Goal: Task Accomplishment & Management: Manage account settings

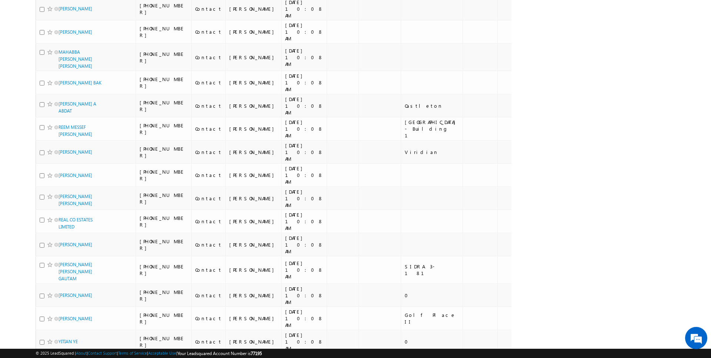
scroll to position [722, 0]
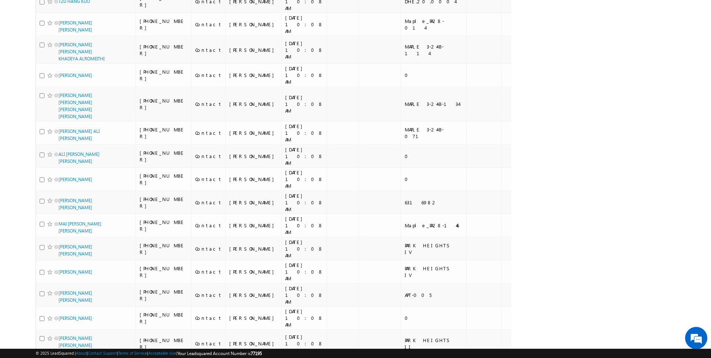
scroll to position [751, 0]
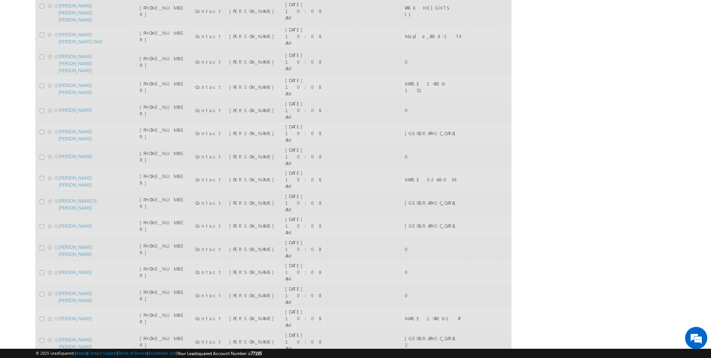
scroll to position [717, 0]
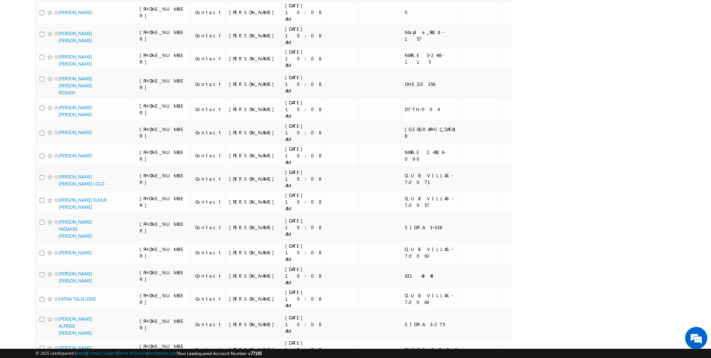
scroll to position [0, 0]
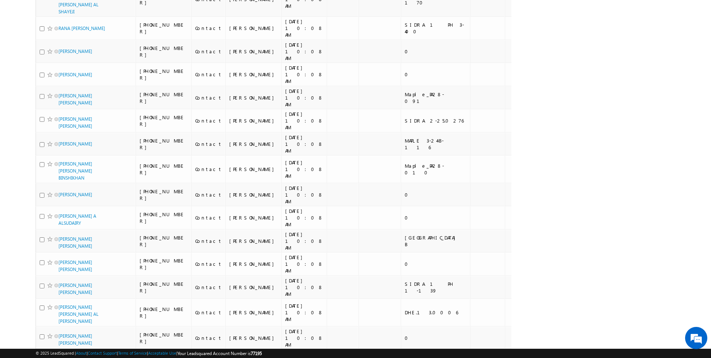
scroll to position [751, 0]
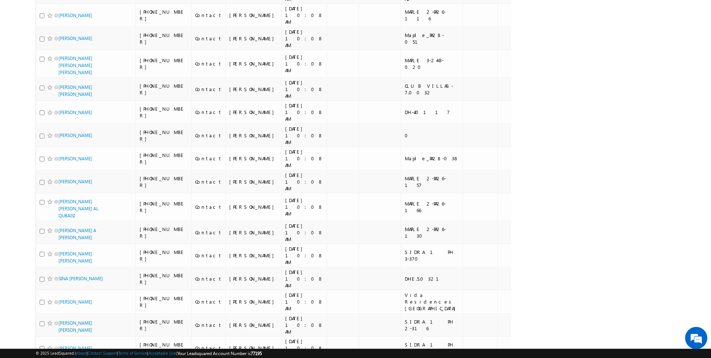
scroll to position [743, 0]
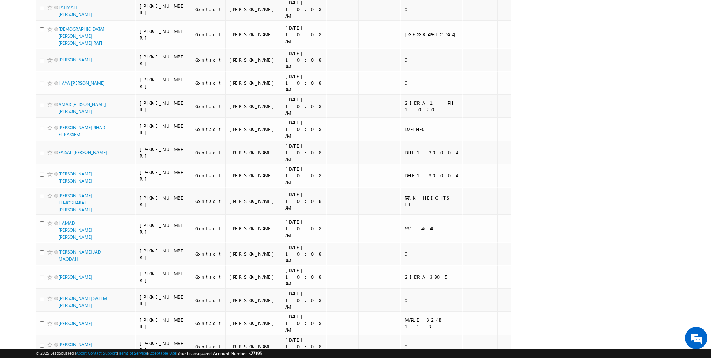
scroll to position [743, 0]
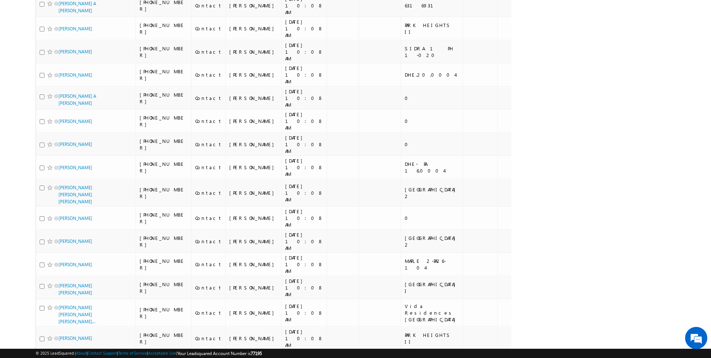
scroll to position [724, 0]
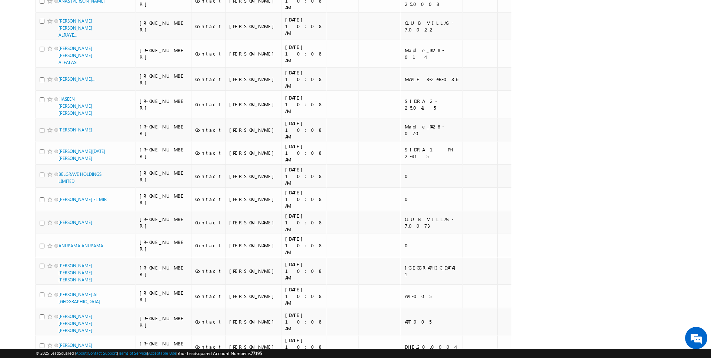
scroll to position [762, 0]
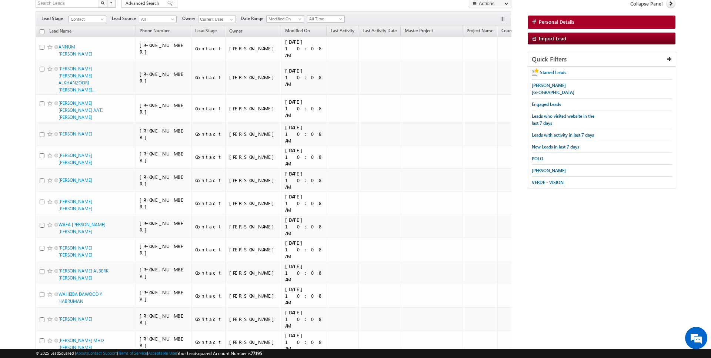
scroll to position [0, 0]
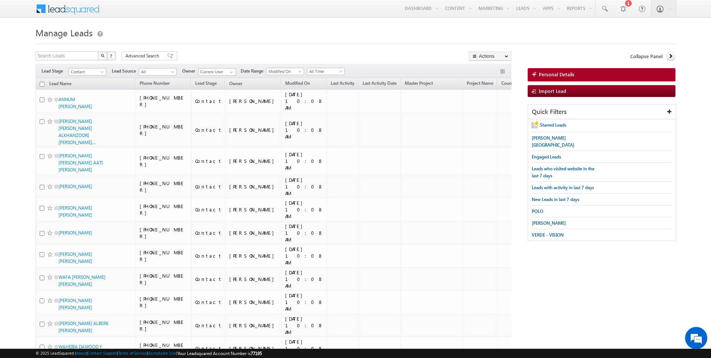
click at [43, 83] on input "checkbox" at bounding box center [42, 84] width 5 height 5
checkbox input "true"
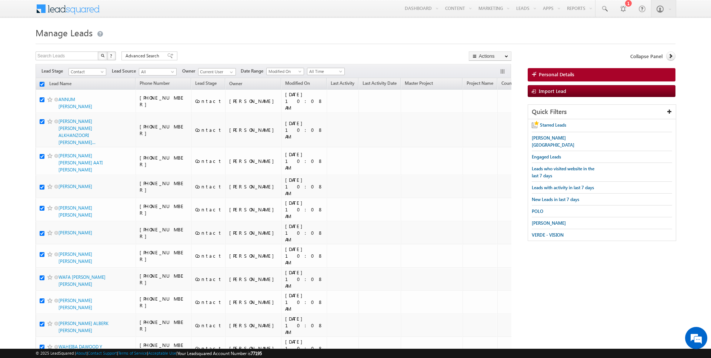
checkbox input "true"
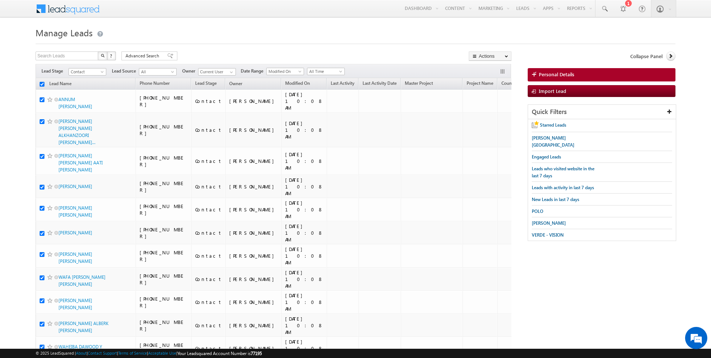
checkbox input "true"
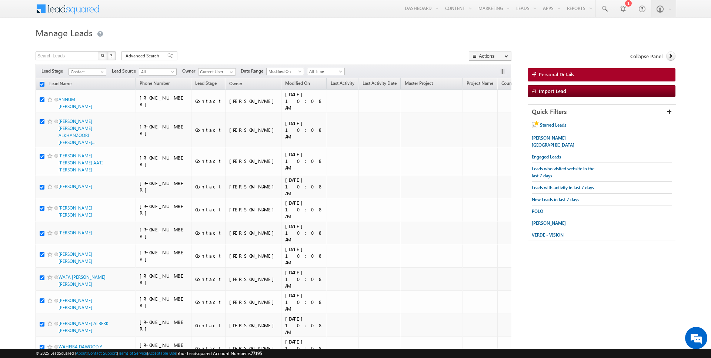
checkbox input "true"
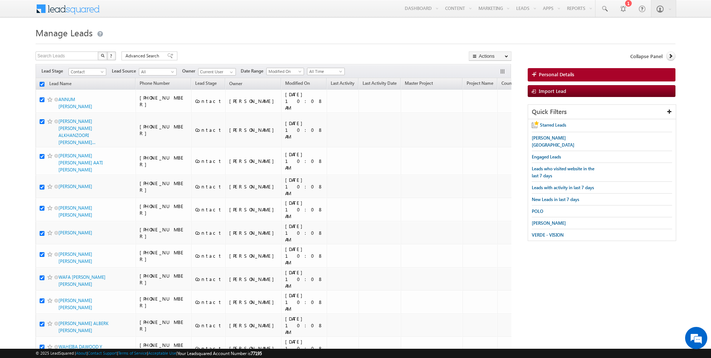
checkbox input "true"
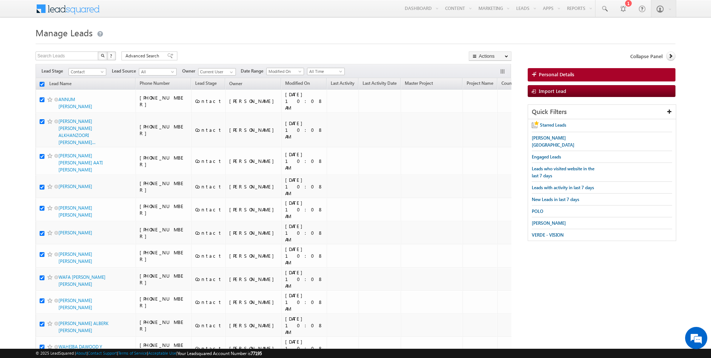
checkbox input "true"
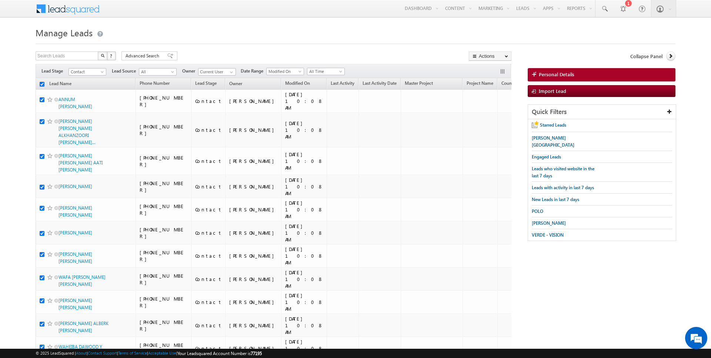
checkbox input "true"
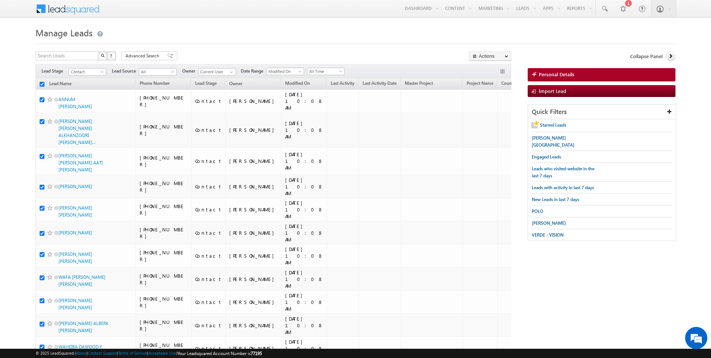
checkbox input "true"
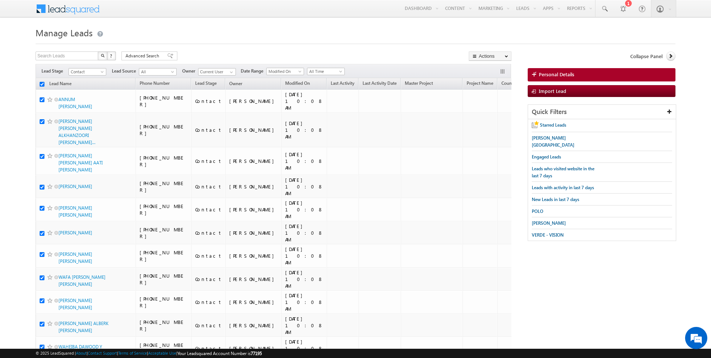
checkbox input "true"
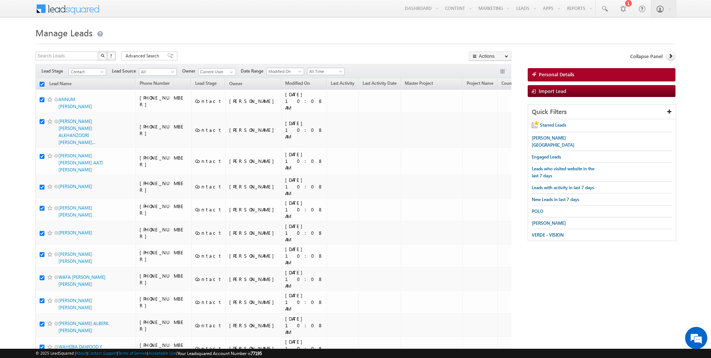
checkbox input "true"
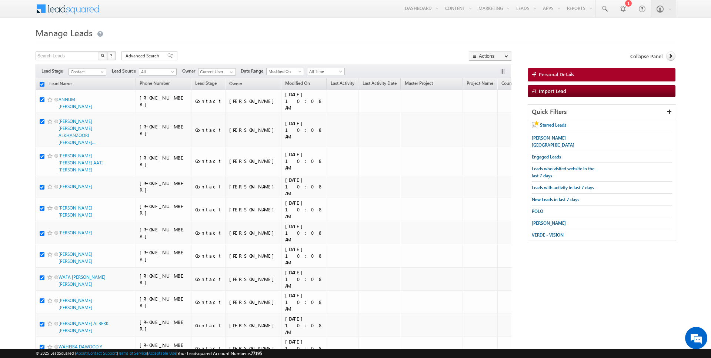
checkbox input "true"
click at [487, 116] on link "Change Owner" at bounding box center [490, 119] width 42 height 9
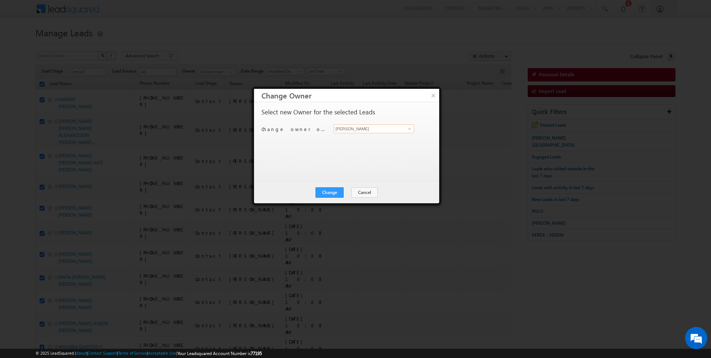
click at [368, 129] on input "[PERSON_NAME]" at bounding box center [374, 128] width 80 height 9
type input "Hrishav Rana"
click at [334, 190] on button "Change" at bounding box center [329, 192] width 28 height 10
click at [346, 191] on button "Close" at bounding box center [348, 192] width 24 height 10
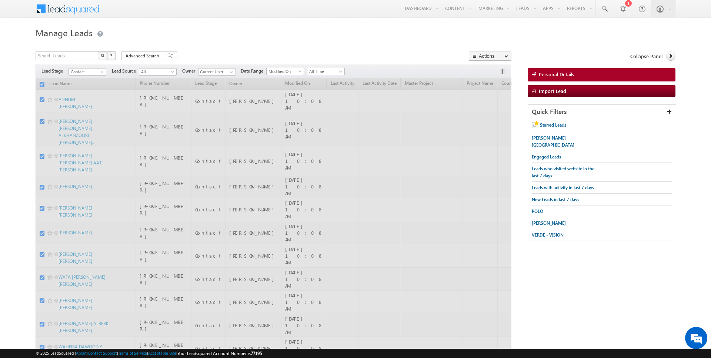
checkbox input "false"
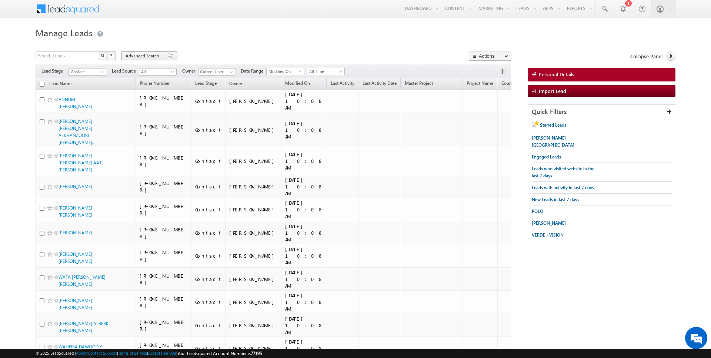
click at [147, 55] on span "Advanced Search" at bounding box center [143, 56] width 36 height 7
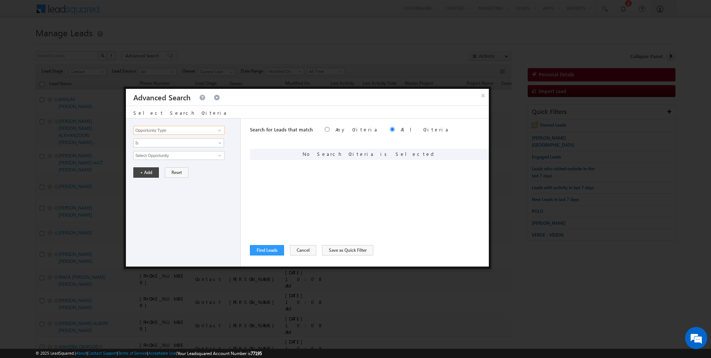
click at [161, 127] on input "Opportunity Type" at bounding box center [178, 130] width 91 height 9
type input "Lead Activity"
click at [151, 142] on span "Is" at bounding box center [174, 143] width 80 height 7
click at [151, 157] on link "Is Not" at bounding box center [179, 158] width 90 height 7
drag, startPoint x: 151, startPoint y: 157, endPoint x: 158, endPoint y: 157, distance: 7.4
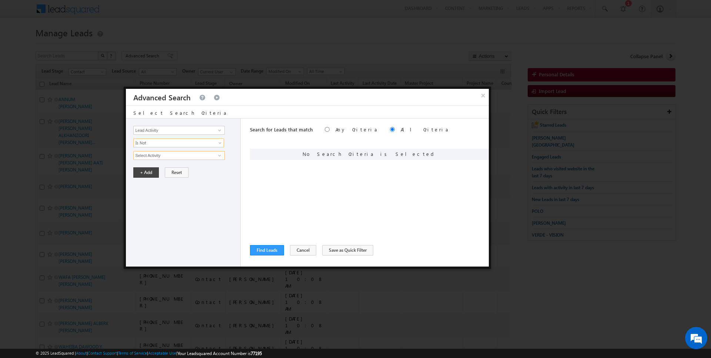
click at [158, 157] on input "Select Activity" at bounding box center [178, 155] width 91 height 9
type input "Outbound Phone Call Activity"
click at [150, 189] on div "Opportunity Type Lead Activity Task Sales Group Prospect Id Address 1 Address 2…" at bounding box center [183, 192] width 115 height 148
click at [144, 186] on button "+ Add" at bounding box center [146, 185] width 26 height 10
click at [171, 131] on input "Opportunity Type" at bounding box center [178, 130] width 91 height 9
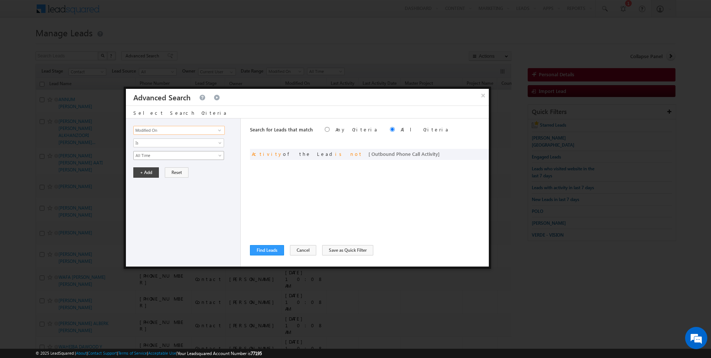
type input "Modified On"
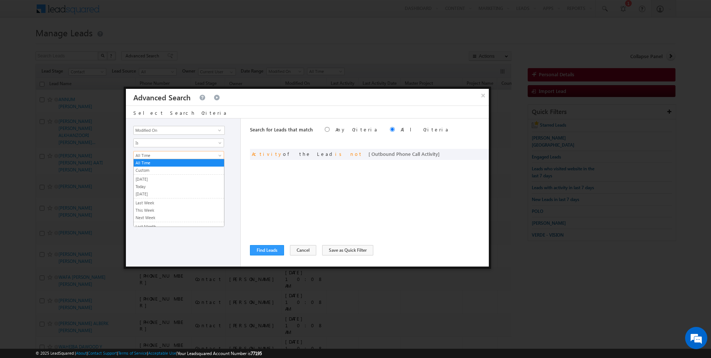
click at [163, 152] on span "All Time" at bounding box center [174, 155] width 80 height 7
click at [153, 186] on link "Today" at bounding box center [179, 186] width 90 height 7
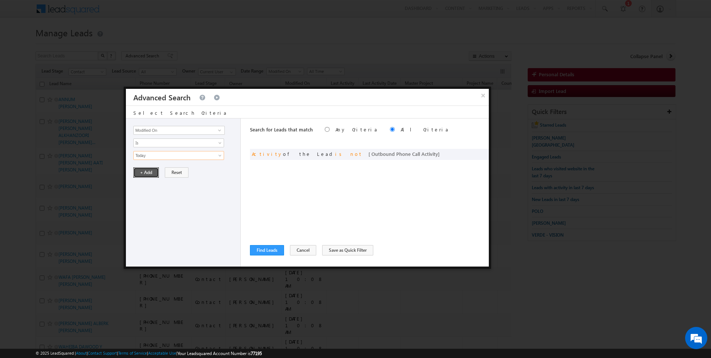
click at [151, 171] on button "+ Add" at bounding box center [146, 172] width 26 height 10
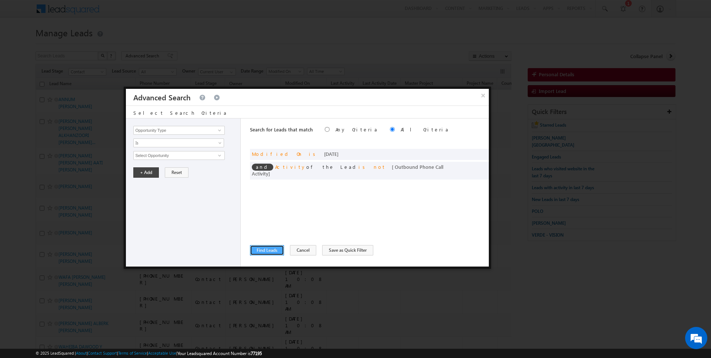
click at [258, 245] on button "Find Leads" at bounding box center [267, 250] width 34 height 10
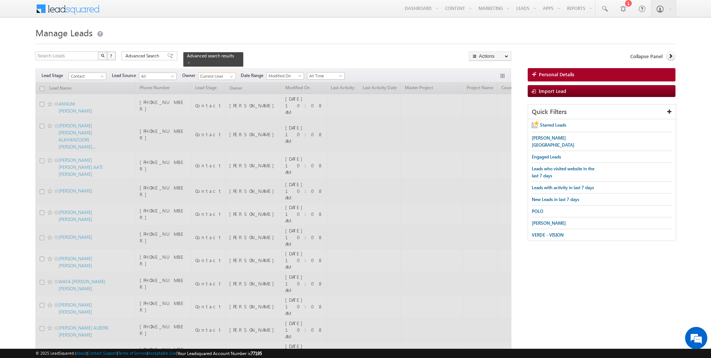
click at [222, 77] on input "Current User" at bounding box center [217, 76] width 38 height 7
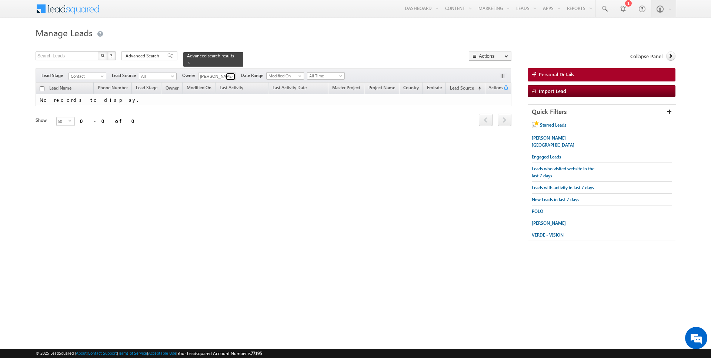
click at [232, 75] on span at bounding box center [231, 77] width 6 height 6
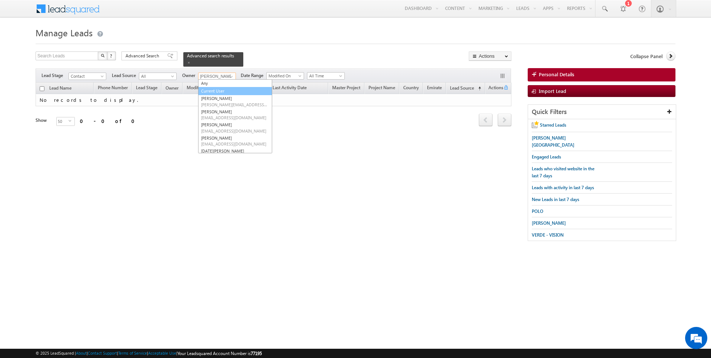
click at [212, 88] on link "Current User" at bounding box center [235, 91] width 74 height 9
type input "Current User"
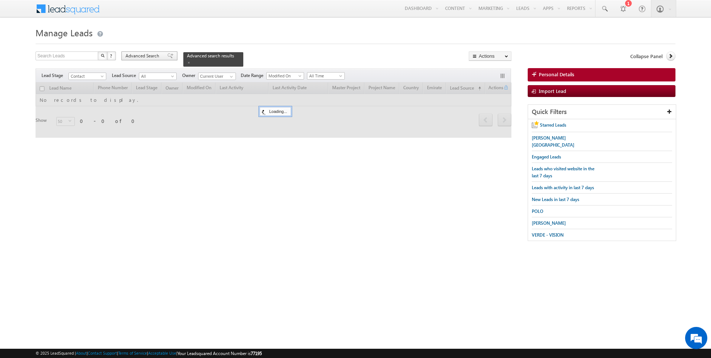
click at [148, 60] on div "Advanced Search" at bounding box center [149, 55] width 56 height 9
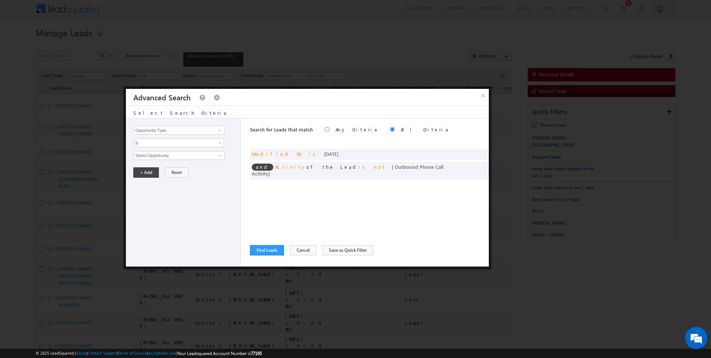
click at [147, 55] on div at bounding box center [355, 179] width 711 height 358
click at [471, 164] on span at bounding box center [471, 166] width 5 height 5
click at [179, 130] on input "Lead Activity" at bounding box center [178, 130] width 91 height 9
type input "Last Activity Date"
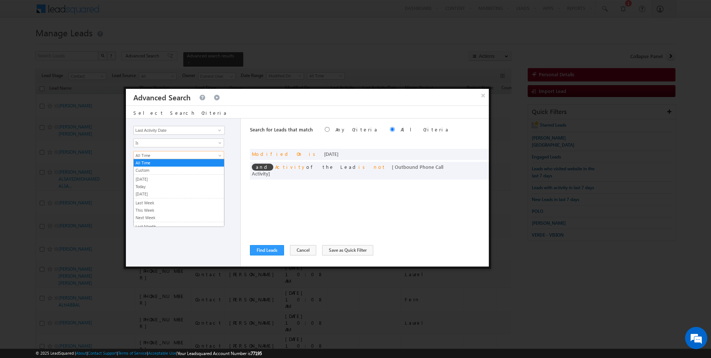
click at [159, 156] on span "All Time" at bounding box center [174, 155] width 80 height 7
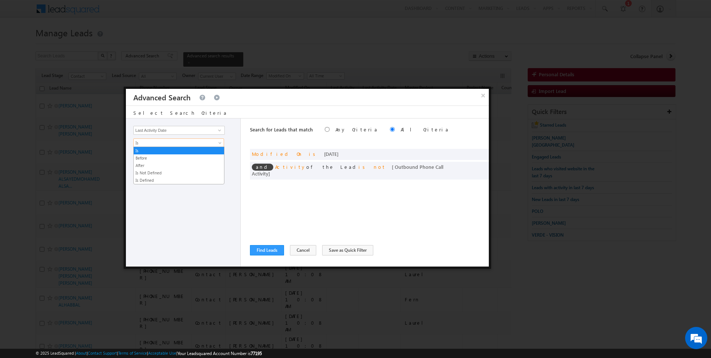
click at [162, 142] on span "Is" at bounding box center [174, 143] width 80 height 7
click at [150, 162] on li "After" at bounding box center [179, 165] width 90 height 7
click at [155, 142] on span "After" at bounding box center [174, 143] width 80 height 7
click at [151, 155] on link "Before" at bounding box center [179, 158] width 90 height 7
click at [144, 174] on button "+ Add" at bounding box center [146, 172] width 26 height 10
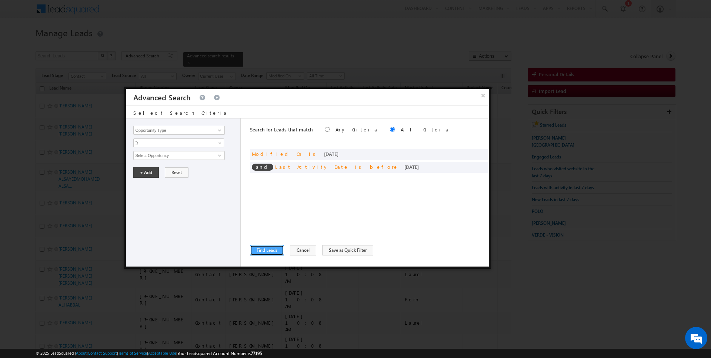
click at [274, 245] on button "Find Leads" at bounding box center [267, 250] width 34 height 10
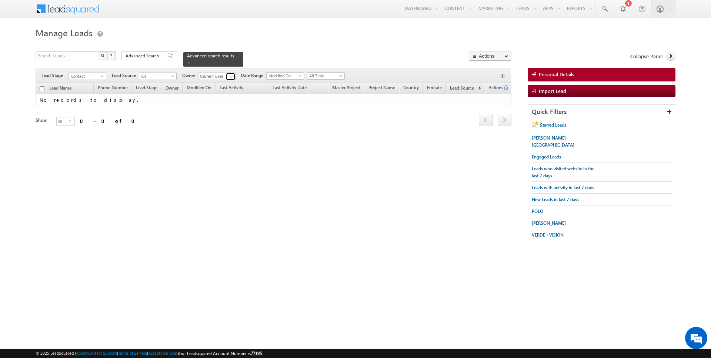
click at [230, 75] on span at bounding box center [231, 77] width 6 height 6
click at [232, 76] on span at bounding box center [231, 77] width 6 height 6
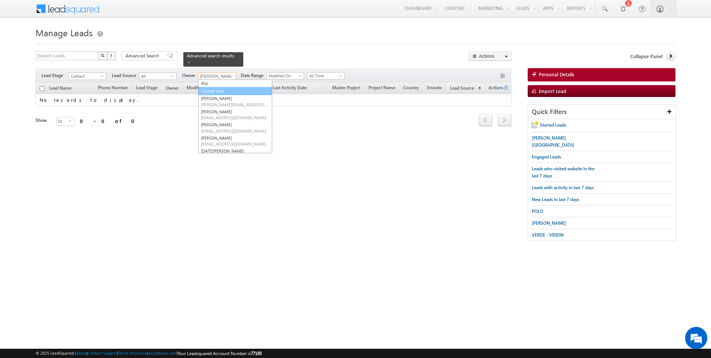
click at [212, 89] on link "Current User" at bounding box center [235, 91] width 74 height 9
type input "Current User"
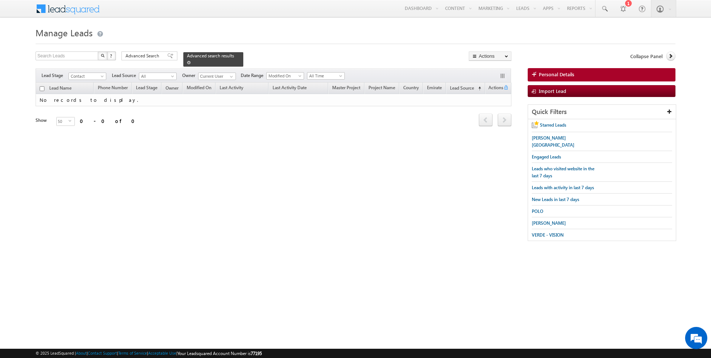
click at [187, 61] on span at bounding box center [189, 63] width 4 height 4
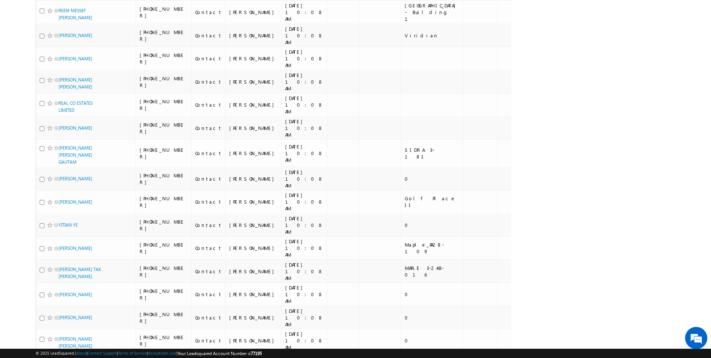
scroll to position [722, 0]
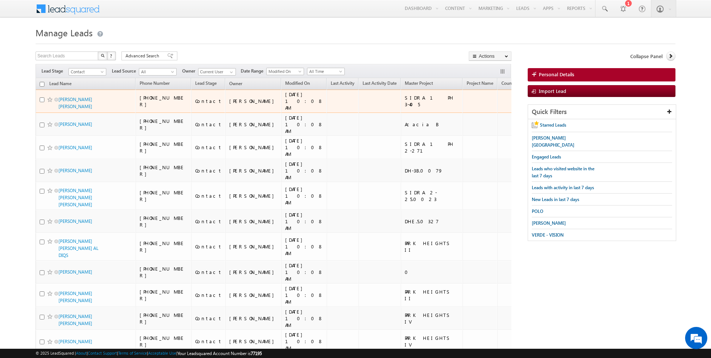
scroll to position [754, 0]
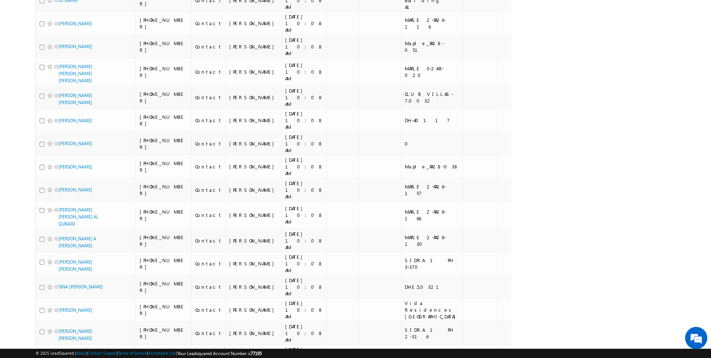
scroll to position [0, 0]
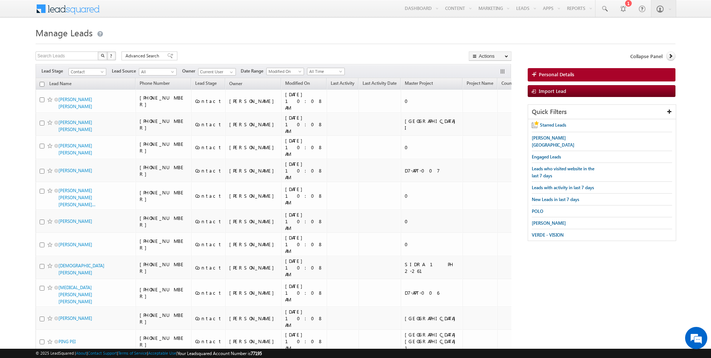
click at [42, 83] on input "checkbox" at bounding box center [42, 84] width 5 height 5
checkbox input "true"
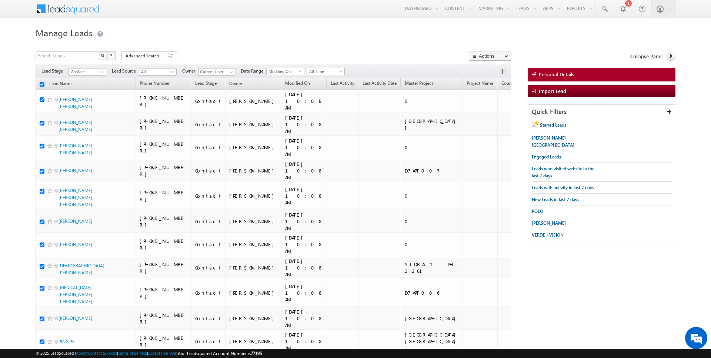
checkbox input "true"
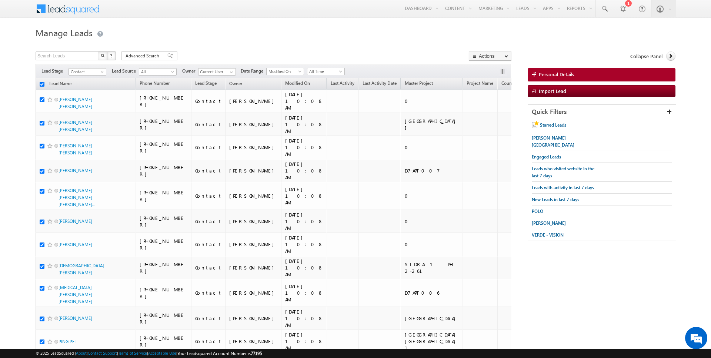
checkbox input "true"
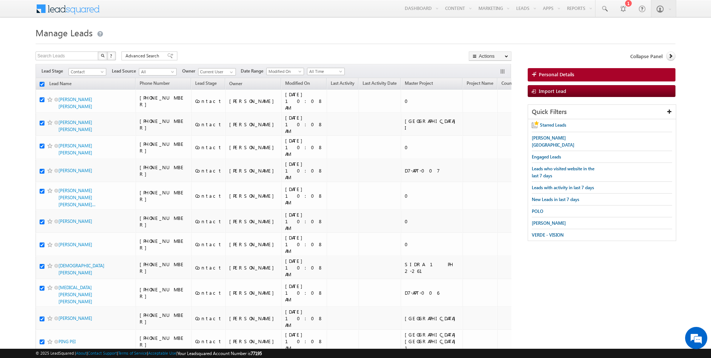
checkbox input "true"
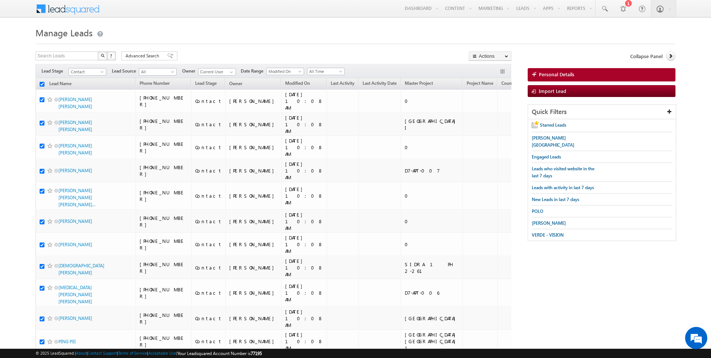
checkbox input "true"
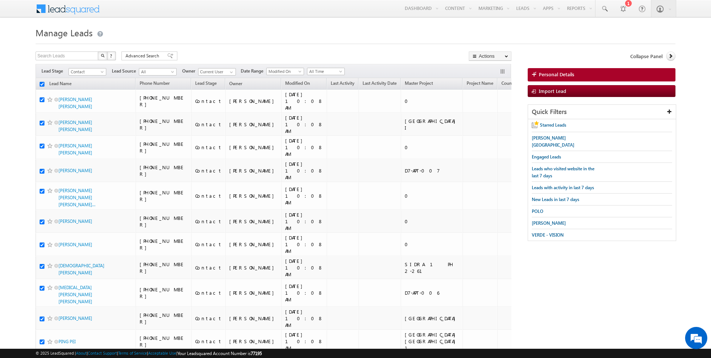
checkbox input "true"
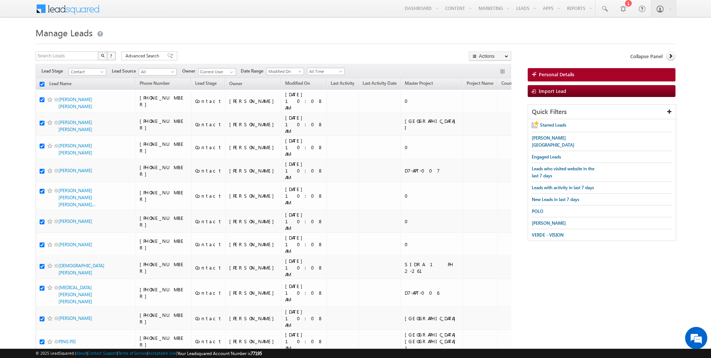
checkbox input "true"
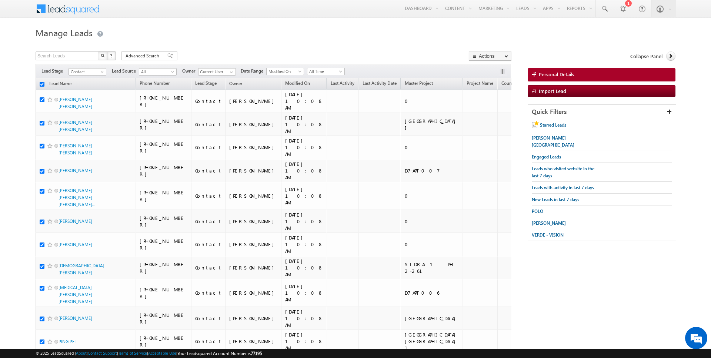
checkbox input "true"
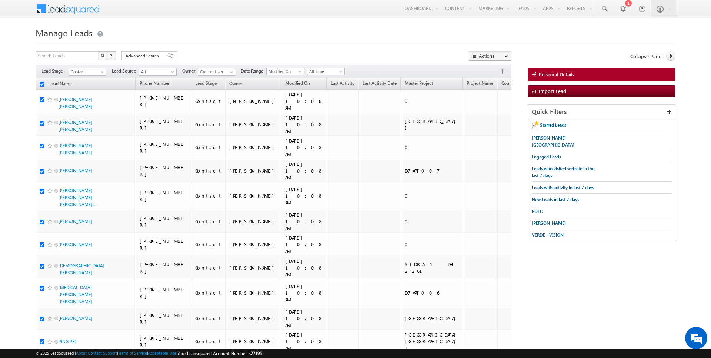
checkbox input "true"
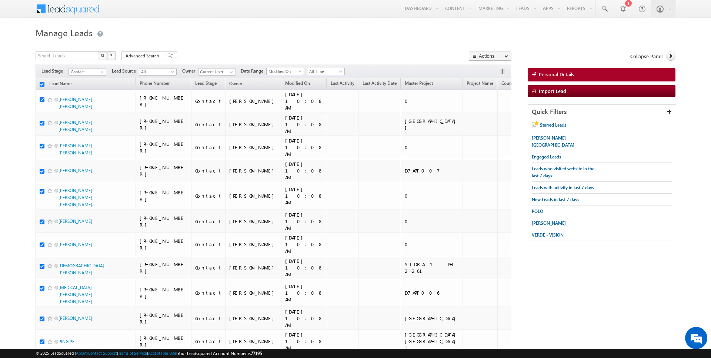
checkbox input "true"
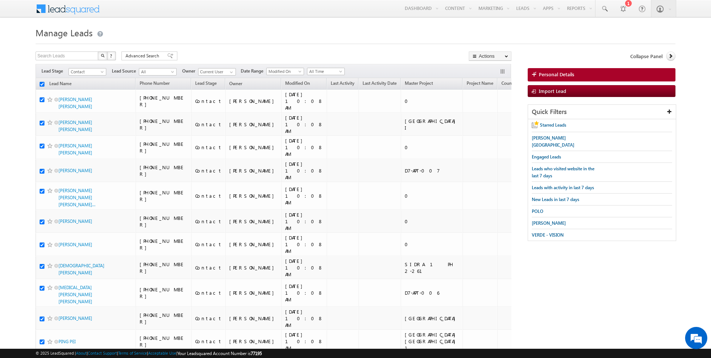
checkbox input "true"
click at [488, 121] on link "Change Owner" at bounding box center [490, 119] width 42 height 9
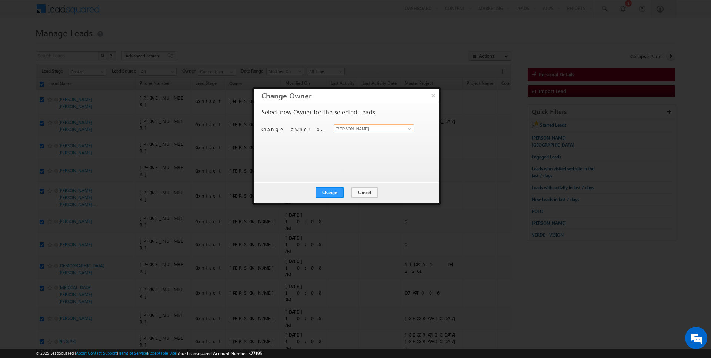
click at [349, 132] on input "[PERSON_NAME]" at bounding box center [374, 128] width 80 height 9
type input "AmanSingh Yadav"
click at [332, 192] on button "Change" at bounding box center [329, 192] width 28 height 10
click at [349, 193] on button "Close" at bounding box center [348, 192] width 24 height 10
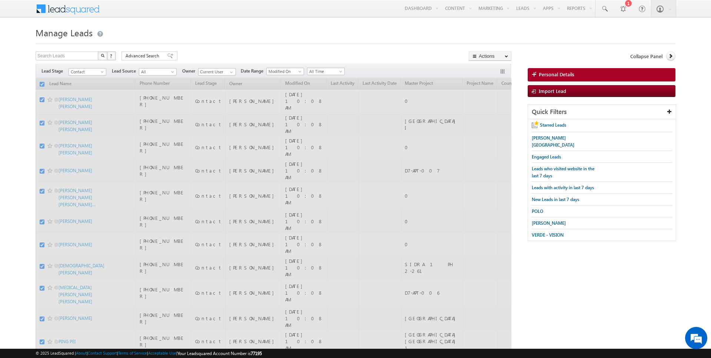
checkbox input "false"
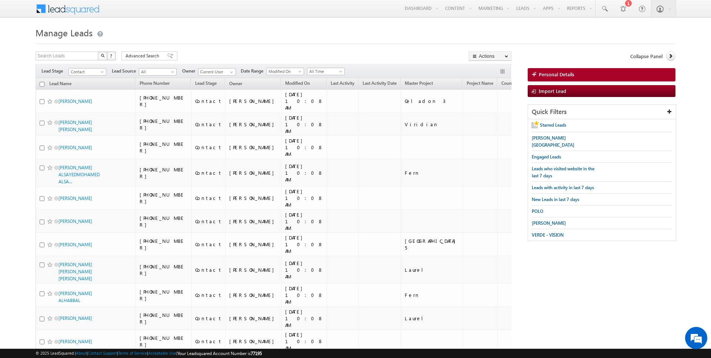
click at [42, 83] on input "checkbox" at bounding box center [42, 84] width 5 height 5
checkbox input "true"
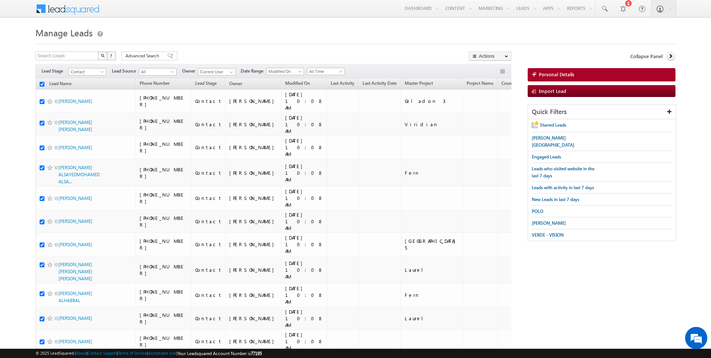
checkbox input "true"
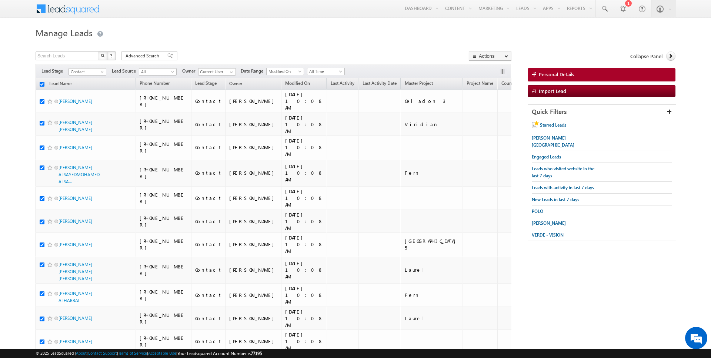
checkbox input "true"
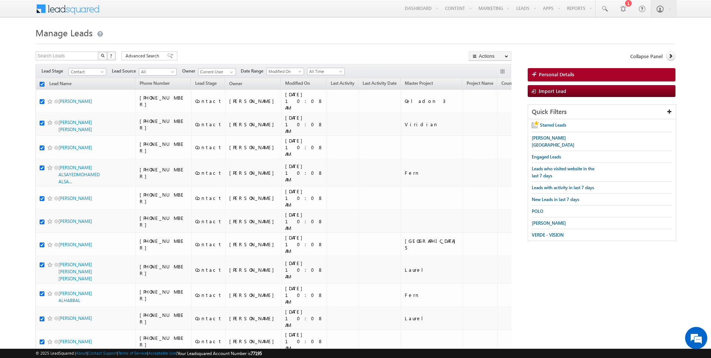
checkbox input "true"
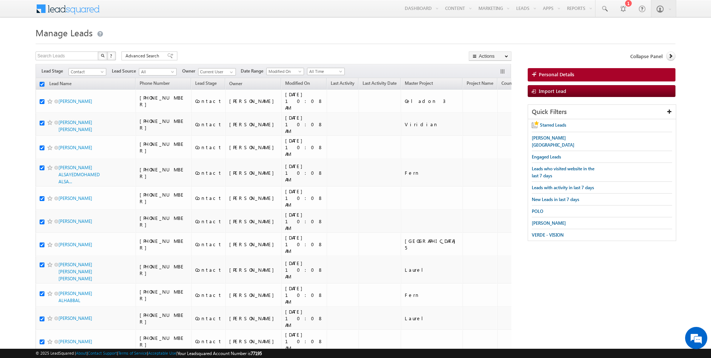
checkbox input "true"
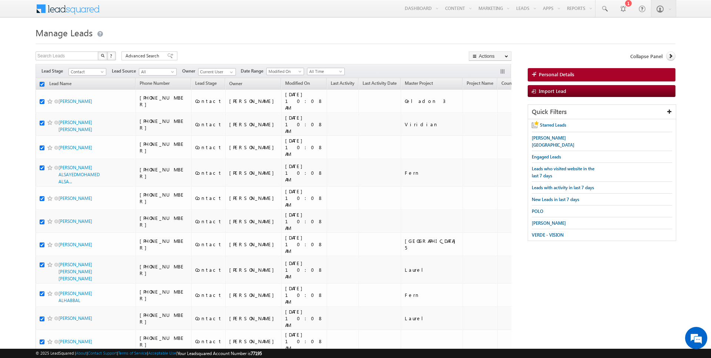
checkbox input "true"
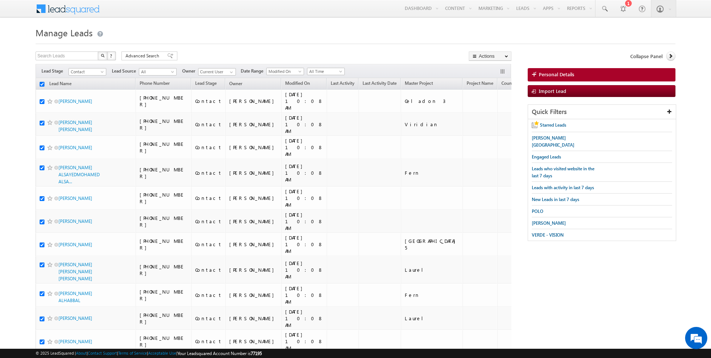
checkbox input "true"
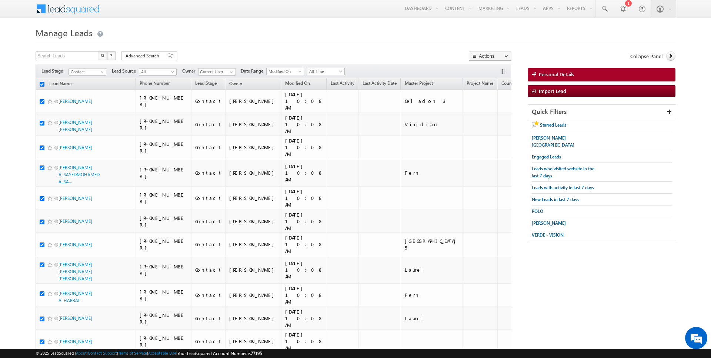
checkbox input "true"
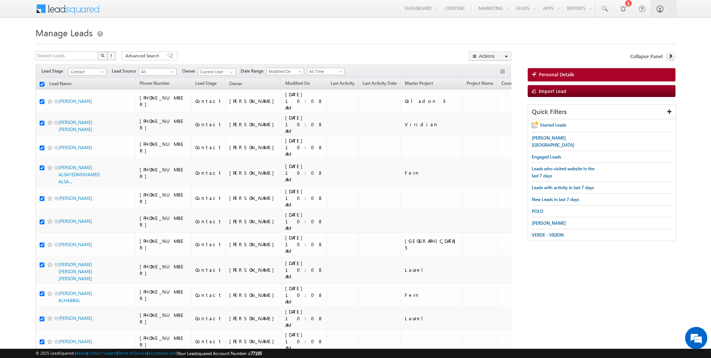
checkbox input "true"
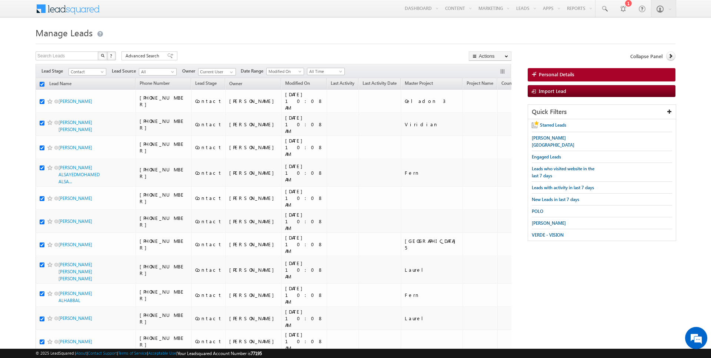
checkbox input "true"
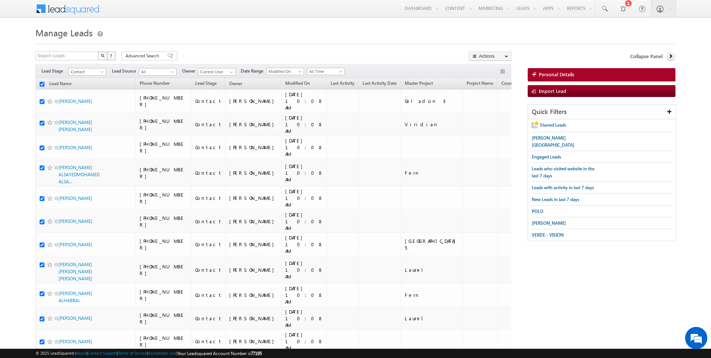
checkbox input "true"
click at [494, 116] on link "Change Owner" at bounding box center [490, 119] width 42 height 9
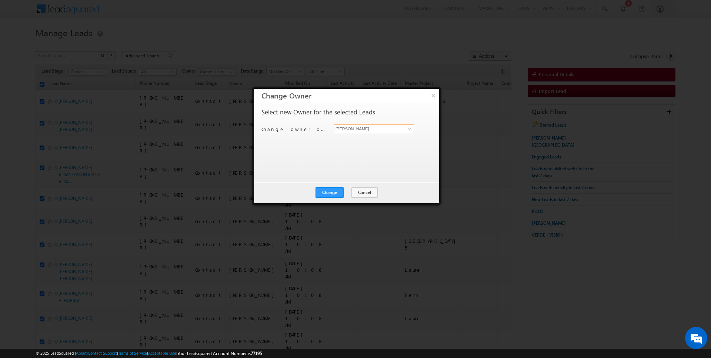
click at [376, 131] on input "[PERSON_NAME]" at bounding box center [374, 128] width 80 height 9
type input "[PERSON_NAME]"
click at [328, 192] on button "Change" at bounding box center [329, 192] width 28 height 10
click at [347, 194] on button "Close" at bounding box center [348, 192] width 24 height 10
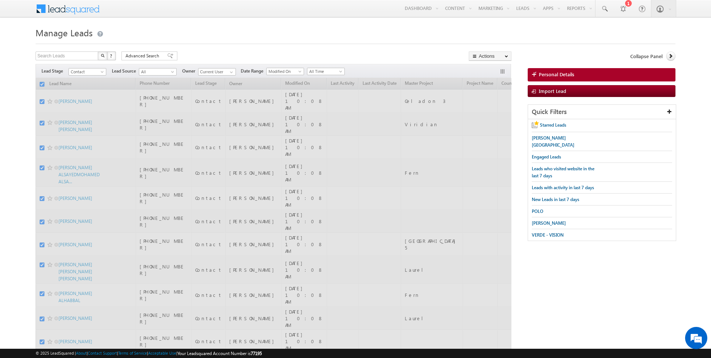
checkbox input "false"
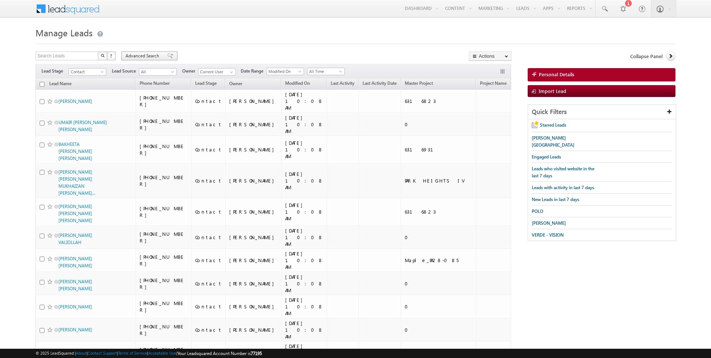
click at [144, 53] on span "Advanced Search" at bounding box center [143, 56] width 36 height 7
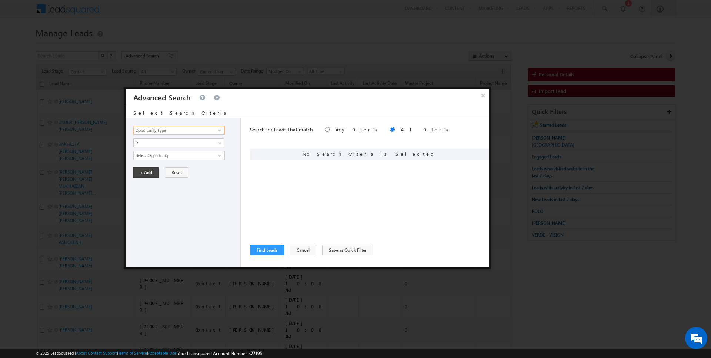
click at [195, 128] on input "Opportunity Type" at bounding box center [178, 130] width 91 height 9
type input "Lead Activity"
click at [160, 143] on span "Is" at bounding box center [174, 143] width 80 height 7
click at [160, 157] on link "Is Not" at bounding box center [179, 158] width 90 height 7
click at [167, 157] on input "Select Activity" at bounding box center [178, 155] width 91 height 9
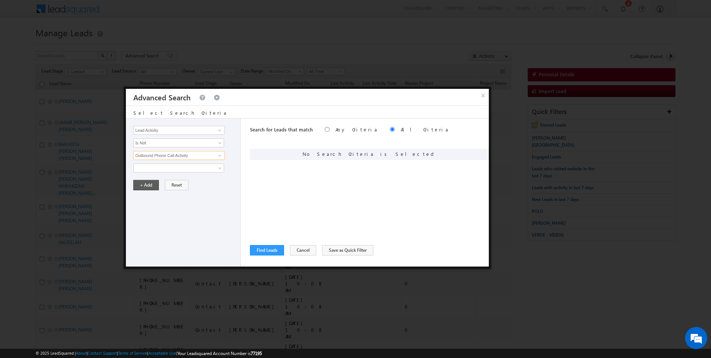
type input "Outbound Phone Call Activity"
click at [145, 186] on button "+ Add" at bounding box center [146, 185] width 26 height 10
click at [158, 127] on input "Opportunity Type" at bounding box center [178, 130] width 91 height 9
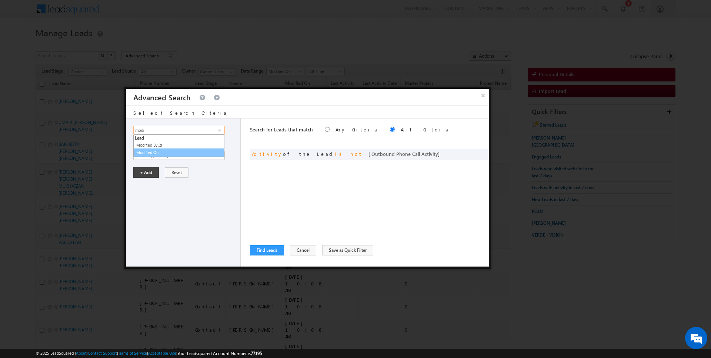
click at [140, 150] on link "Modified On" at bounding box center [178, 152] width 91 height 9
type input "Modified On"
click at [147, 153] on span "All Time" at bounding box center [174, 155] width 80 height 7
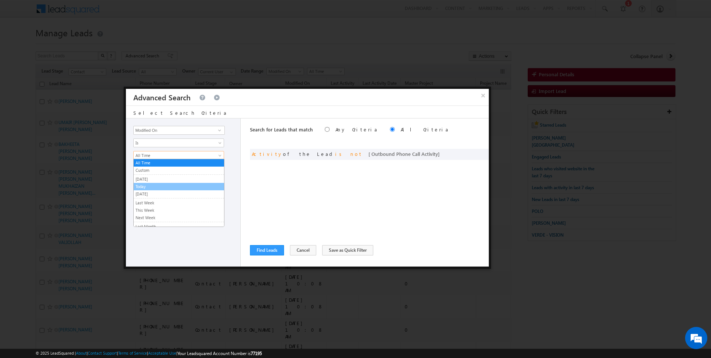
click at [141, 187] on link "Today" at bounding box center [179, 186] width 90 height 7
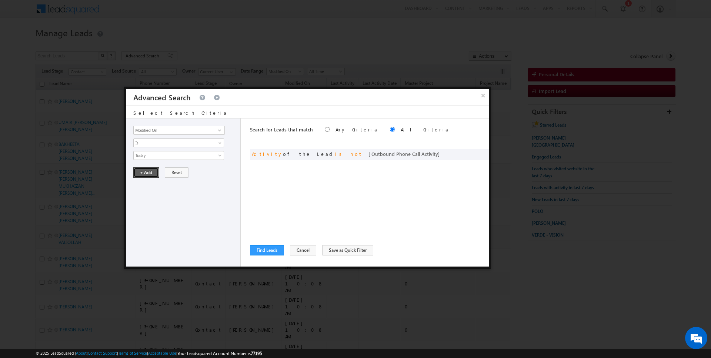
click at [142, 169] on button "+ Add" at bounding box center [146, 172] width 26 height 10
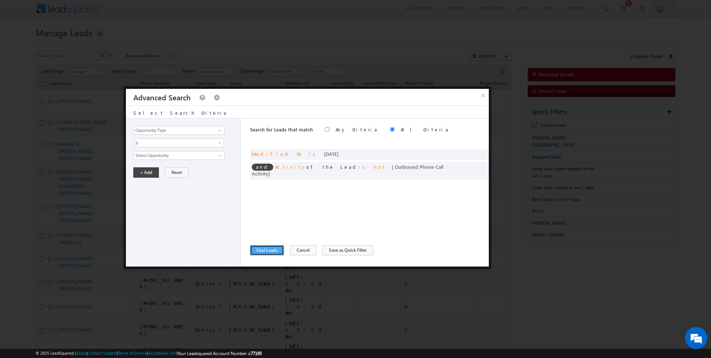
click at [258, 249] on button "Find Leads" at bounding box center [267, 250] width 34 height 10
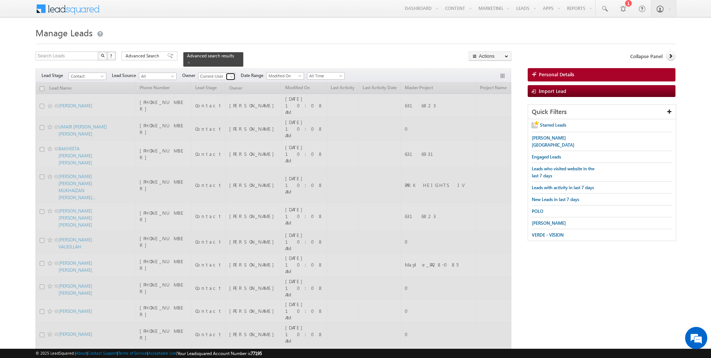
click at [228, 77] on span at bounding box center [231, 77] width 6 height 6
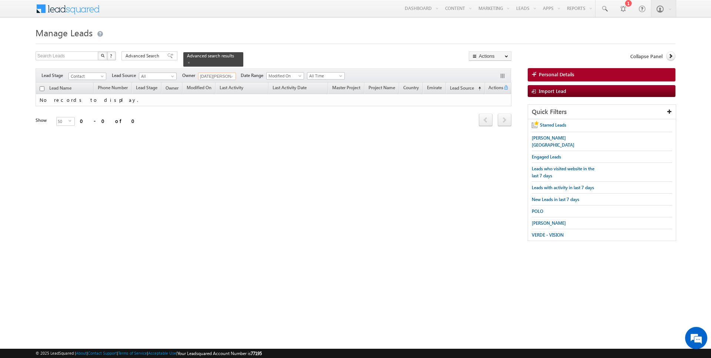
type input "[DATE][PERSON_NAME]"
click at [231, 75] on span at bounding box center [231, 77] width 6 height 6
click at [153, 50] on form "Manage Leads Search Leads X ? 0 results found Advanced Search Advanced Search" at bounding box center [356, 137] width 640 height 224
click at [153, 54] on span "Advanced Search" at bounding box center [143, 56] width 36 height 7
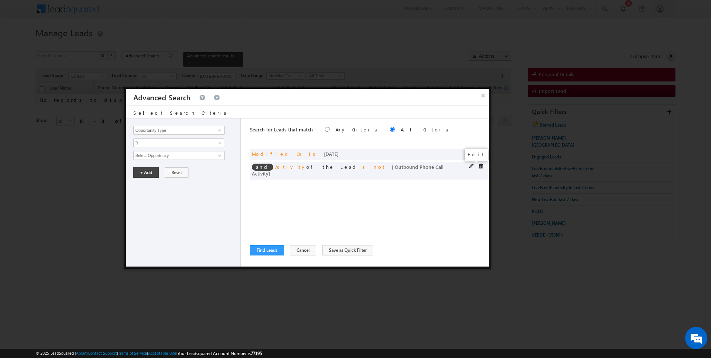
click at [472, 165] on span at bounding box center [471, 166] width 5 height 5
click at [190, 130] on input "Lead Activity" at bounding box center [178, 130] width 91 height 9
type input "Last Activity Date"
click at [164, 147] on div "Opportunity Type Lead Activity Task Sales Group Prospect Id Address 1 Address 2…" at bounding box center [183, 192] width 115 height 148
click at [160, 141] on span "Is" at bounding box center [174, 143] width 80 height 7
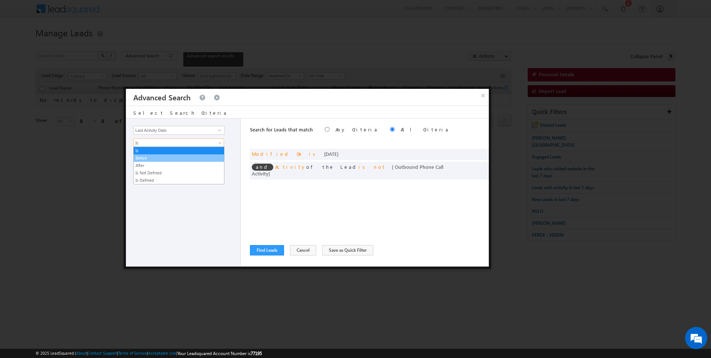
click at [156, 160] on link "Before" at bounding box center [179, 158] width 90 height 7
click at [145, 169] on button "+ Add" at bounding box center [146, 172] width 26 height 10
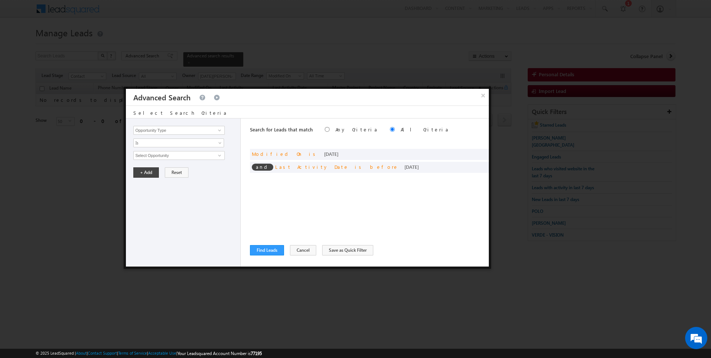
click at [246, 257] on div "Opportunity Type Lead Activity Task Sales Group Prospect Id Address 1 Address 2…" at bounding box center [307, 192] width 363 height 148
click at [267, 255] on div "Search for Leads that match Any Criteria All Criteria Note that the current tri…" at bounding box center [369, 192] width 239 height 148
click at [267, 252] on button "Find Leads" at bounding box center [267, 250] width 34 height 10
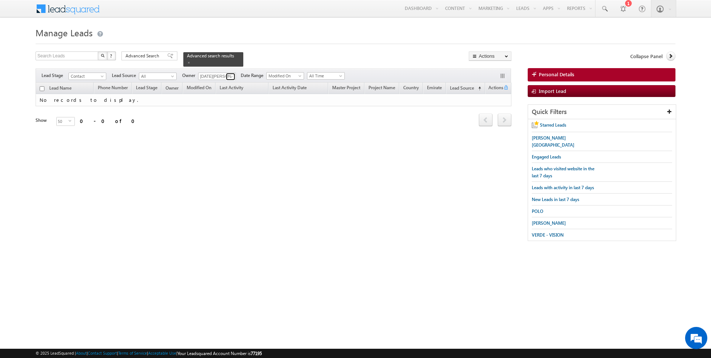
click at [232, 74] on span at bounding box center [231, 77] width 6 height 6
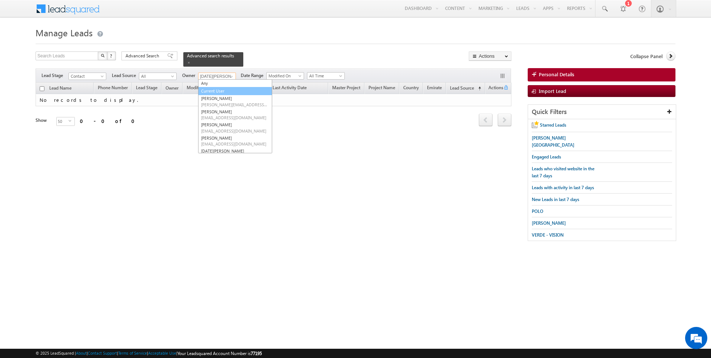
click at [212, 90] on link "Current User" at bounding box center [235, 91] width 74 height 9
type input "Current User"
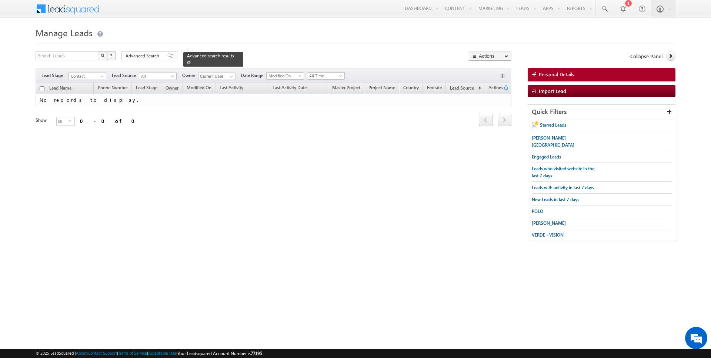
click at [187, 61] on span at bounding box center [189, 63] width 4 height 4
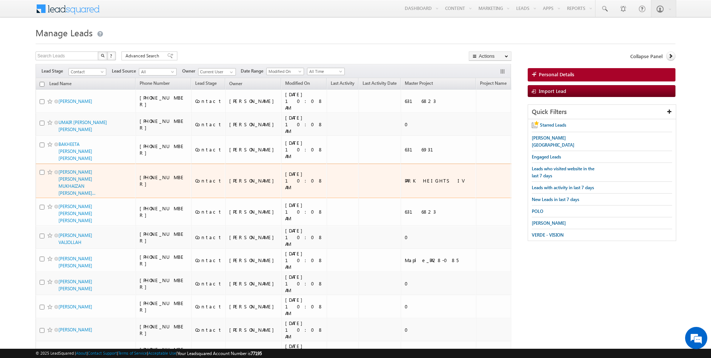
scroll to position [739, 0]
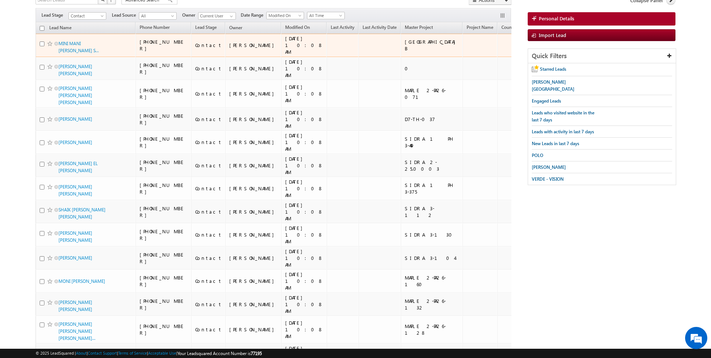
scroll to position [0, 0]
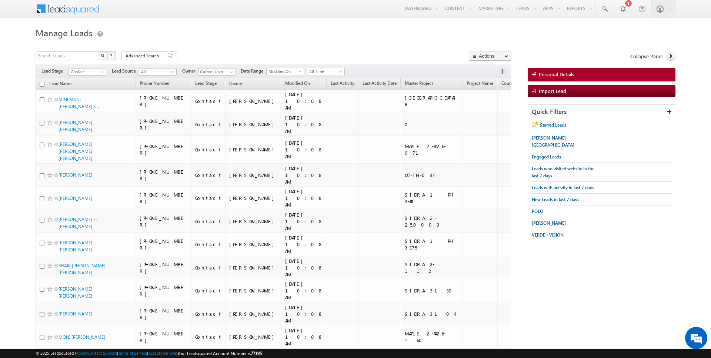
click at [43, 82] on input "checkbox" at bounding box center [42, 84] width 5 height 5
checkbox input "true"
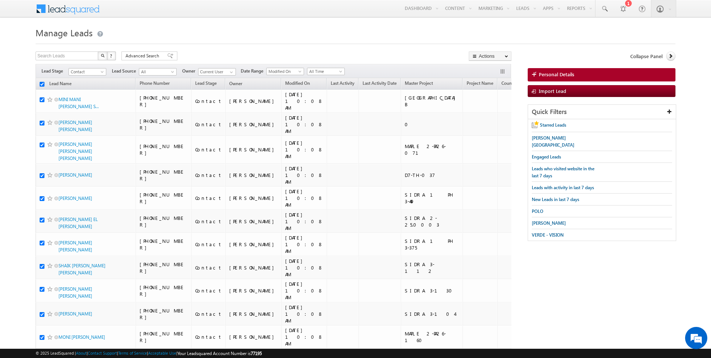
checkbox input "true"
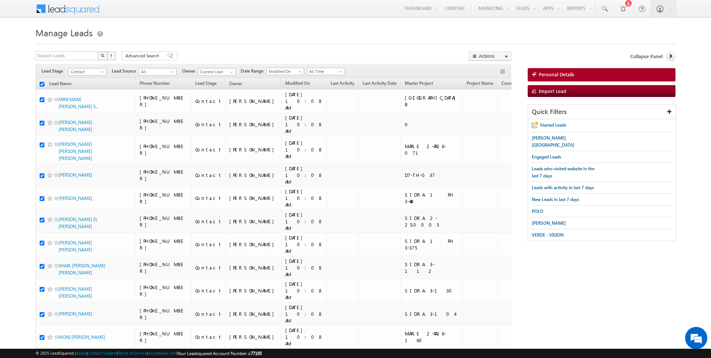
checkbox input "true"
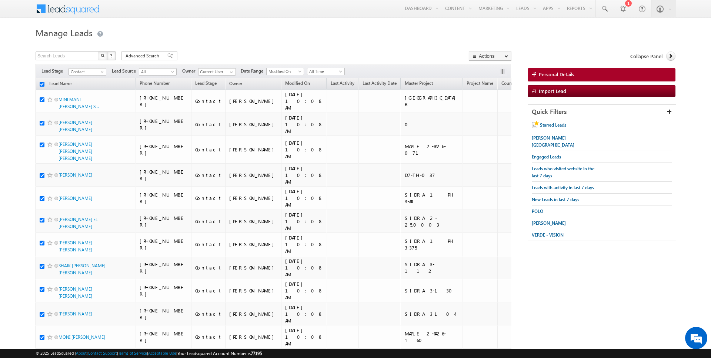
checkbox input "true"
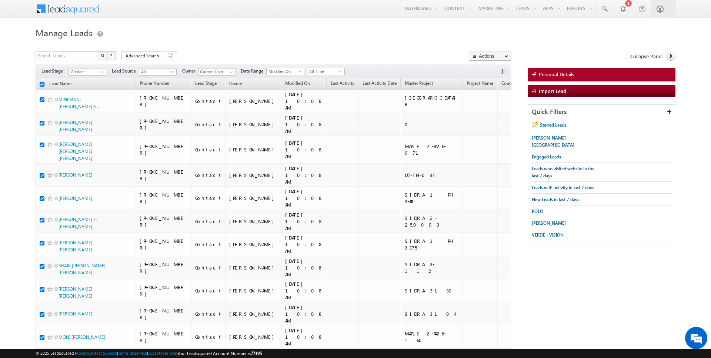
checkbox input "true"
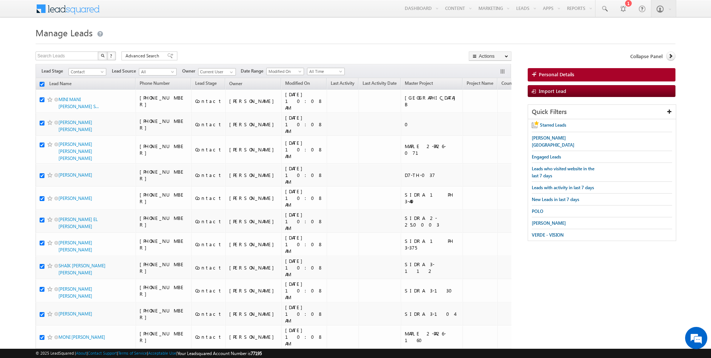
checkbox input "true"
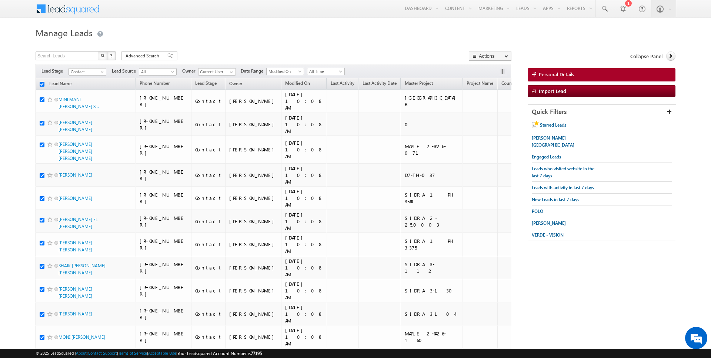
checkbox input "true"
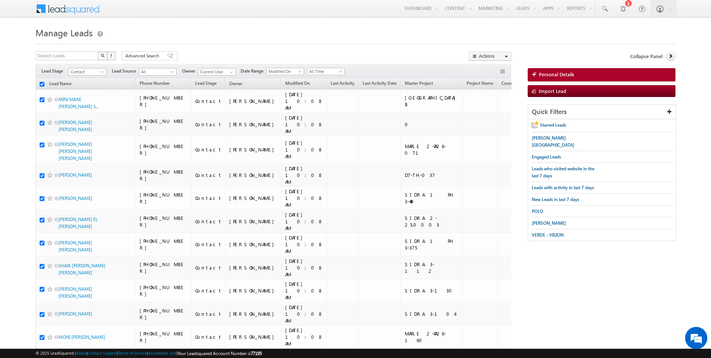
checkbox input "true"
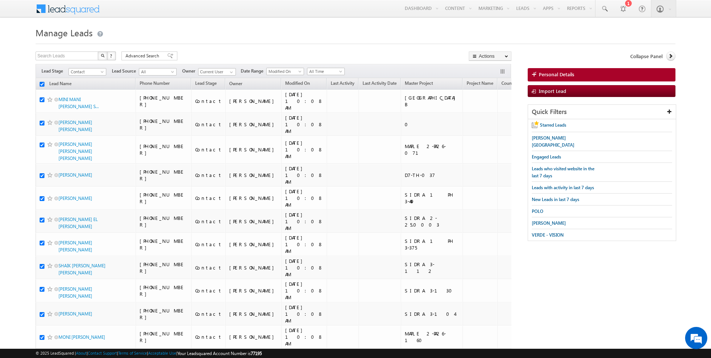
checkbox input "true"
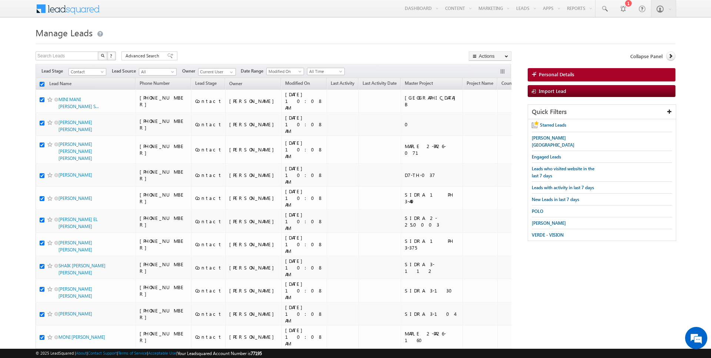
checkbox input "true"
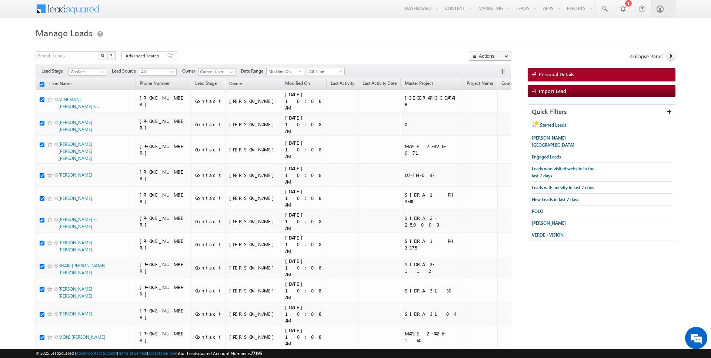
checkbox input "true"
click at [488, 121] on link "Change Owner" at bounding box center [490, 119] width 42 height 9
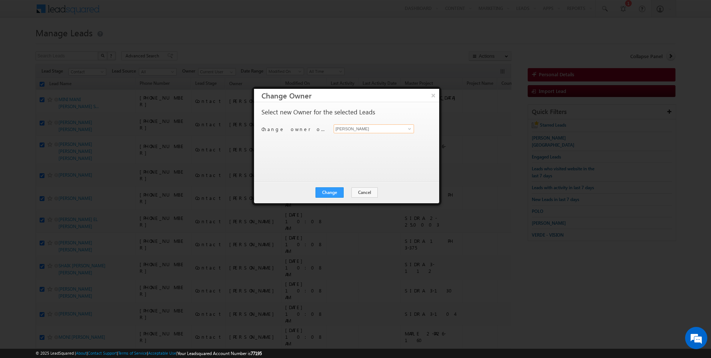
click at [367, 128] on input "[PERSON_NAME]" at bounding box center [374, 128] width 80 height 9
type input "[DATE][PERSON_NAME]"
click at [335, 191] on button "Change" at bounding box center [329, 192] width 28 height 10
click at [346, 191] on button "Close" at bounding box center [348, 192] width 24 height 10
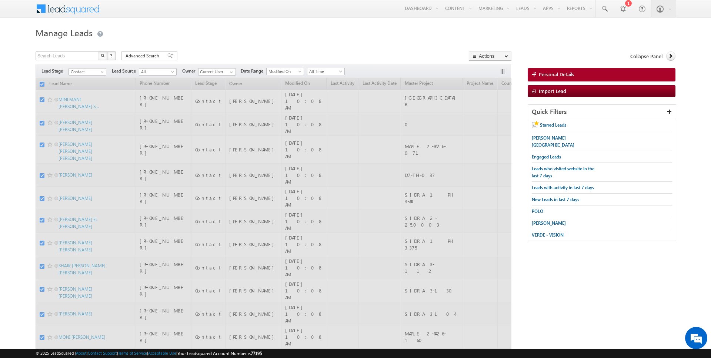
checkbox input "false"
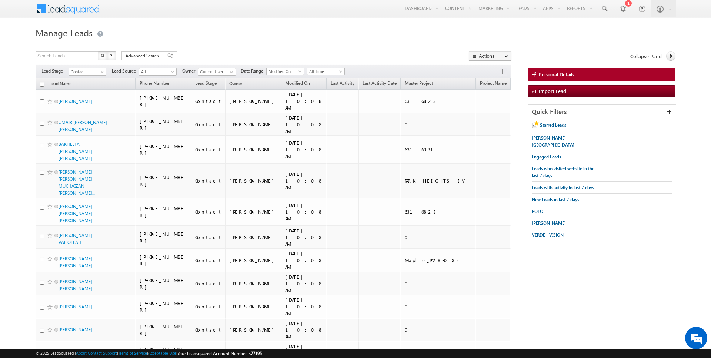
click at [41, 85] on input "checkbox" at bounding box center [42, 84] width 5 height 5
checkbox input "true"
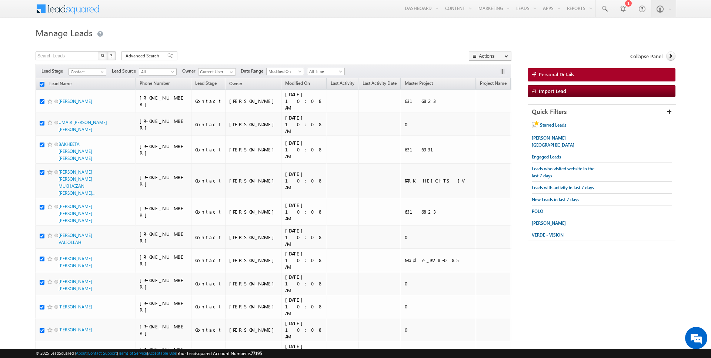
checkbox input "true"
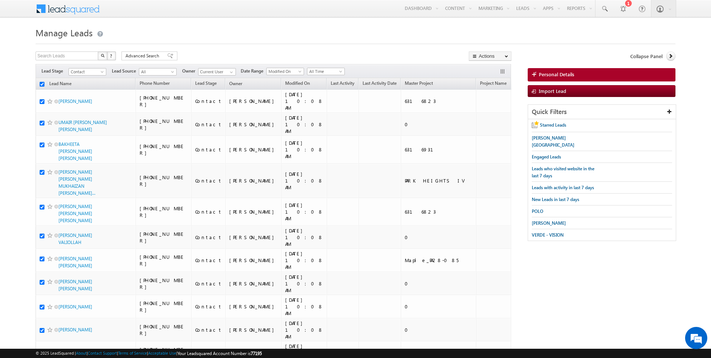
checkbox input "true"
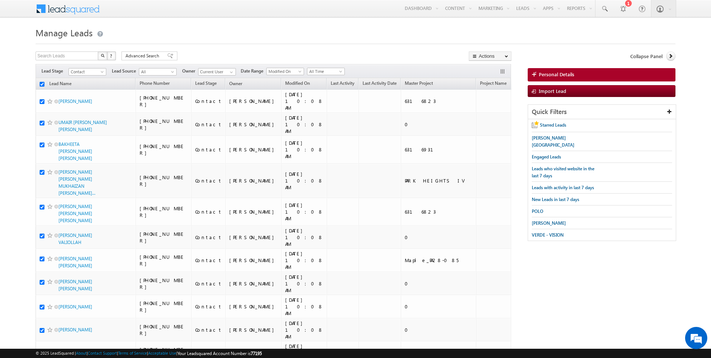
checkbox input "true"
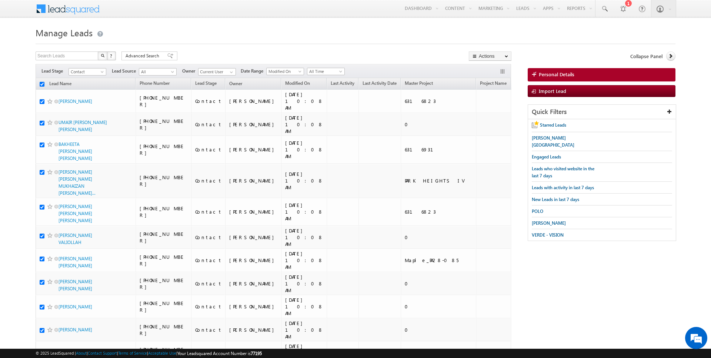
checkbox input "true"
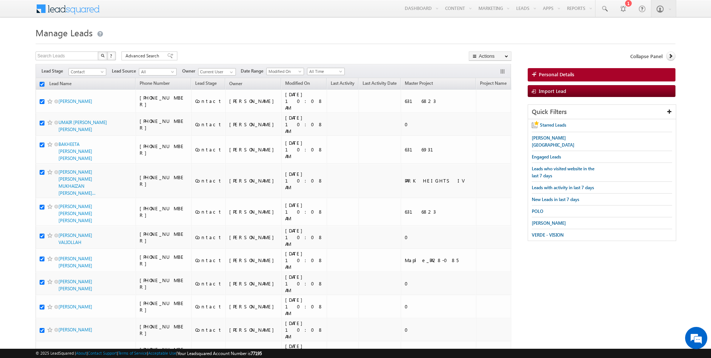
checkbox input "true"
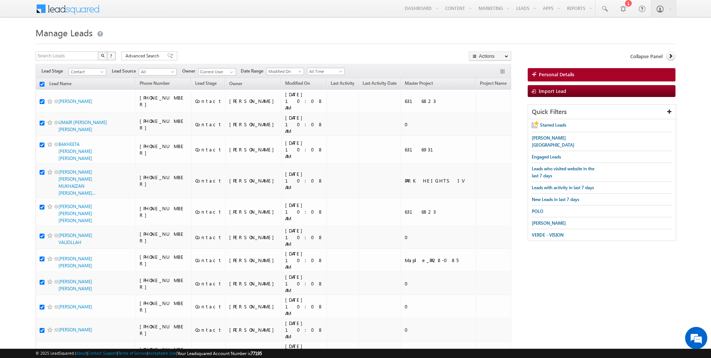
checkbox input "true"
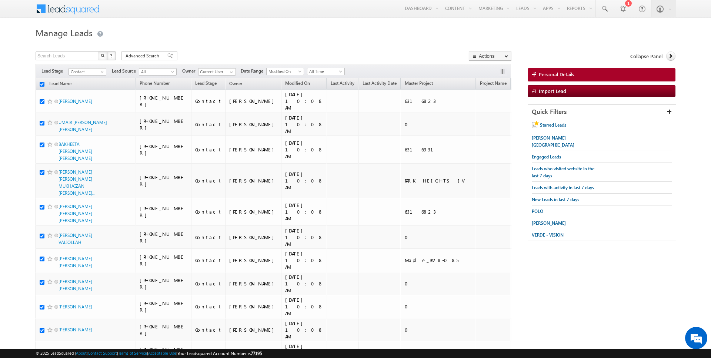
checkbox input "true"
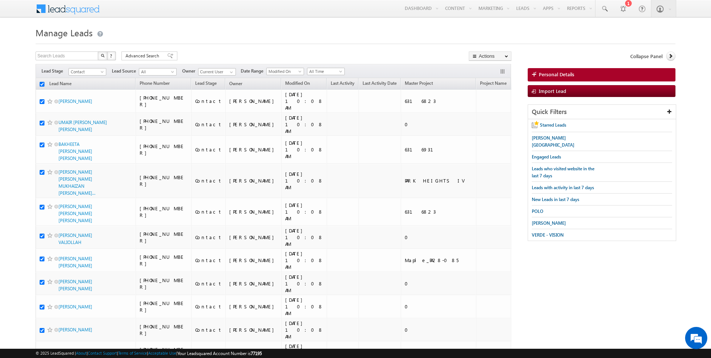
checkbox input "true"
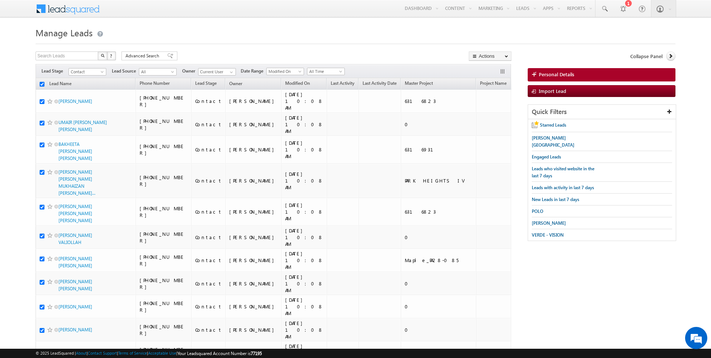
checkbox input "true"
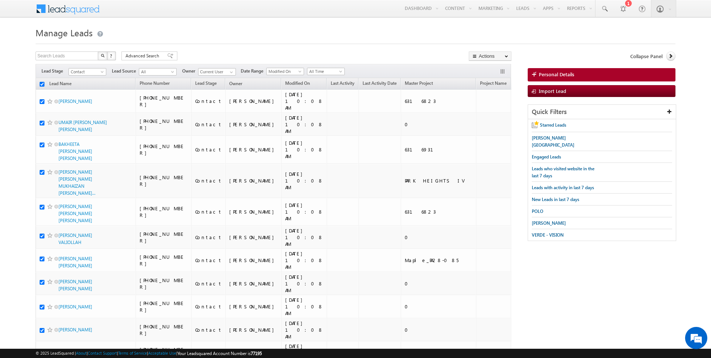
checkbox input "true"
click at [489, 118] on link "Change Owner" at bounding box center [490, 119] width 42 height 9
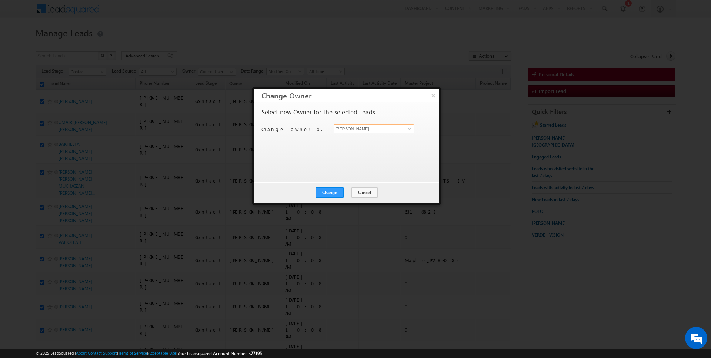
click at [367, 128] on input "[PERSON_NAME]" at bounding box center [374, 128] width 80 height 9
type input "[PERSON_NAME]"
click at [329, 188] on button "Change" at bounding box center [329, 192] width 28 height 10
click at [345, 194] on button "Close" at bounding box center [348, 192] width 24 height 10
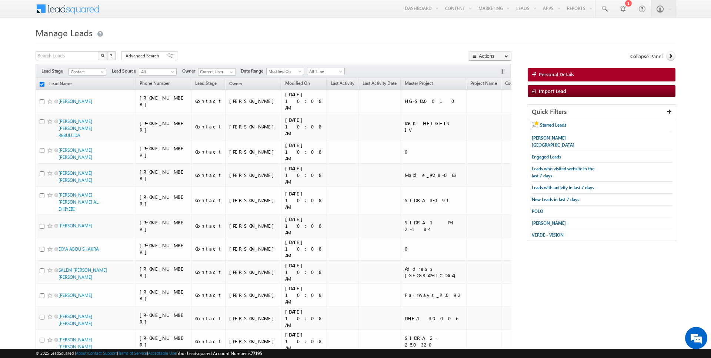
checkbox input "false"
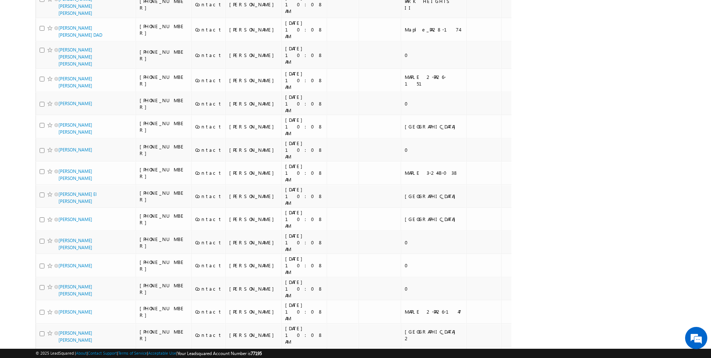
scroll to position [751, 0]
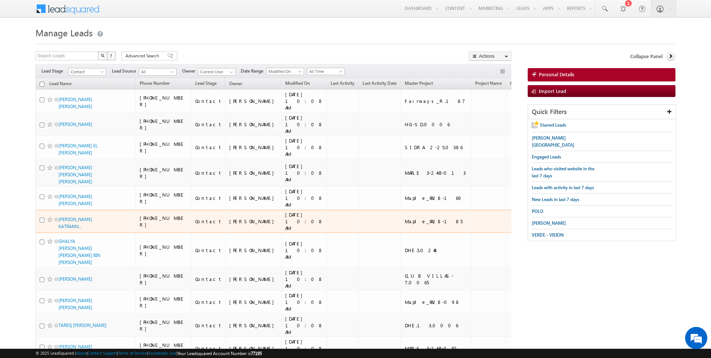
scroll to position [771, 0]
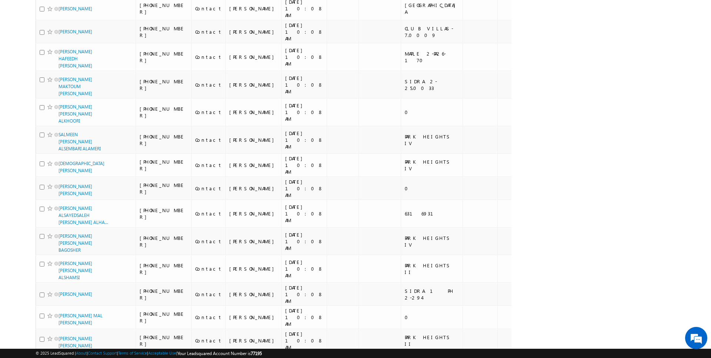
scroll to position [773, 0]
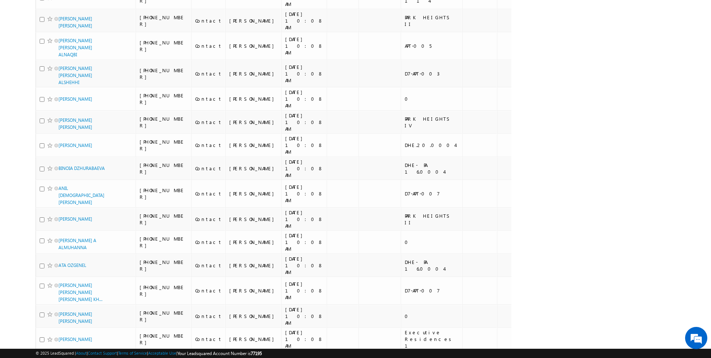
scroll to position [0, 0]
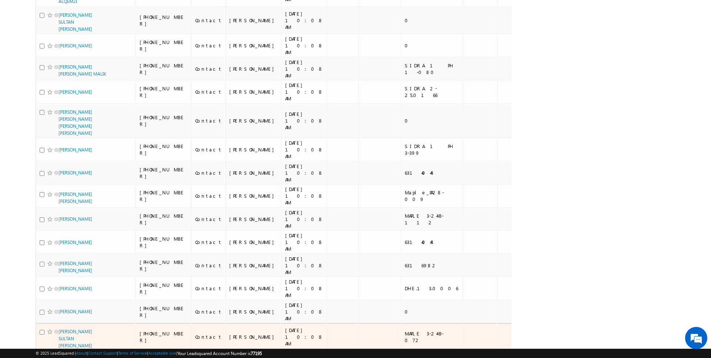
scroll to position [746, 0]
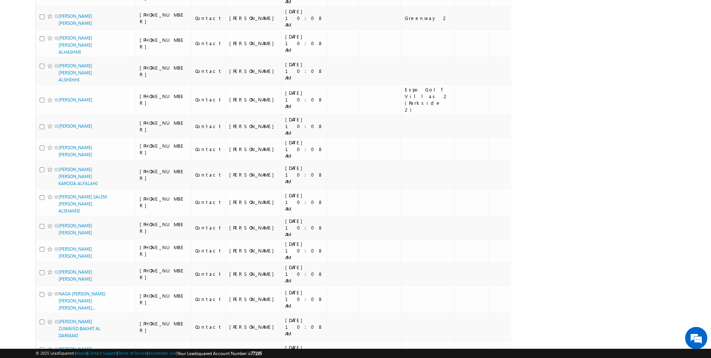
scroll to position [0, 0]
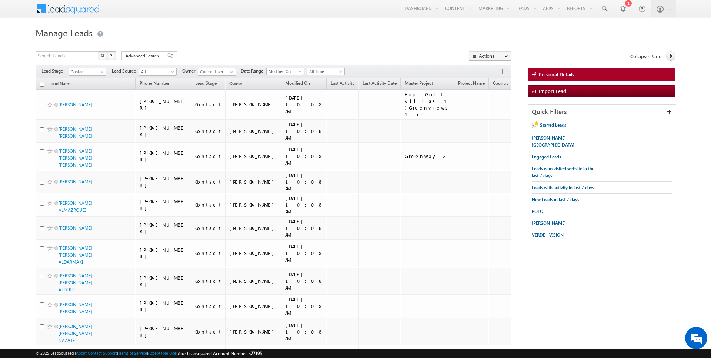
click at [42, 82] on input "checkbox" at bounding box center [42, 84] width 5 height 5
checkbox input "true"
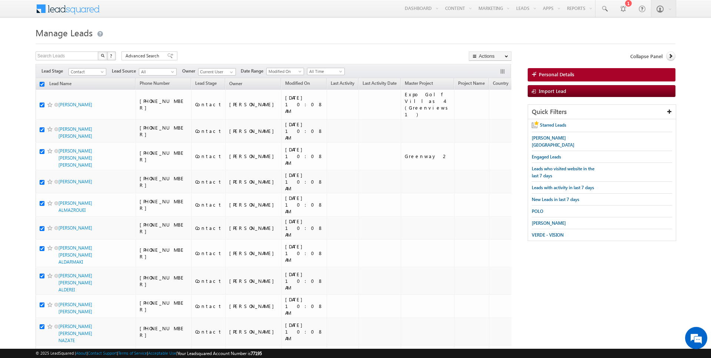
checkbox input "true"
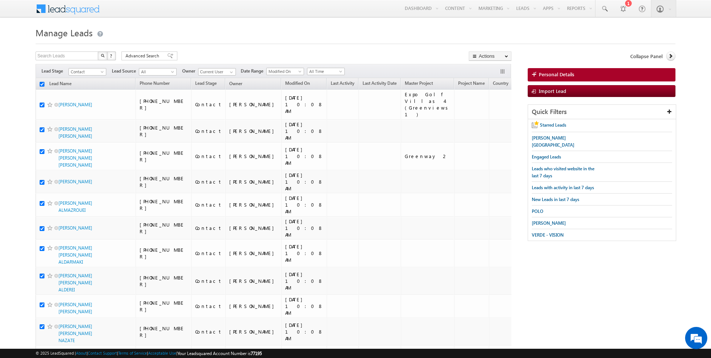
checkbox input "true"
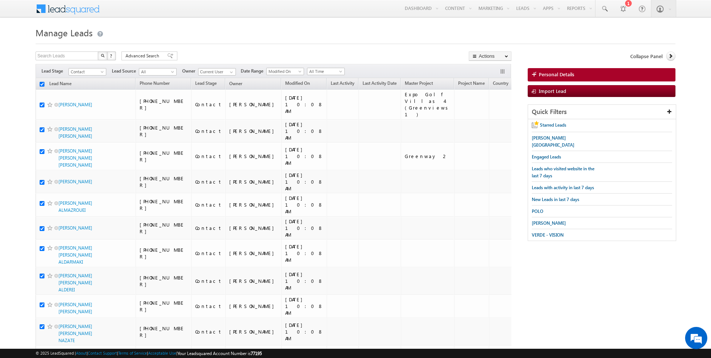
checkbox input "true"
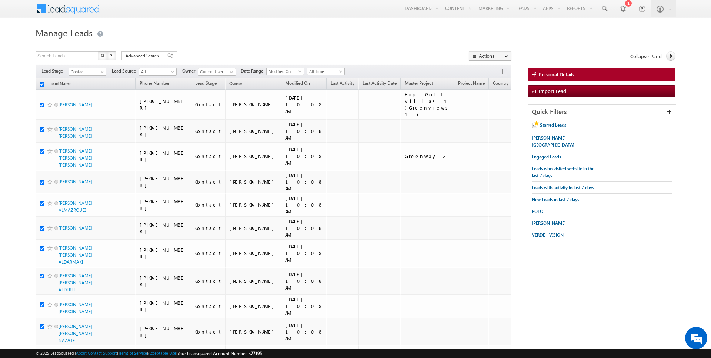
checkbox input "true"
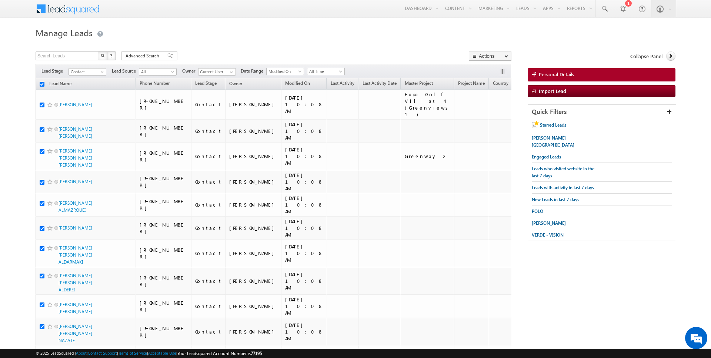
checkbox input "true"
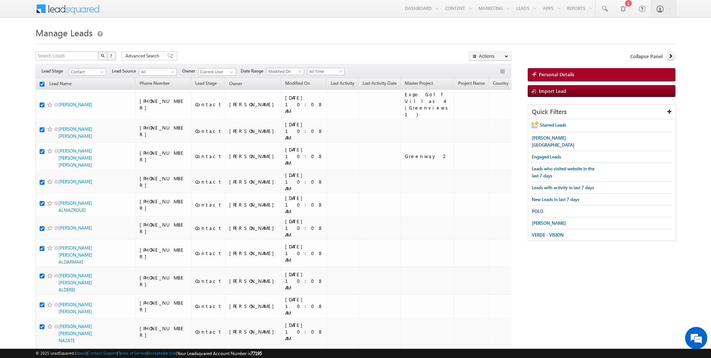
checkbox input "true"
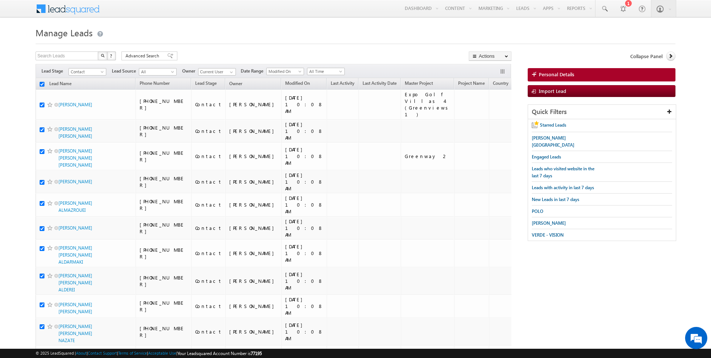
checkbox input "true"
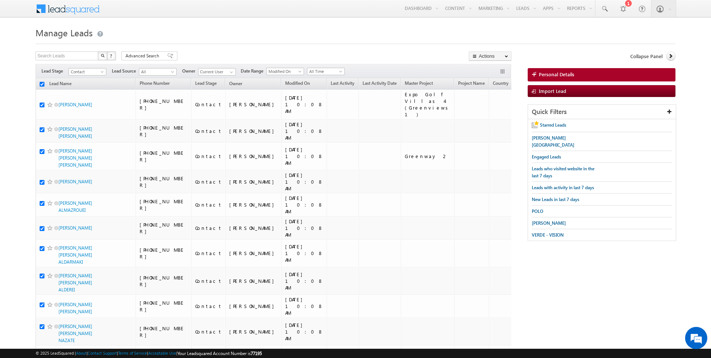
checkbox input "true"
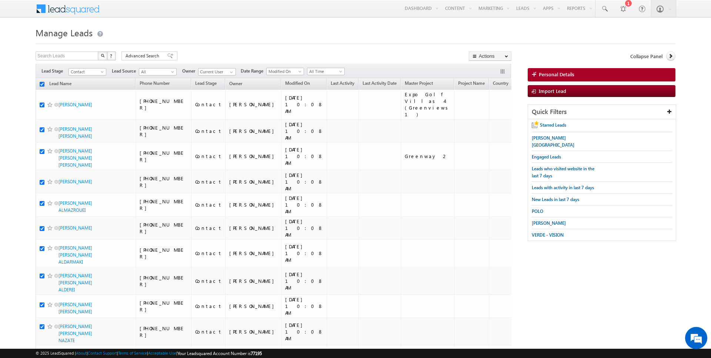
checkbox input "true"
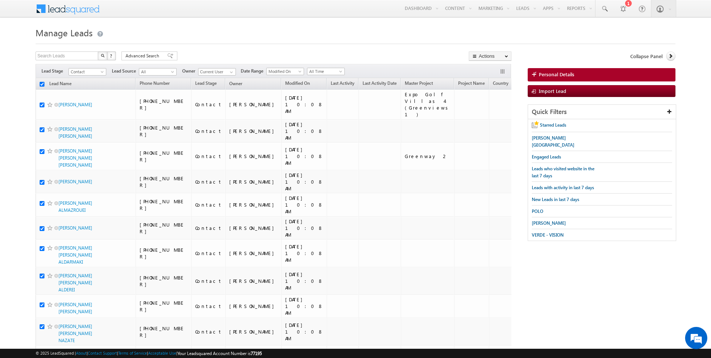
checkbox input "true"
click at [487, 117] on link "Change Owner" at bounding box center [490, 119] width 42 height 9
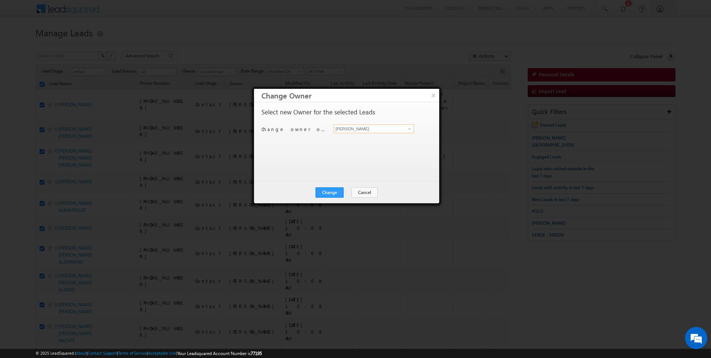
click at [362, 130] on input "[PERSON_NAME]" at bounding box center [374, 128] width 80 height 9
type input "[PERSON_NAME]"
click at [335, 191] on button "Change" at bounding box center [329, 192] width 28 height 10
click at [348, 191] on button "Close" at bounding box center [348, 192] width 24 height 10
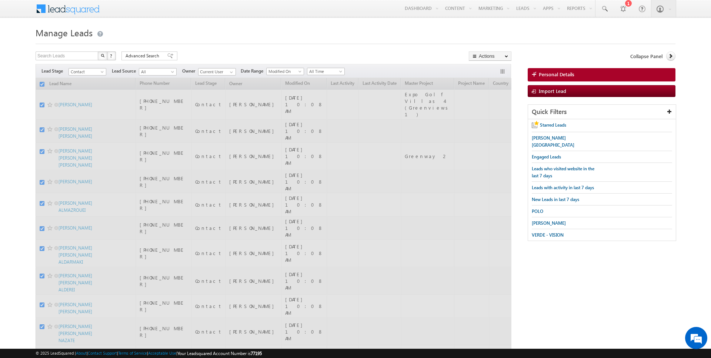
checkbox input "false"
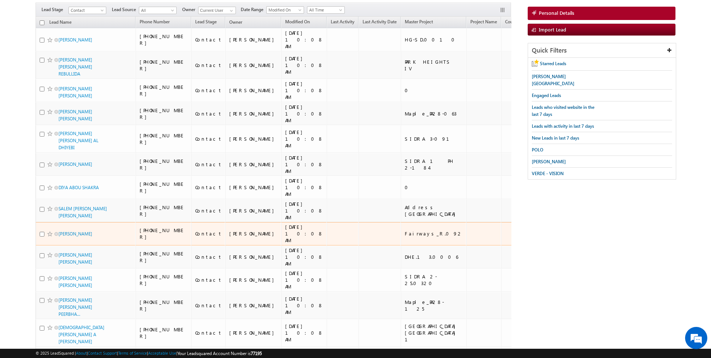
scroll to position [751, 0]
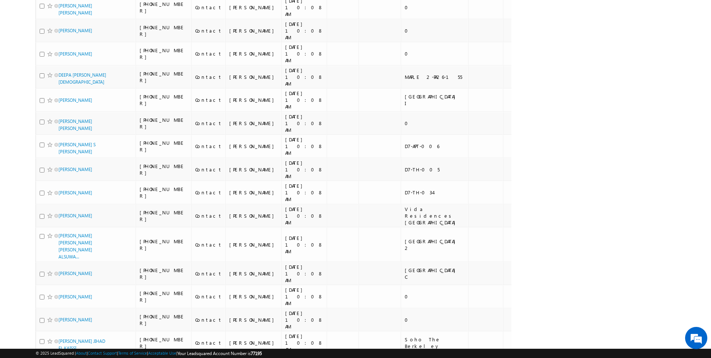
scroll to position [0, 0]
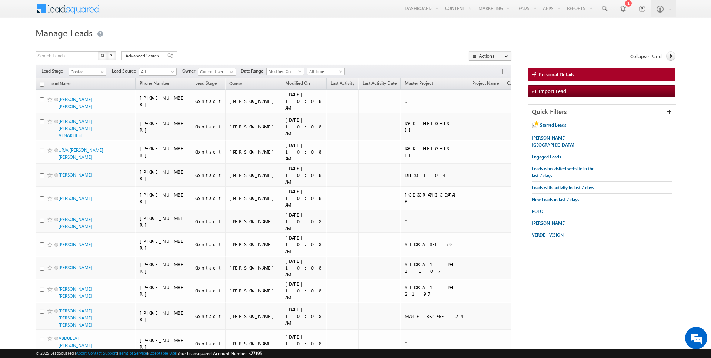
click at [42, 83] on input "checkbox" at bounding box center [42, 84] width 5 height 5
checkbox input "true"
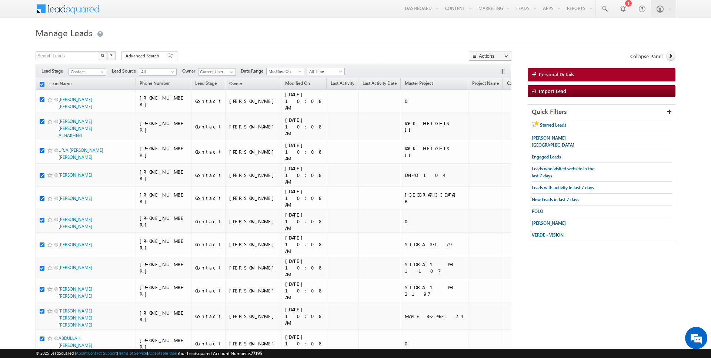
checkbox input "true"
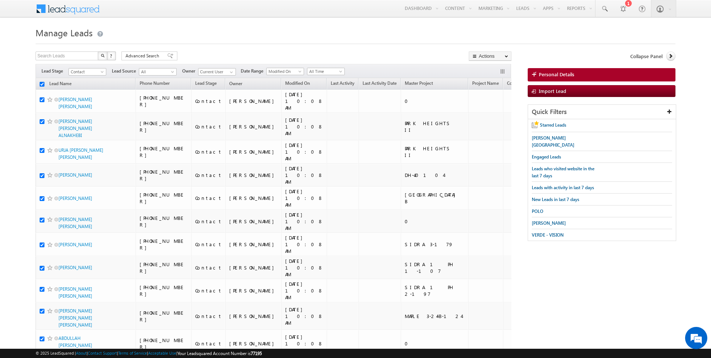
checkbox input "true"
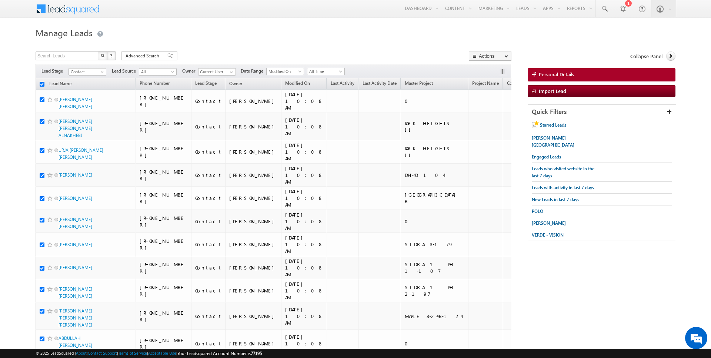
checkbox input "true"
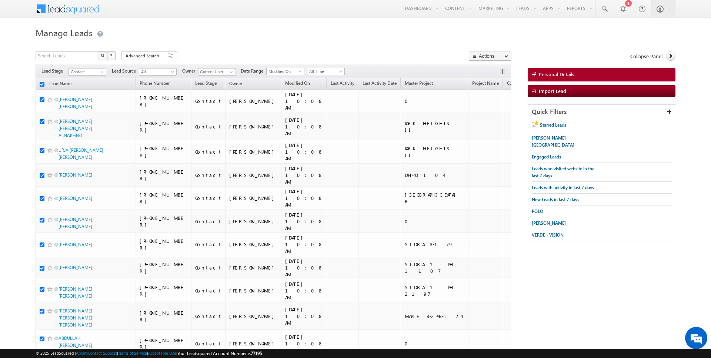
checkbox input "true"
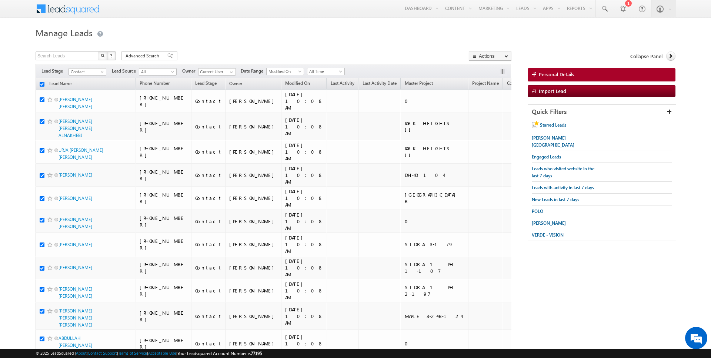
checkbox input "true"
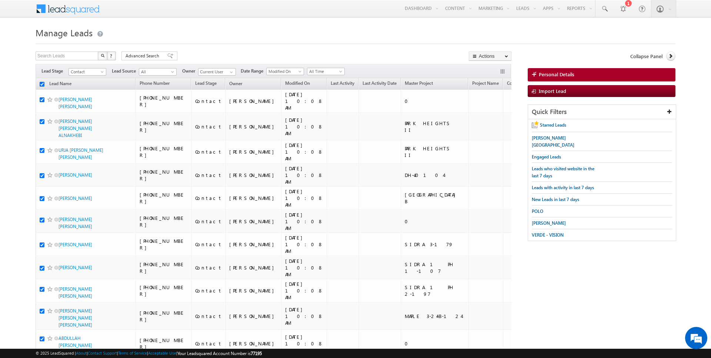
checkbox input "true"
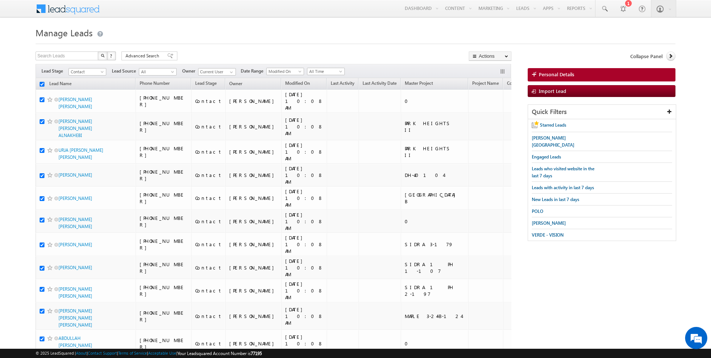
checkbox input "true"
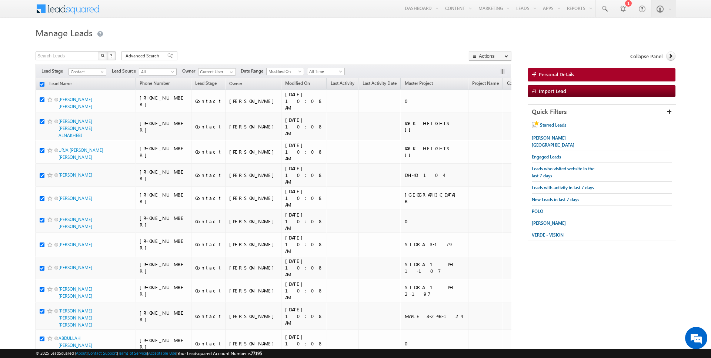
checkbox input "true"
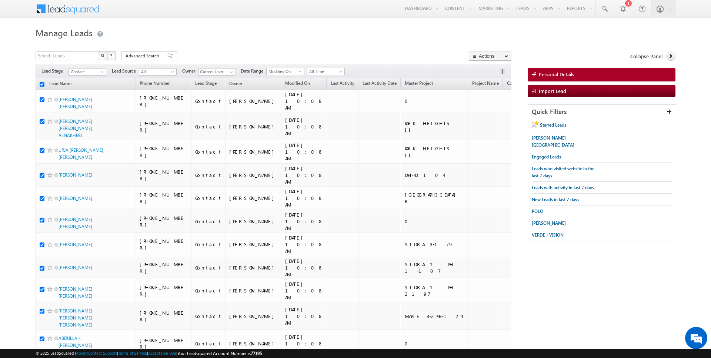
checkbox input "true"
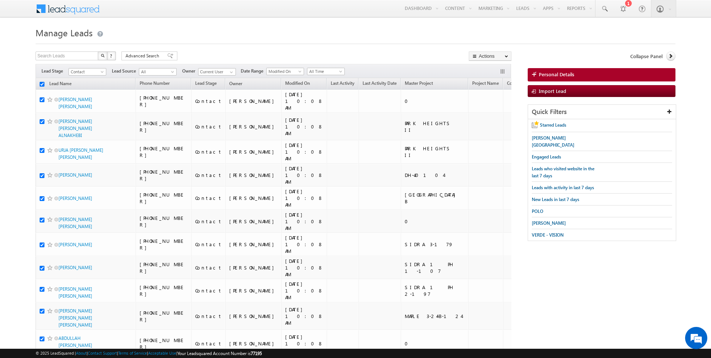
checkbox input "true"
click at [486, 119] on link "Change Owner" at bounding box center [490, 119] width 42 height 9
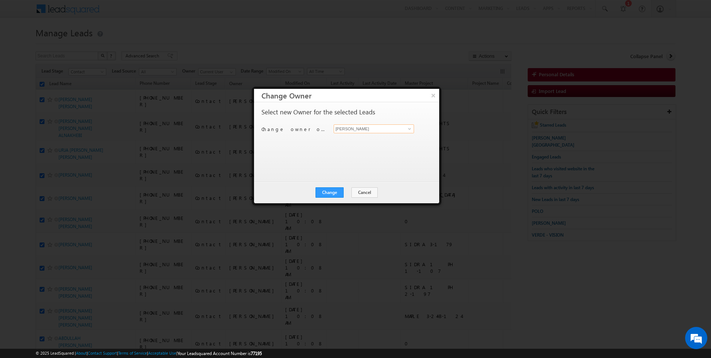
click at [360, 128] on input "[PERSON_NAME]" at bounding box center [374, 128] width 80 height 9
type input "AmanSingh Yadav"
click at [326, 197] on div "Change Cancel Close" at bounding box center [346, 192] width 185 height 21
click at [341, 193] on button "Change" at bounding box center [329, 192] width 28 height 10
click at [341, 193] on button "Close" at bounding box center [348, 192] width 24 height 10
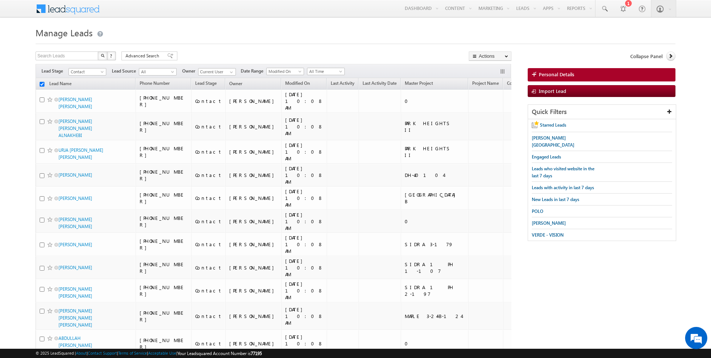
checkbox input "false"
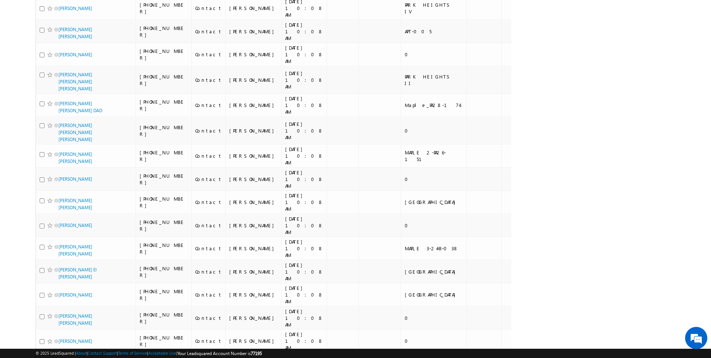
scroll to position [751, 0]
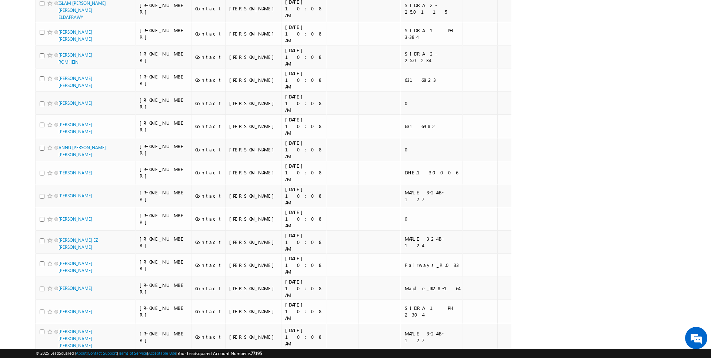
scroll to position [745, 0]
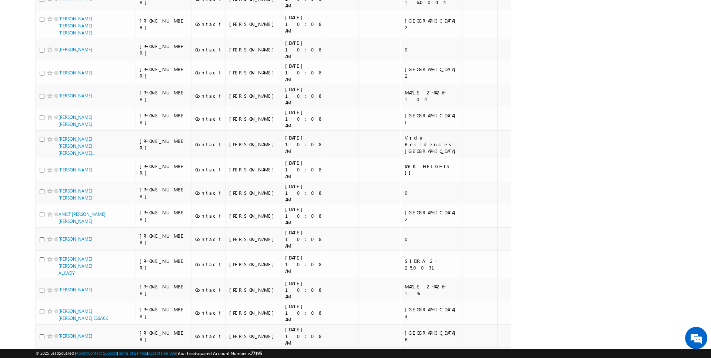
scroll to position [743, 0]
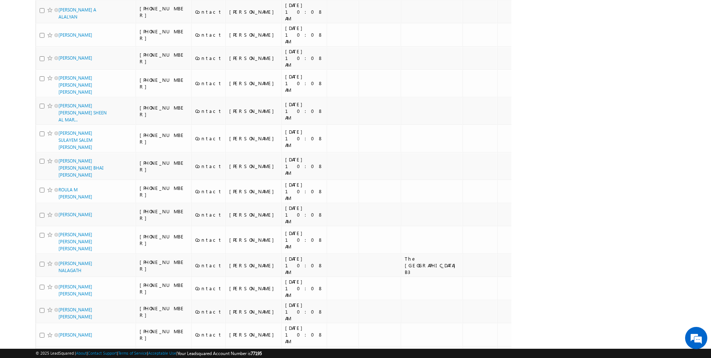
scroll to position [767, 0]
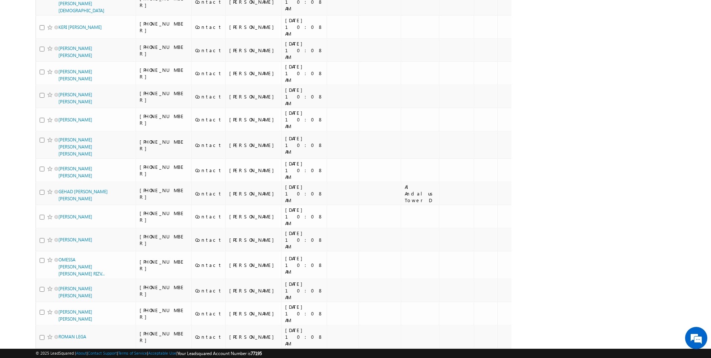
scroll to position [0, 0]
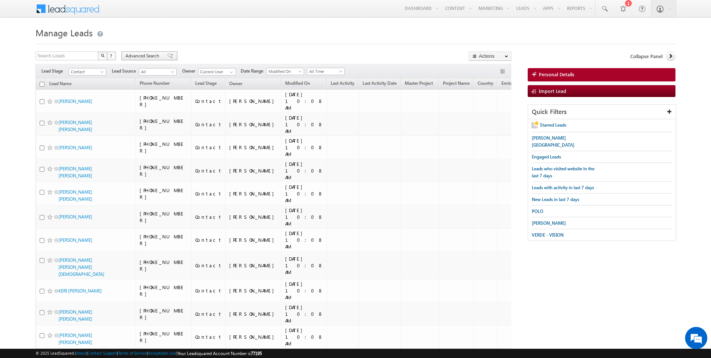
click at [142, 53] on span "Advanced Search" at bounding box center [143, 56] width 36 height 7
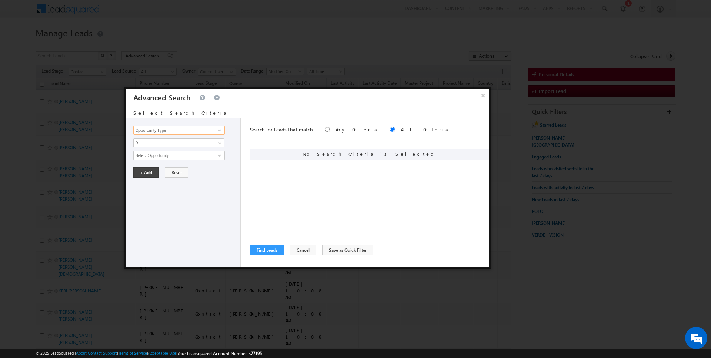
click at [173, 127] on input "Opportunity Type" at bounding box center [178, 130] width 91 height 9
type input "Lead Activity"
click at [155, 155] on input "Select Activity" at bounding box center [178, 155] width 91 height 9
click at [175, 142] on span "Is" at bounding box center [174, 143] width 80 height 7
click at [164, 156] on link "Is Not" at bounding box center [179, 158] width 90 height 7
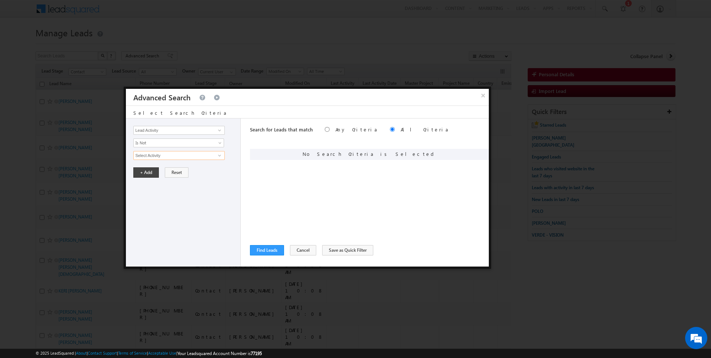
click at [164, 156] on input "Select Activity" at bounding box center [178, 155] width 91 height 9
type input "Outbound Phone Call Activity"
click at [143, 182] on button "+ Add" at bounding box center [146, 185] width 26 height 10
click at [164, 131] on input "Opportunity Type" at bounding box center [178, 130] width 91 height 9
type input "Modified On"
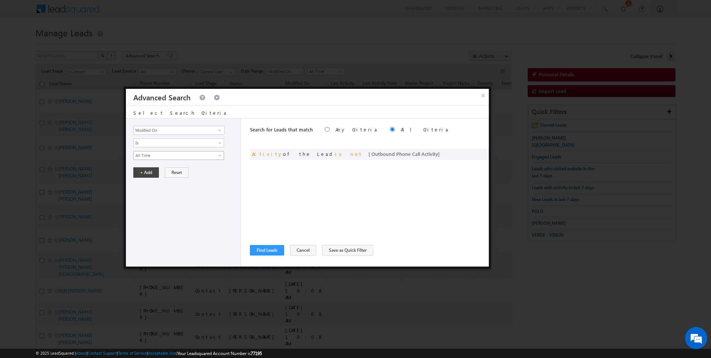
click at [154, 152] on span "All Time" at bounding box center [174, 155] width 80 height 7
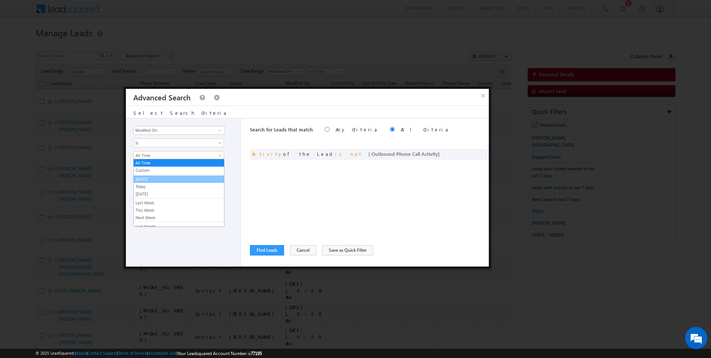
click at [148, 185] on link "Today" at bounding box center [179, 186] width 90 height 7
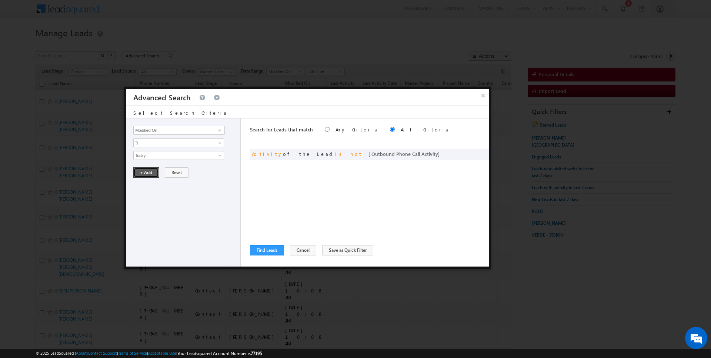
click at [147, 173] on button "+ Add" at bounding box center [146, 172] width 26 height 10
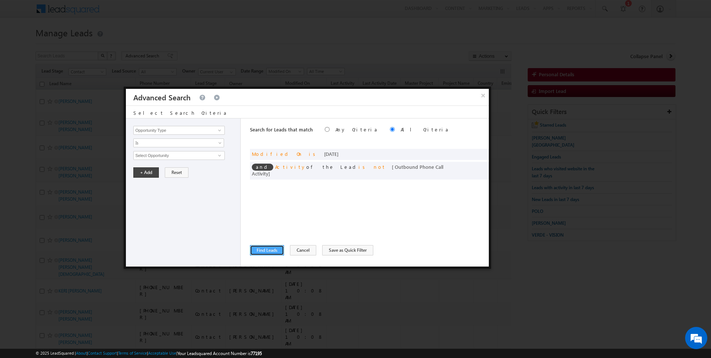
click at [264, 254] on button "Find Leads" at bounding box center [267, 250] width 34 height 10
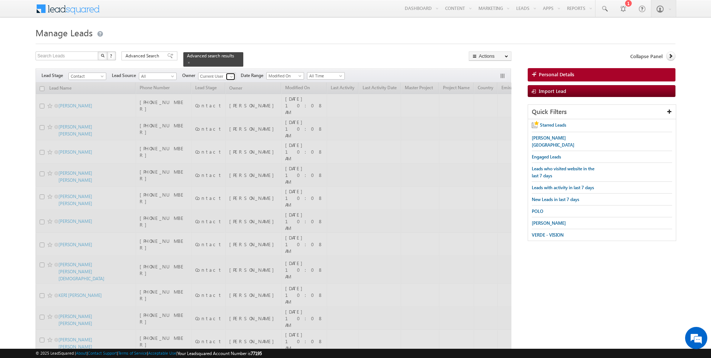
click at [230, 76] on span at bounding box center [231, 77] width 6 height 6
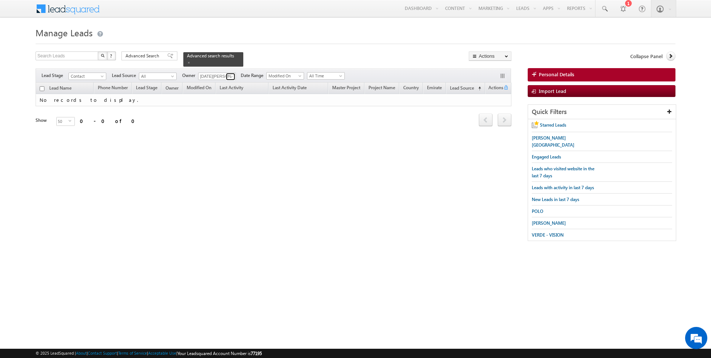
click at [228, 77] on span at bounding box center [231, 77] width 6 height 6
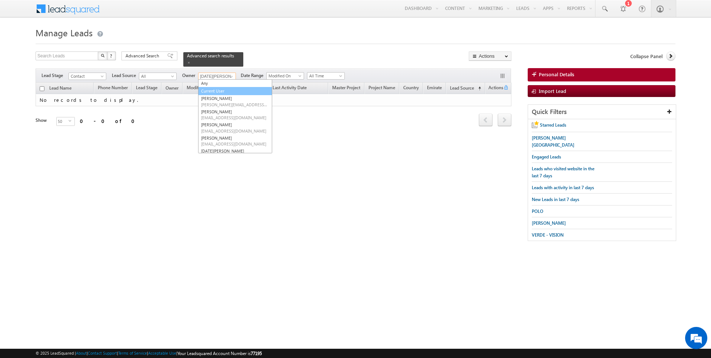
click at [214, 89] on link "Current User" at bounding box center [235, 91] width 74 height 9
type input "Current User"
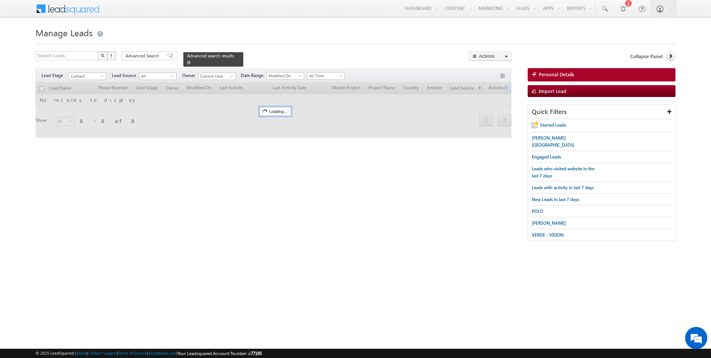
click at [187, 62] on span at bounding box center [189, 63] width 4 height 4
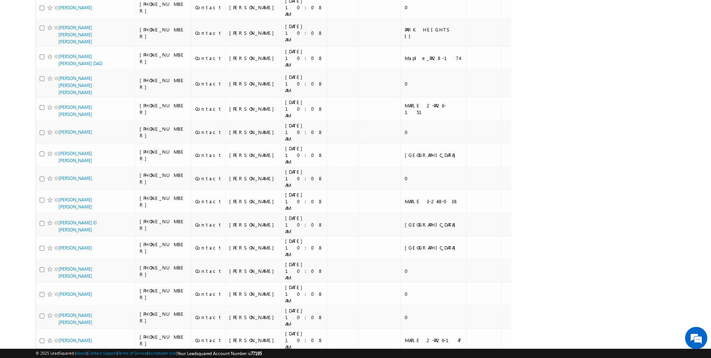
scroll to position [751, 0]
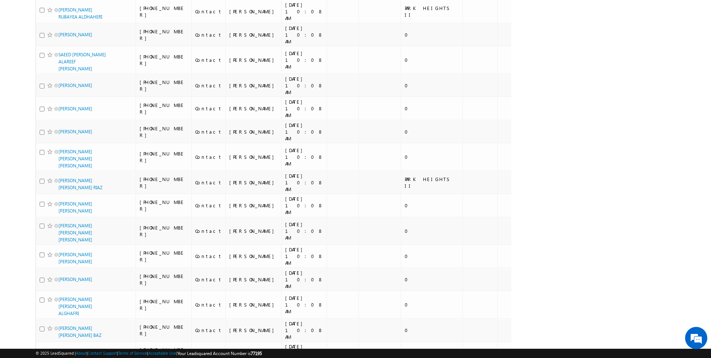
scroll to position [733, 0]
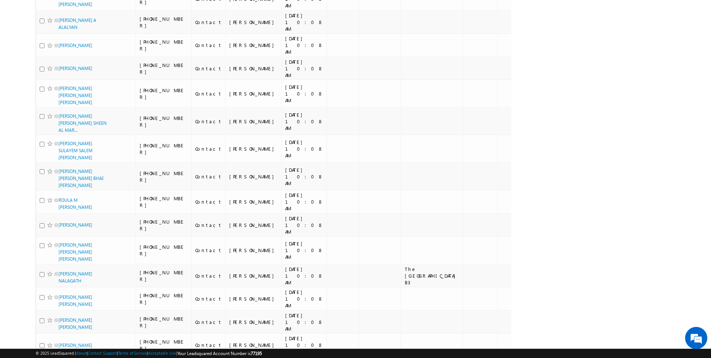
scroll to position [767, 0]
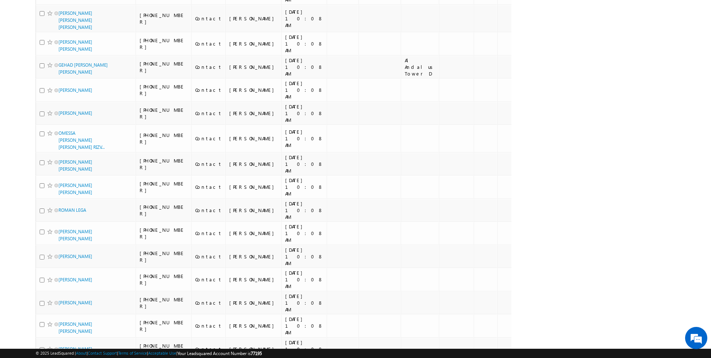
scroll to position [0, 0]
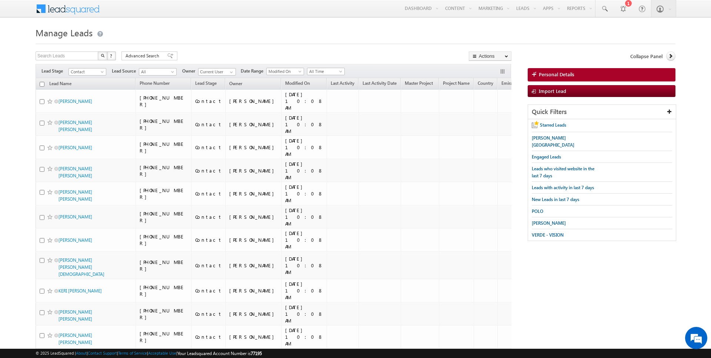
click at [42, 83] on input "checkbox" at bounding box center [42, 84] width 5 height 5
checkbox input "true"
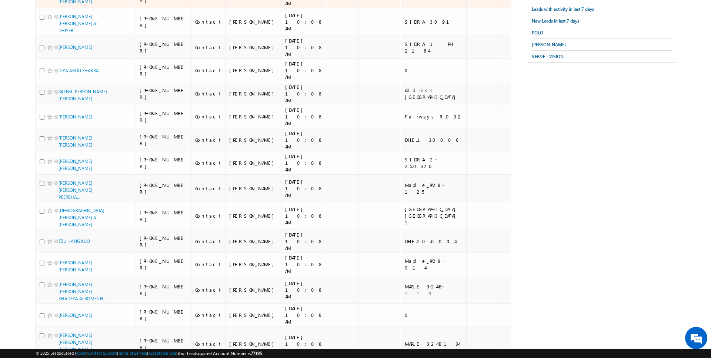
scroll to position [352, 0]
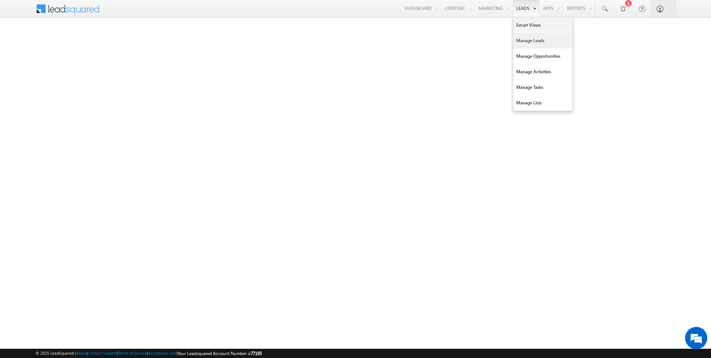
click at [529, 41] on link "Manage Leads" at bounding box center [542, 41] width 59 height 16
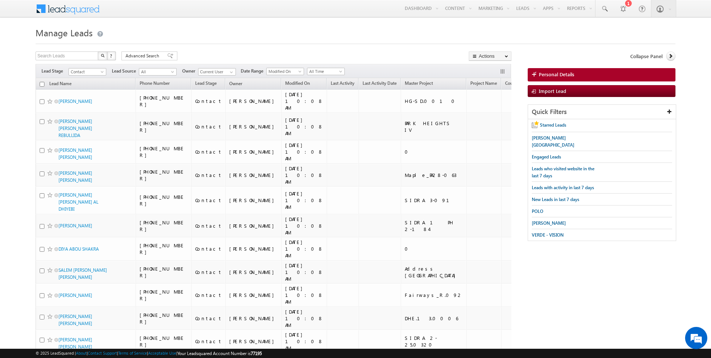
click at [41, 84] on input "checkbox" at bounding box center [42, 84] width 5 height 5
checkbox input "true"
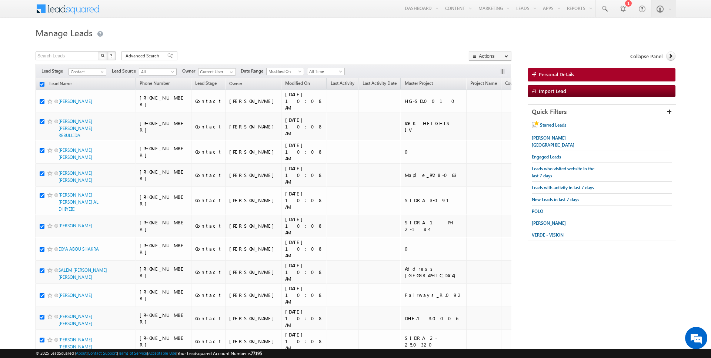
checkbox input "true"
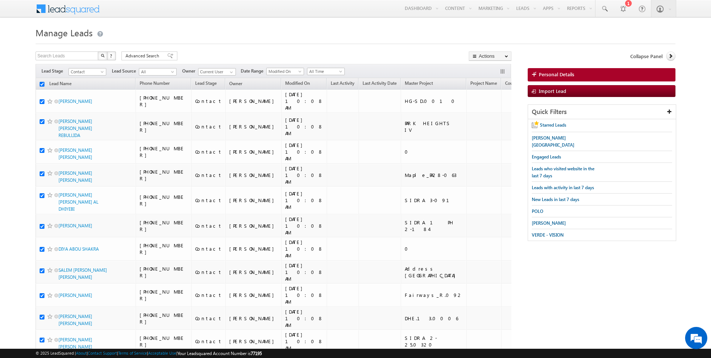
checkbox input "true"
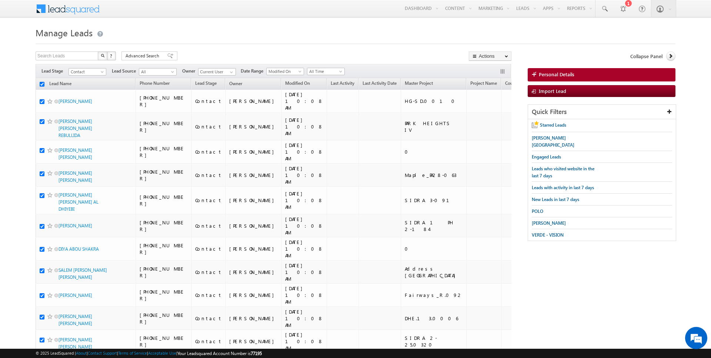
checkbox input "true"
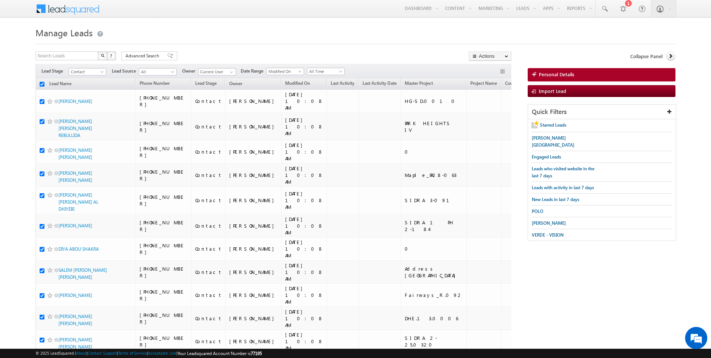
checkbox input "true"
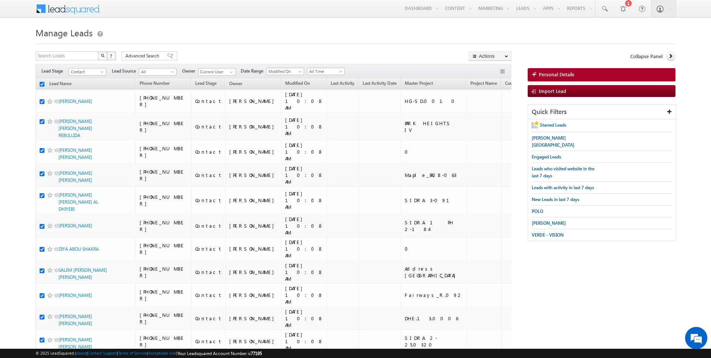
checkbox input "true"
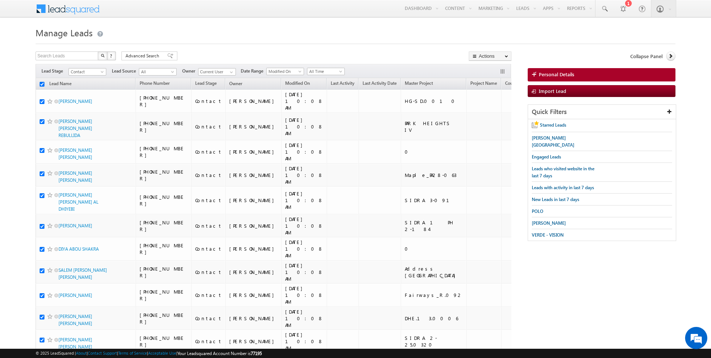
checkbox input "true"
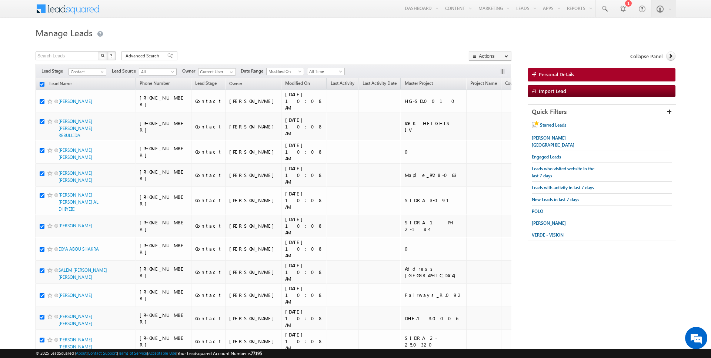
checkbox input "true"
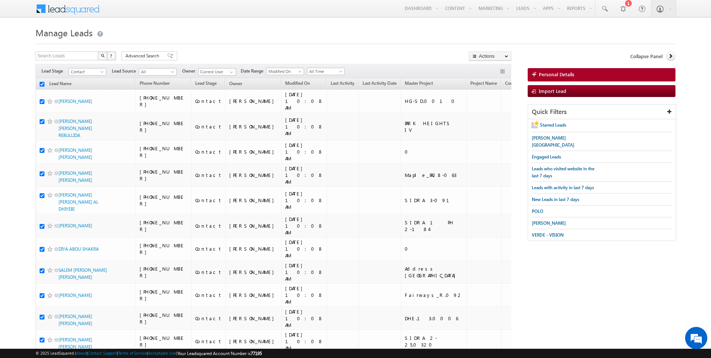
checkbox input "true"
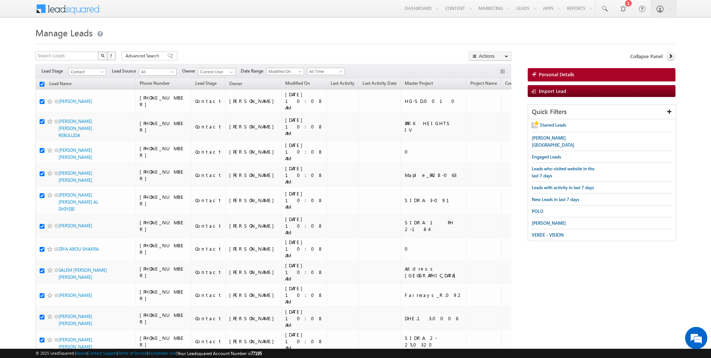
checkbox input "true"
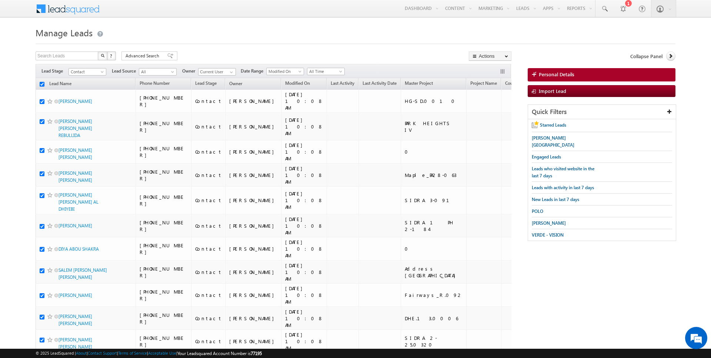
checkbox input "true"
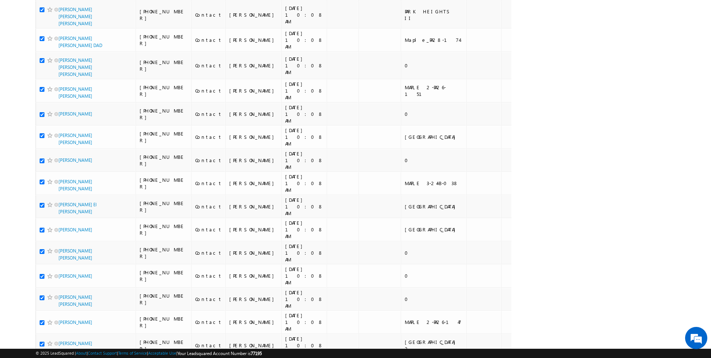
scroll to position [751, 0]
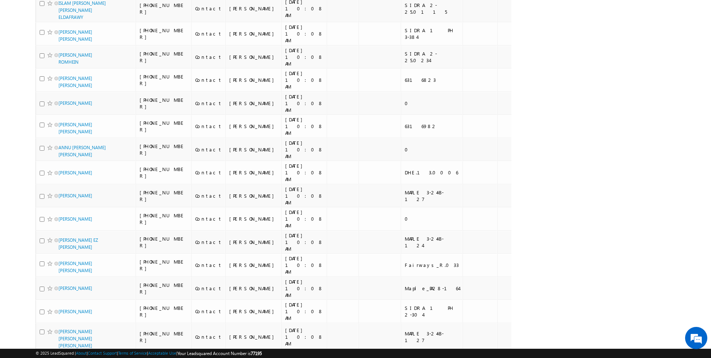
scroll to position [745, 0]
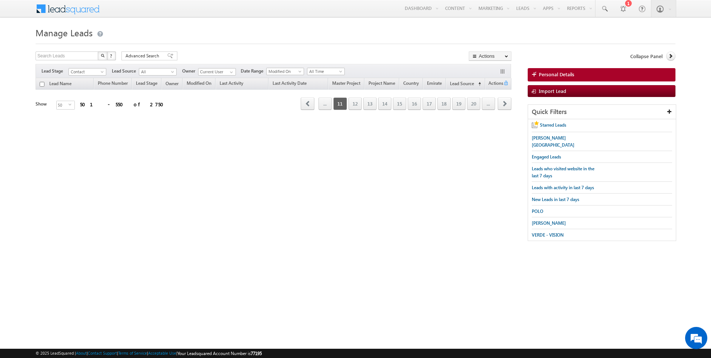
scroll to position [0, 0]
click at [473, 106] on link "20" at bounding box center [473, 103] width 13 height 13
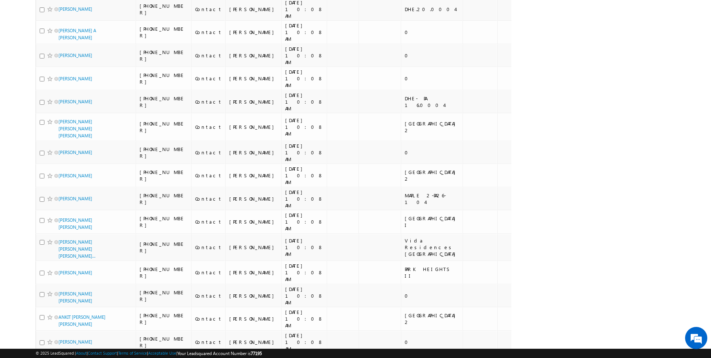
scroll to position [743, 0]
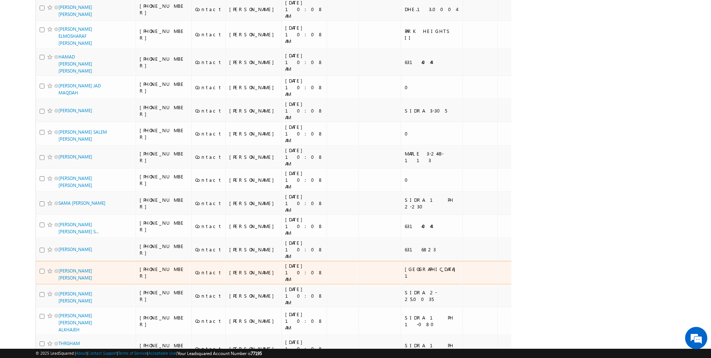
scroll to position [737, 0]
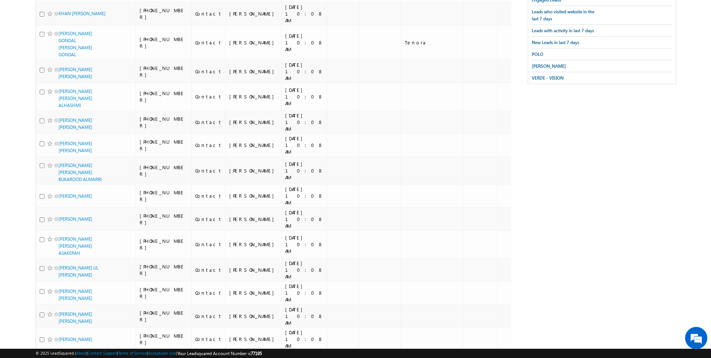
scroll to position [0, 0]
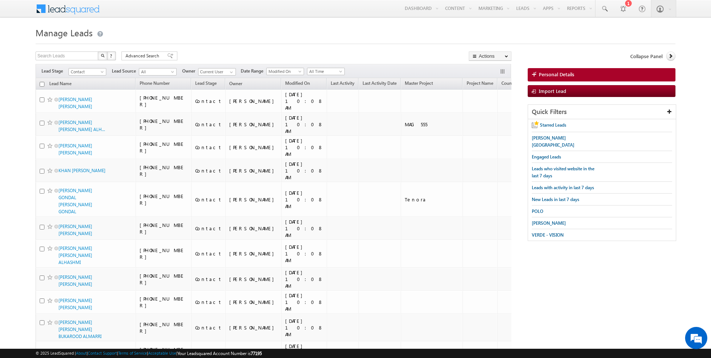
click at [43, 83] on input "checkbox" at bounding box center [42, 84] width 5 height 5
checkbox input "true"
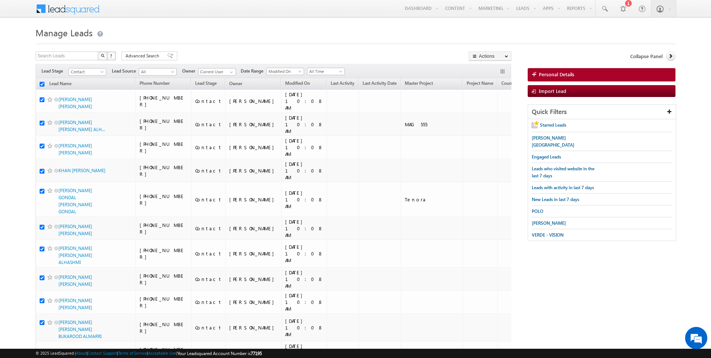
checkbox input "true"
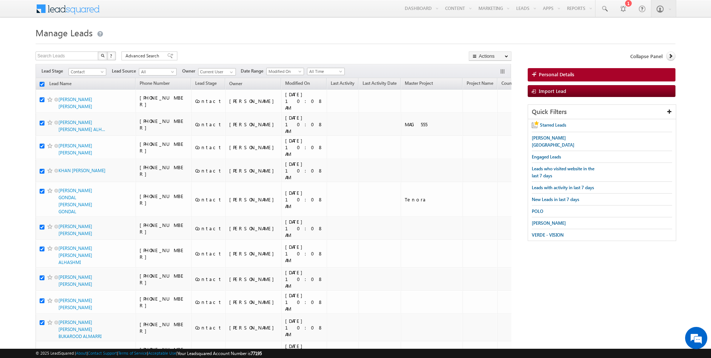
checkbox input "true"
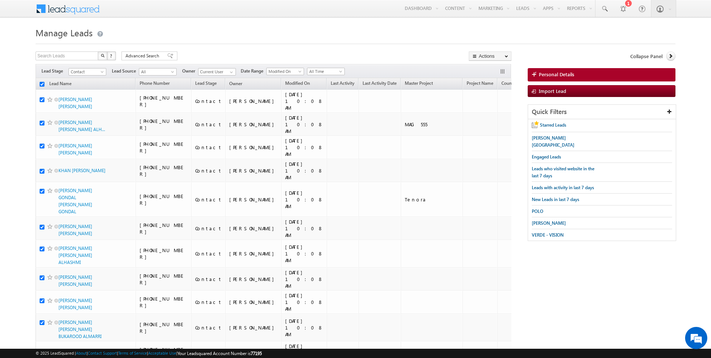
checkbox input "true"
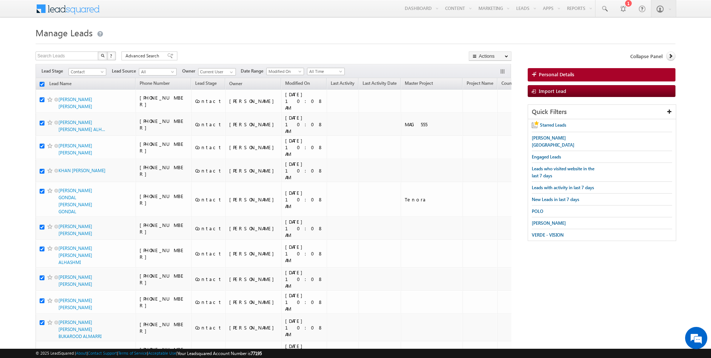
checkbox input "true"
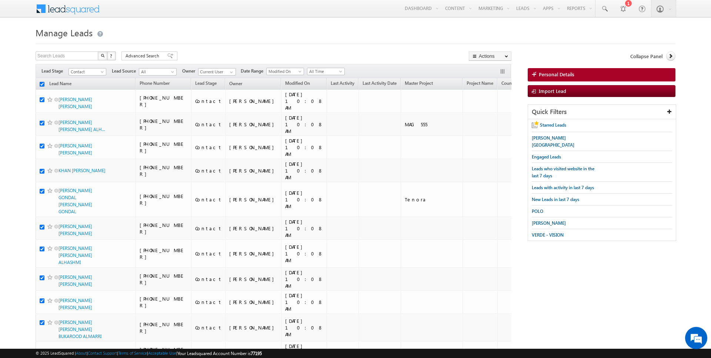
checkbox input "true"
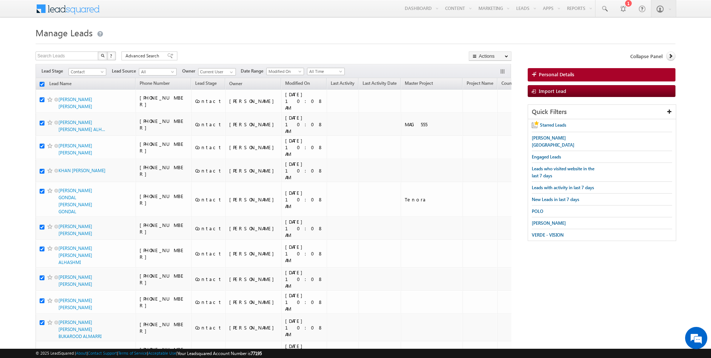
checkbox input "true"
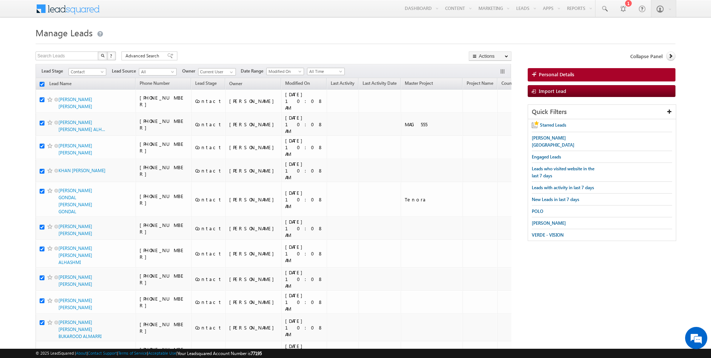
checkbox input "true"
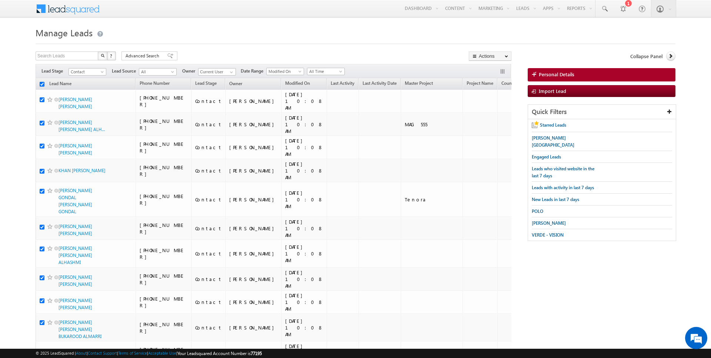
checkbox input "true"
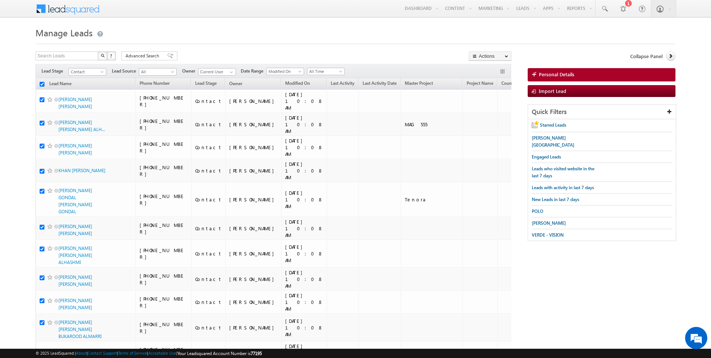
checkbox input "true"
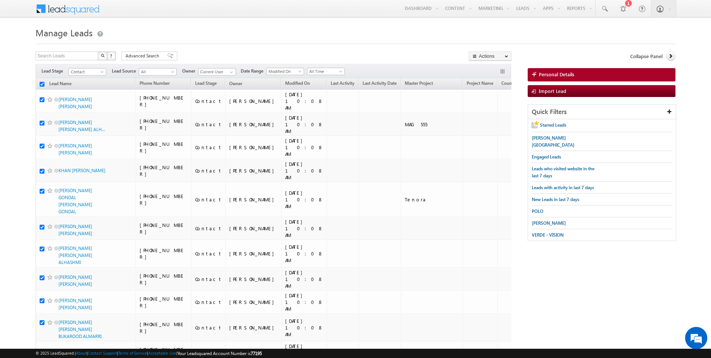
checkbox input "true"
click at [488, 121] on link "Change Owner" at bounding box center [490, 119] width 42 height 9
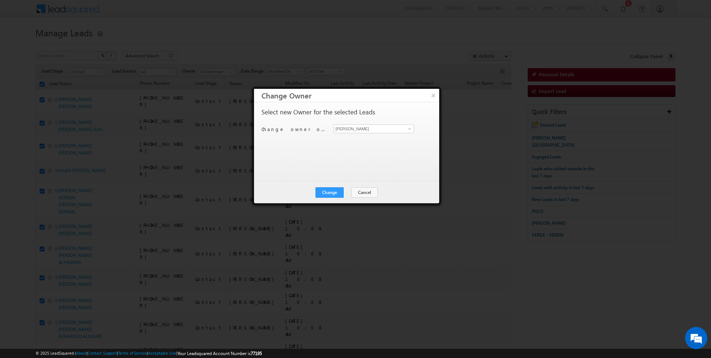
click at [339, 133] on div "Change owner of 50 leads to Rajender Rautela Rajender Rautela" at bounding box center [345, 129] width 169 height 11
click at [354, 126] on input "[PERSON_NAME]" at bounding box center [374, 128] width 80 height 9
type input "Janamjay Sharma"
click at [329, 192] on button "Change" at bounding box center [329, 192] width 28 height 10
click at [345, 192] on button "Close" at bounding box center [348, 192] width 24 height 10
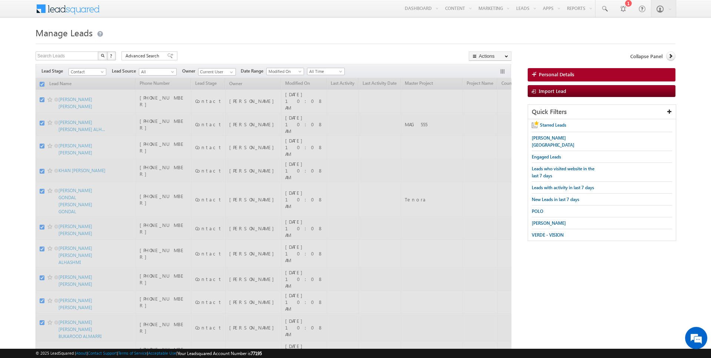
checkbox input "false"
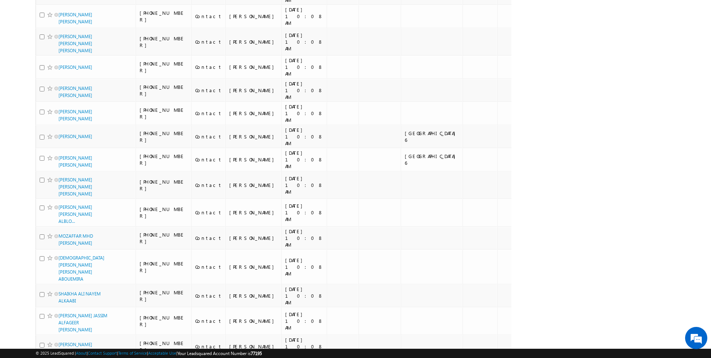
scroll to position [741, 0]
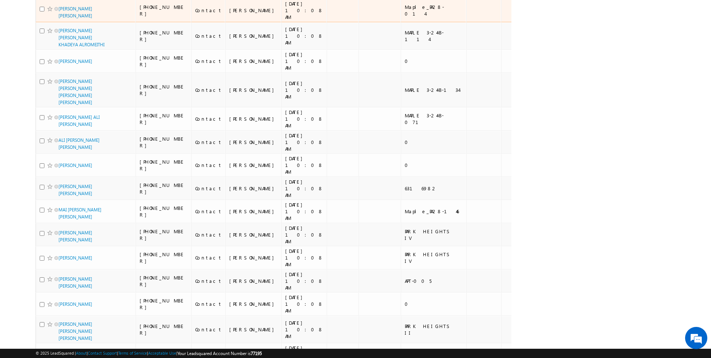
scroll to position [751, 0]
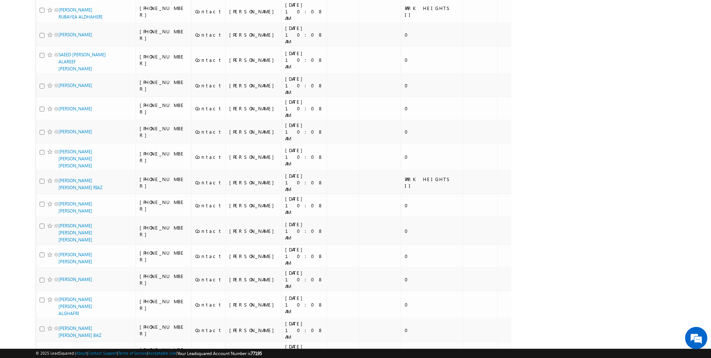
scroll to position [733, 0]
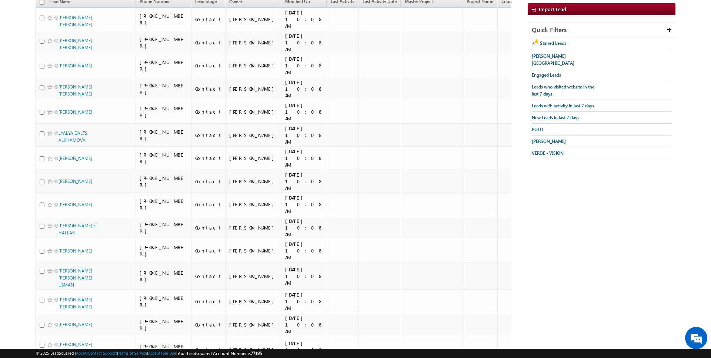
scroll to position [0, 0]
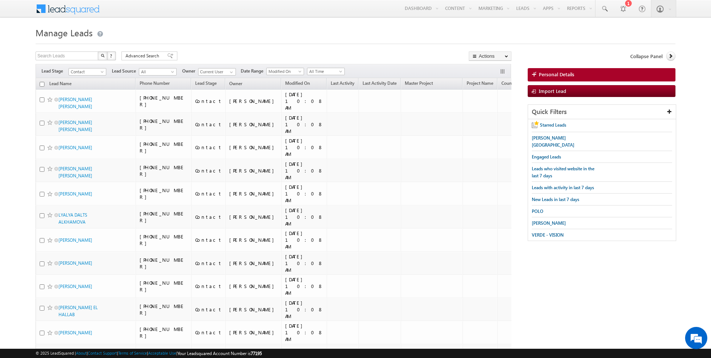
click at [41, 82] on input "checkbox" at bounding box center [42, 84] width 5 height 5
checkbox input "true"
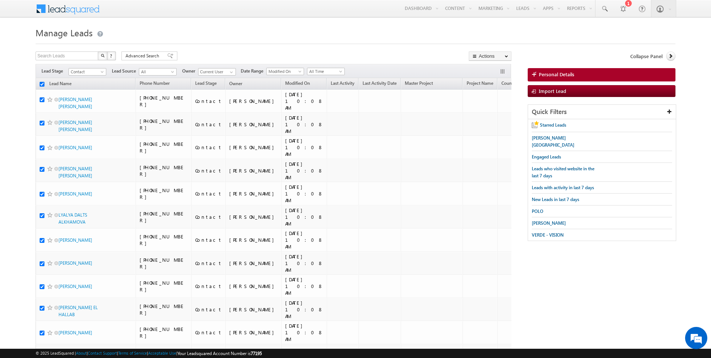
checkbox input "true"
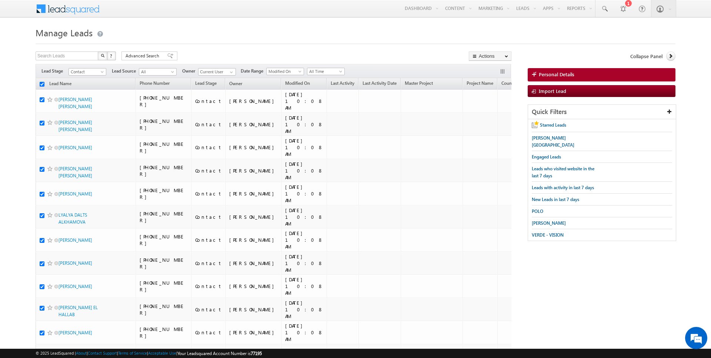
checkbox input "true"
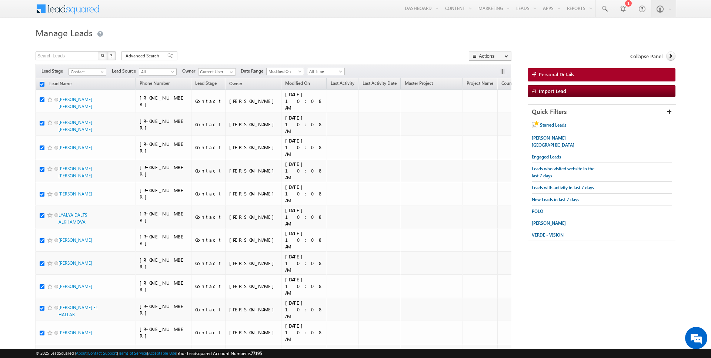
checkbox input "true"
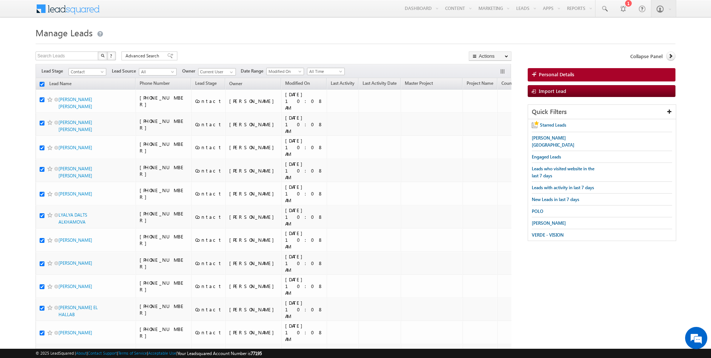
checkbox input "true"
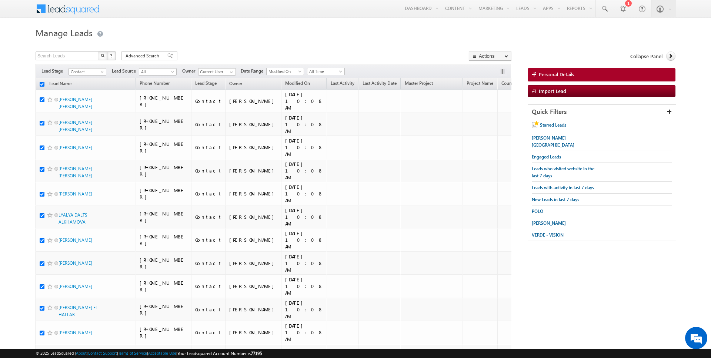
checkbox input "true"
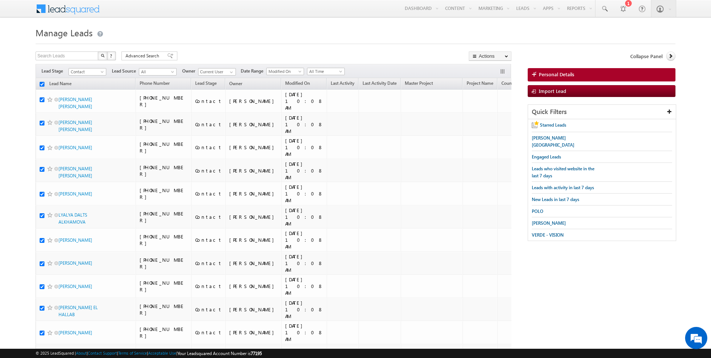
checkbox input "true"
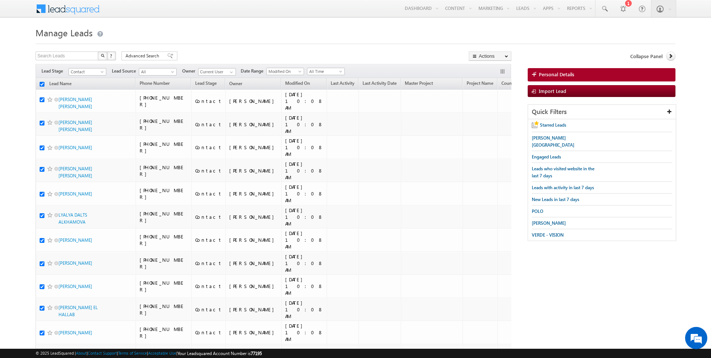
checkbox input "true"
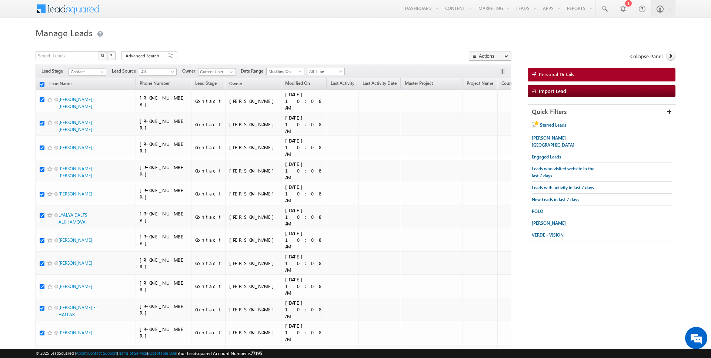
checkbox input "true"
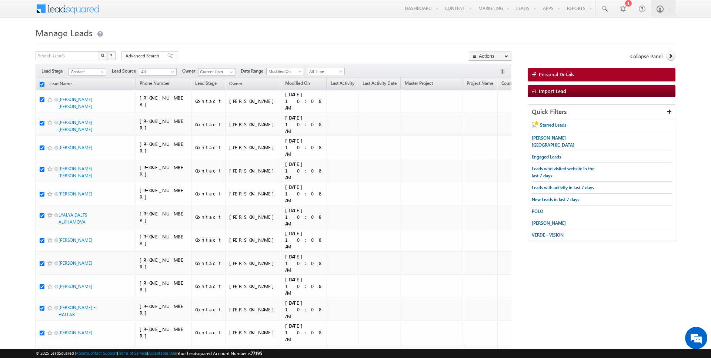
checkbox input "true"
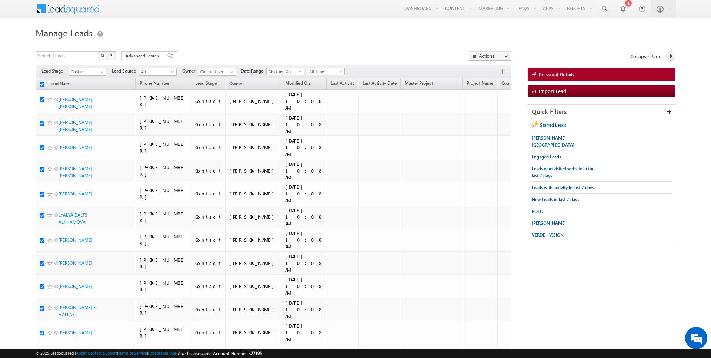
checkbox input "true"
click at [491, 121] on link "Change Owner" at bounding box center [490, 119] width 42 height 9
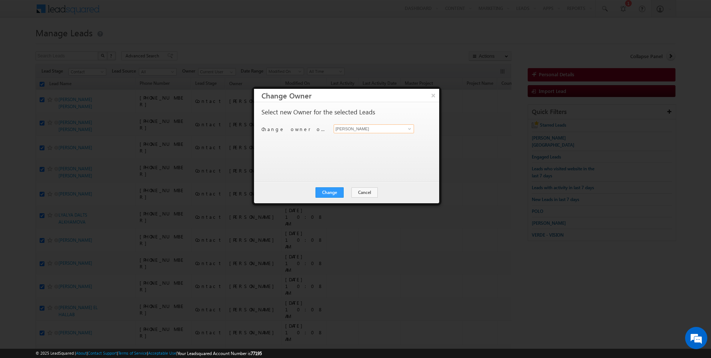
click at [357, 132] on input "[PERSON_NAME]" at bounding box center [374, 128] width 80 height 9
click at [363, 191] on button "Cancel" at bounding box center [364, 192] width 26 height 10
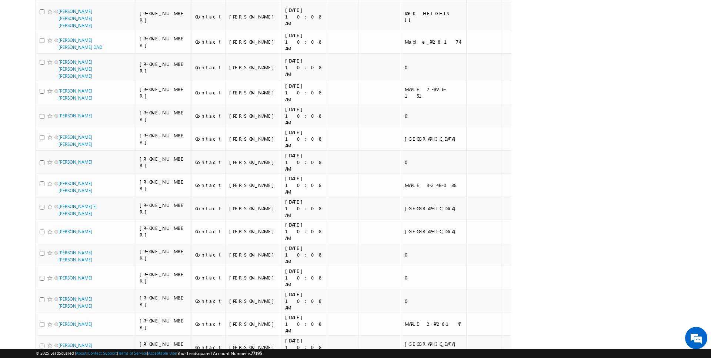
scroll to position [751, 0]
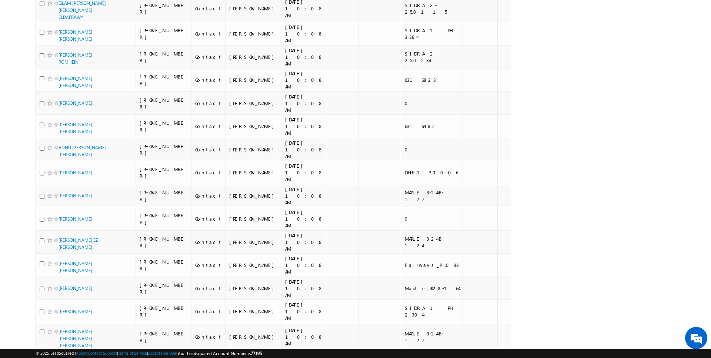
scroll to position [745, 0]
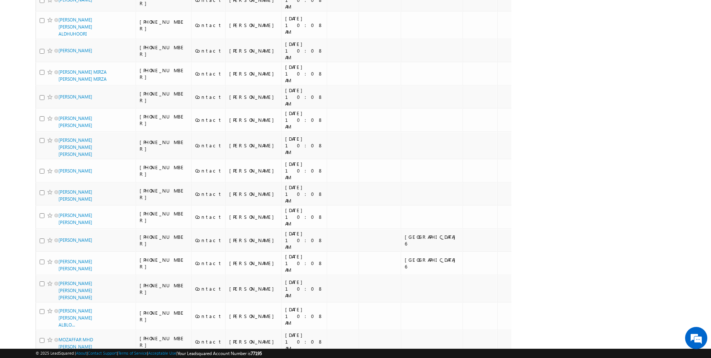
scroll to position [0, 0]
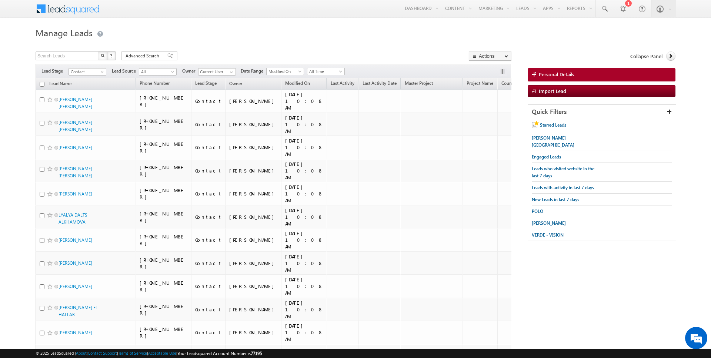
click at [42, 85] on input "checkbox" at bounding box center [42, 84] width 5 height 5
checkbox input "true"
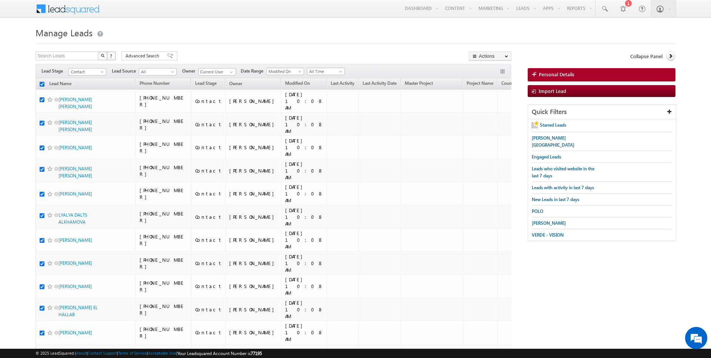
checkbox input "true"
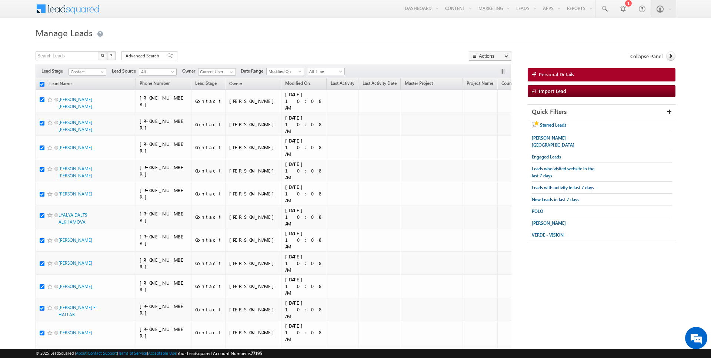
checkbox input "true"
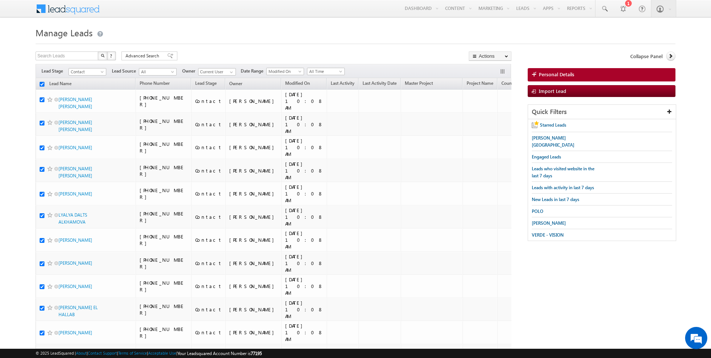
checkbox input "true"
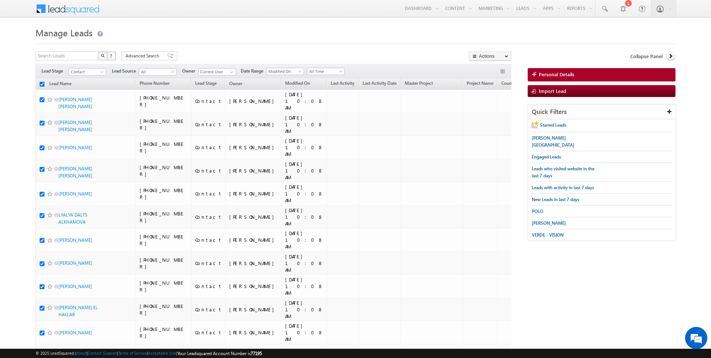
checkbox input "true"
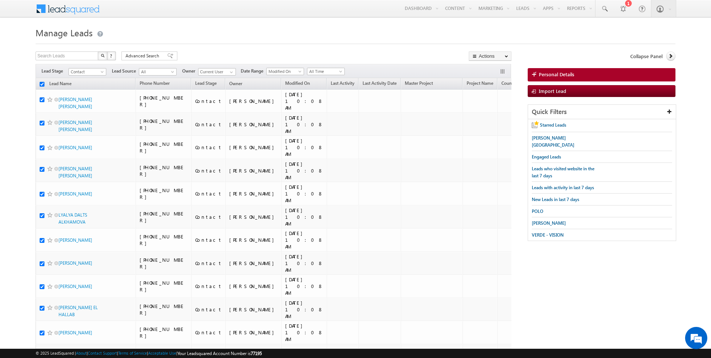
checkbox input "true"
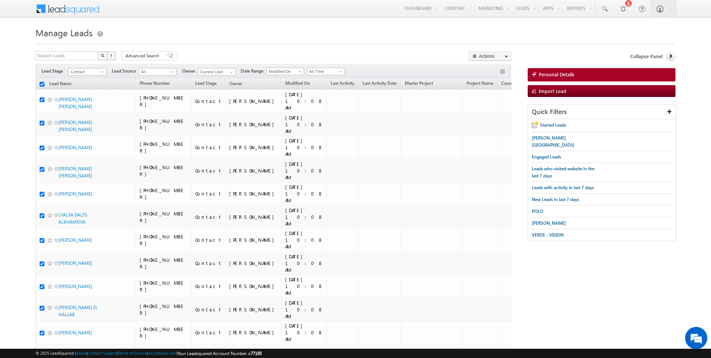
checkbox input "true"
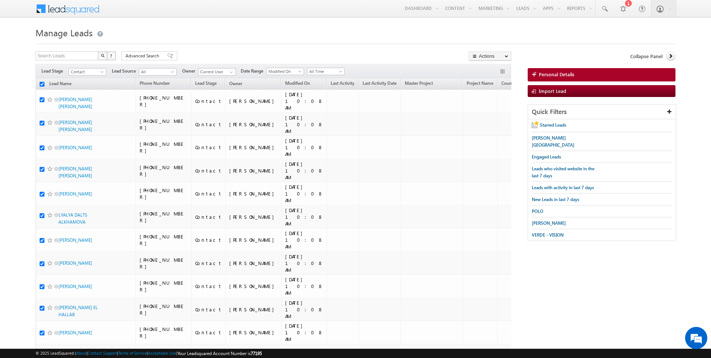
checkbox input "true"
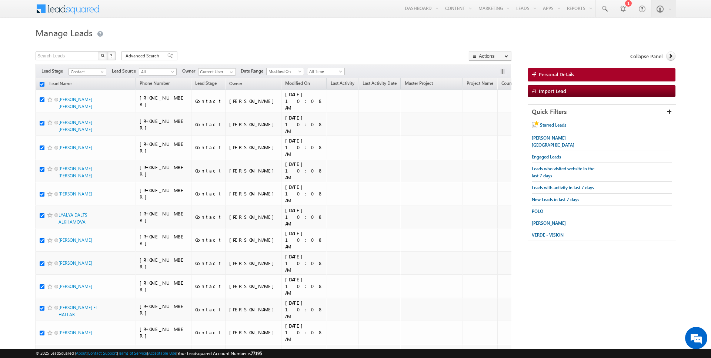
checkbox input "true"
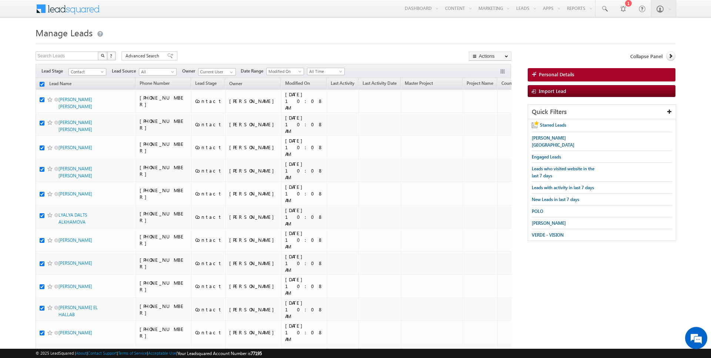
checkbox input "true"
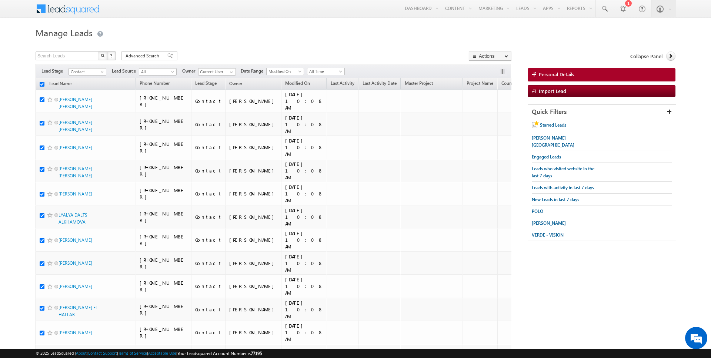
checkbox input "true"
click at [487, 117] on link "Change Owner" at bounding box center [490, 119] width 42 height 9
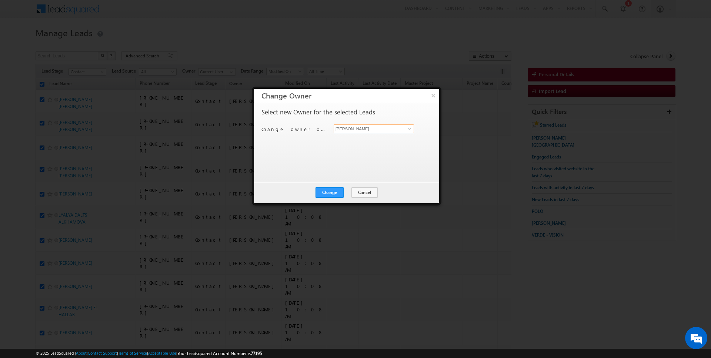
click at [352, 127] on input "[PERSON_NAME]" at bounding box center [374, 128] width 80 height 9
type input "[PERSON_NAME]"
click at [334, 185] on div "Change Cancel Close" at bounding box center [346, 192] width 185 height 21
click at [335, 188] on button "Change" at bounding box center [329, 192] width 28 height 10
click at [341, 195] on button "Close" at bounding box center [348, 192] width 24 height 10
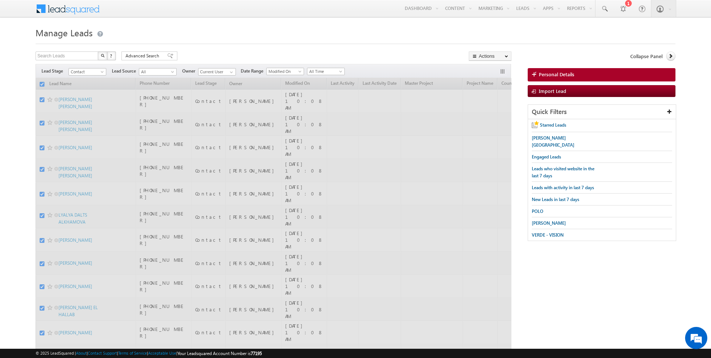
checkbox input "false"
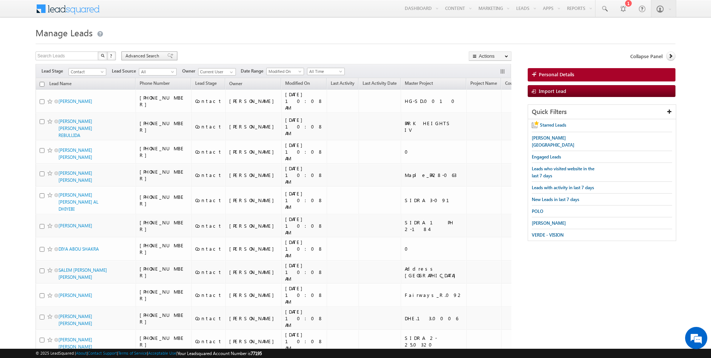
click at [148, 54] on span "Advanced Search" at bounding box center [143, 56] width 36 height 7
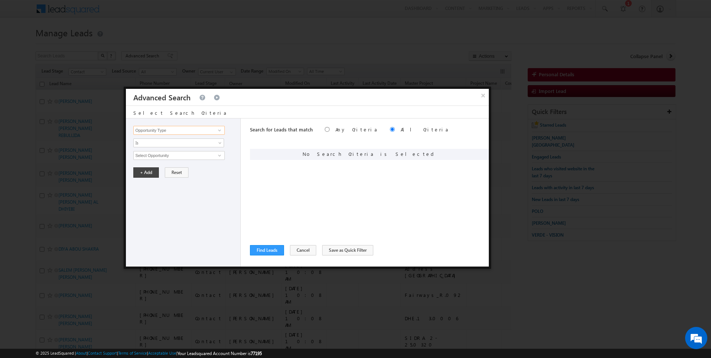
click at [159, 127] on input "Opportunity Type" at bounding box center [178, 130] width 91 height 9
type input "Lead Activity"
click at [150, 141] on span "Is" at bounding box center [174, 143] width 80 height 7
click at [157, 158] on link "Is Not" at bounding box center [179, 158] width 90 height 7
click at [166, 155] on input "Select Activity" at bounding box center [178, 155] width 91 height 9
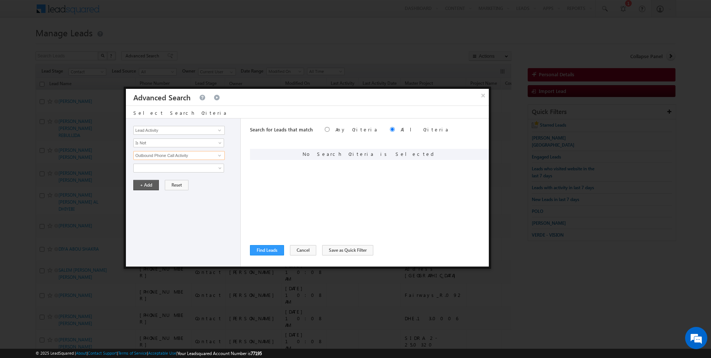
type input "Outbound Phone Call Activity"
click at [144, 181] on button "+ Add" at bounding box center [146, 185] width 26 height 10
click at [268, 249] on button "Find Leads" at bounding box center [267, 250] width 34 height 10
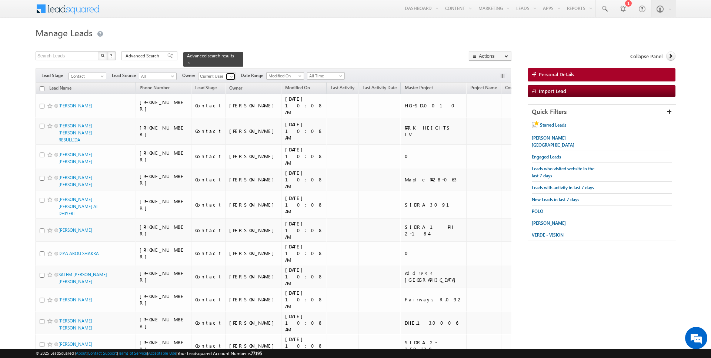
click at [229, 77] on span at bounding box center [231, 77] width 6 height 6
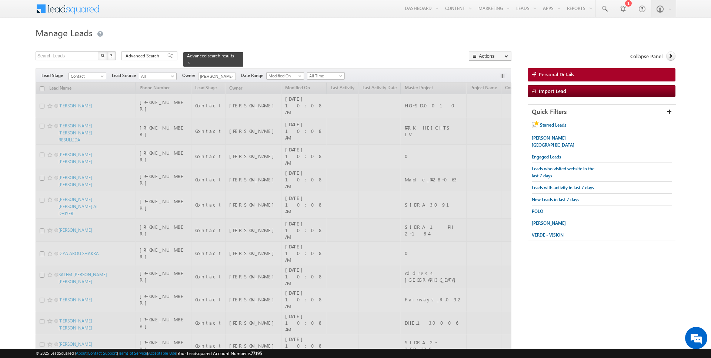
click at [291, 37] on h1 "Manage Leads" at bounding box center [356, 32] width 640 height 14
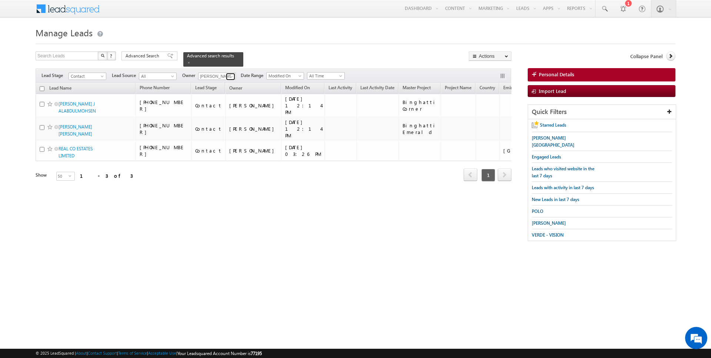
click at [231, 74] on span at bounding box center [231, 77] width 6 height 6
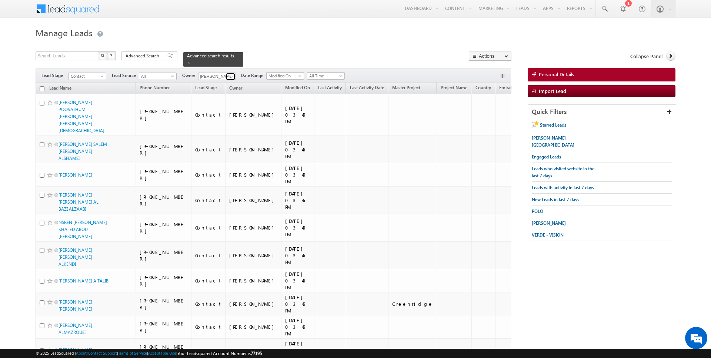
click at [229, 74] on span at bounding box center [231, 77] width 6 height 6
click at [217, 91] on link "Current User" at bounding box center [235, 91] width 74 height 9
type input "Current User"
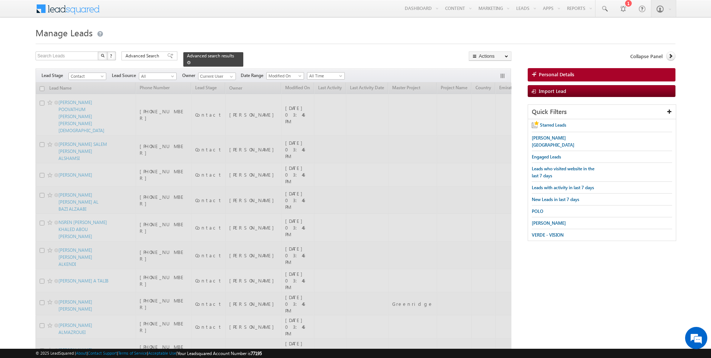
click at [187, 62] on span at bounding box center [189, 63] width 4 height 4
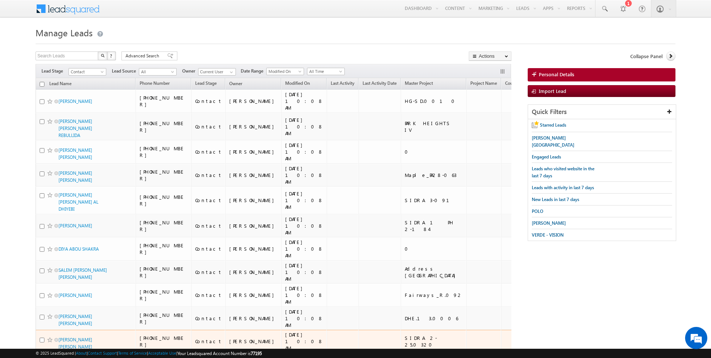
scroll to position [751, 0]
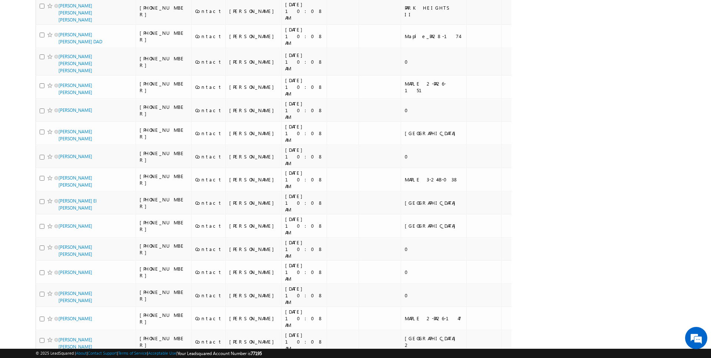
click at [61, 339] on li "50" at bounding box center [61, 336] width 18 height 7
click at [63, 344] on li "100" at bounding box center [61, 344] width 18 height 7
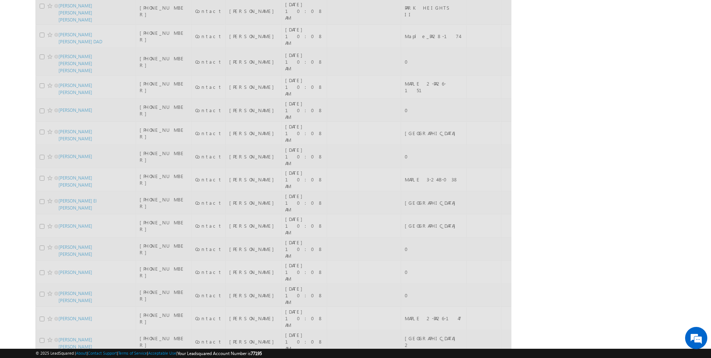
scroll to position [0, 0]
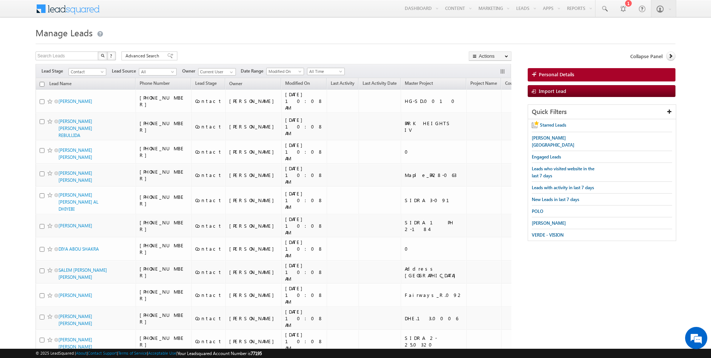
click at [42, 84] on input "checkbox" at bounding box center [42, 84] width 5 height 5
checkbox input "true"
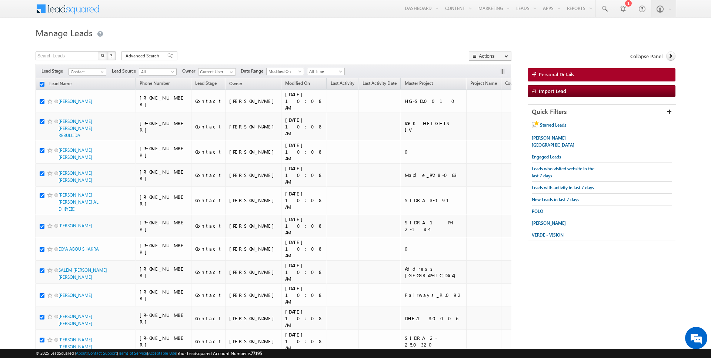
checkbox input "true"
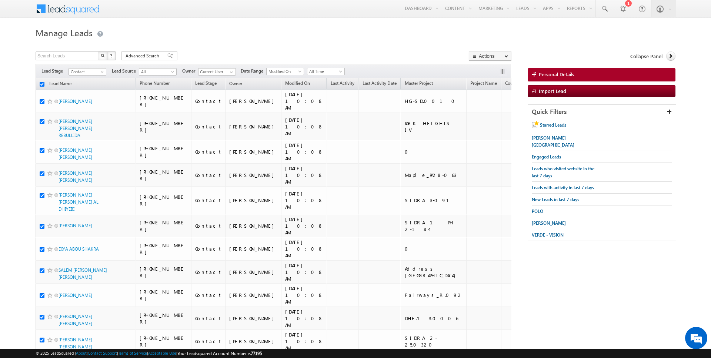
checkbox input "true"
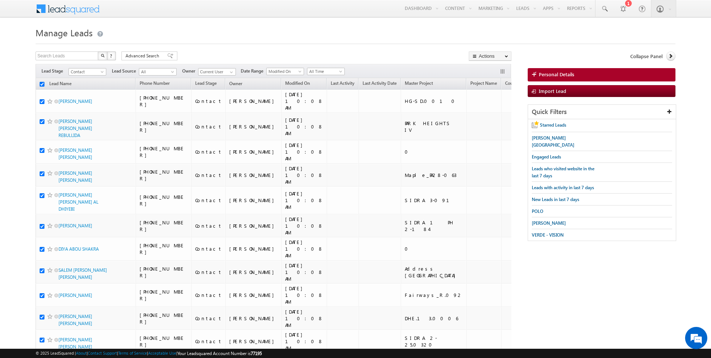
checkbox input "true"
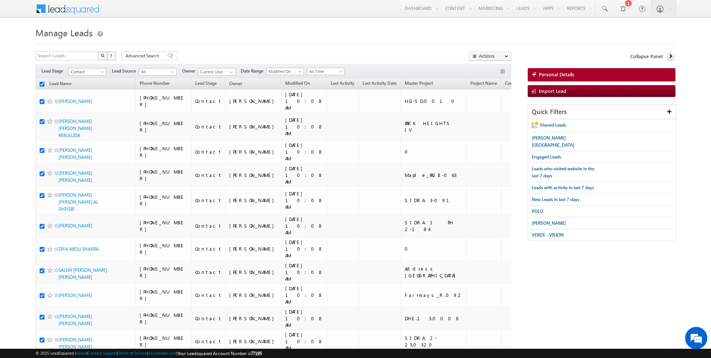
checkbox input "true"
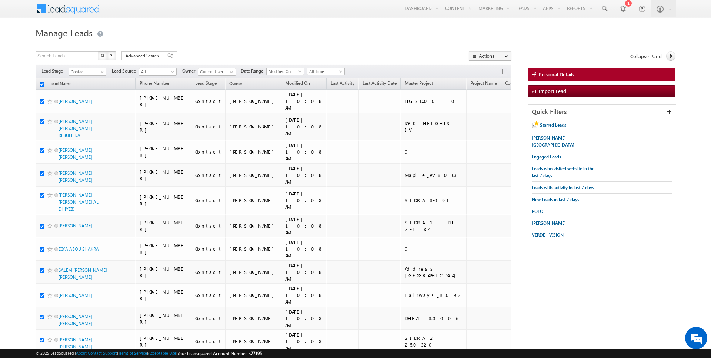
checkbox input "true"
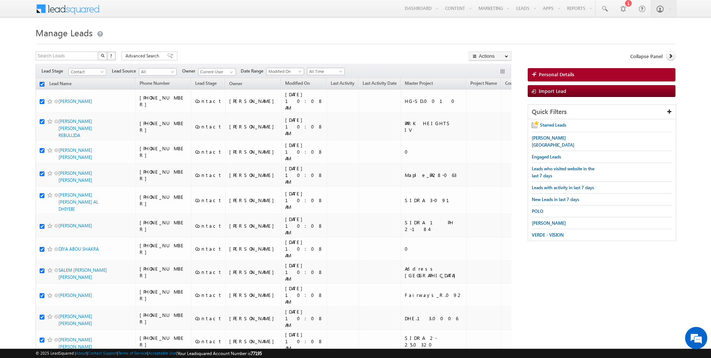
checkbox input "true"
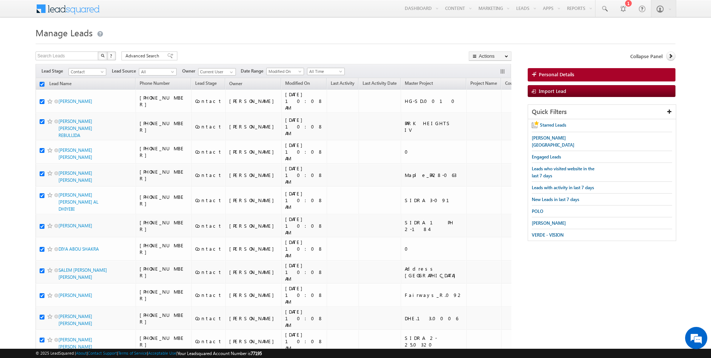
checkbox input "true"
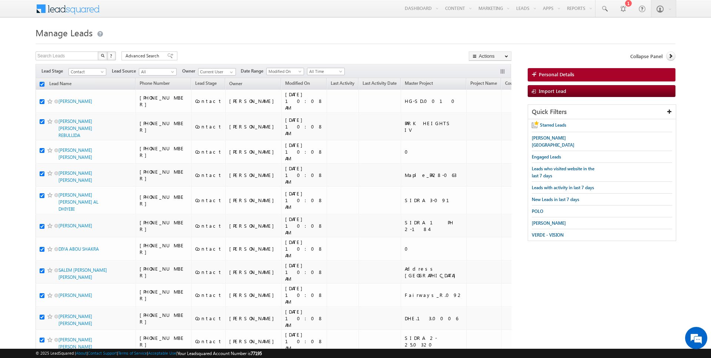
checkbox input "true"
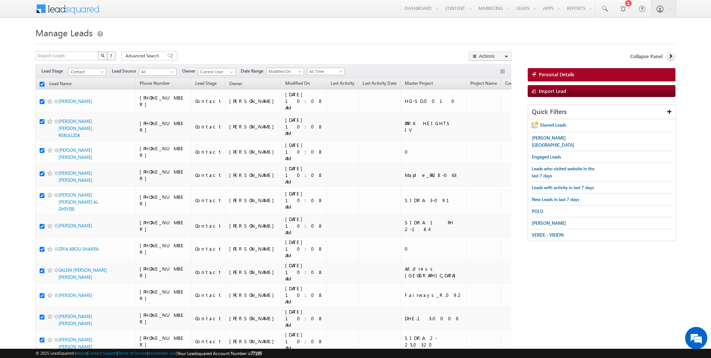
checkbox input "true"
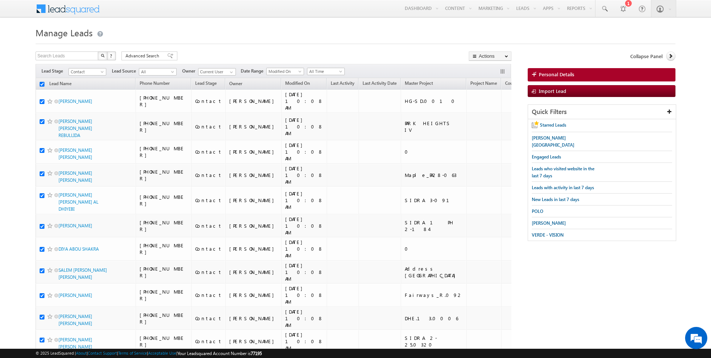
checkbox input "true"
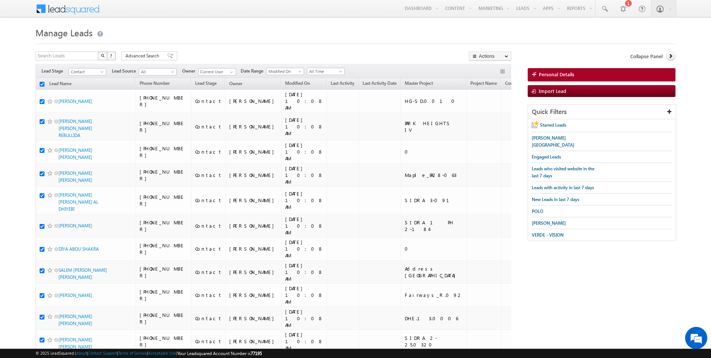
checkbox input "true"
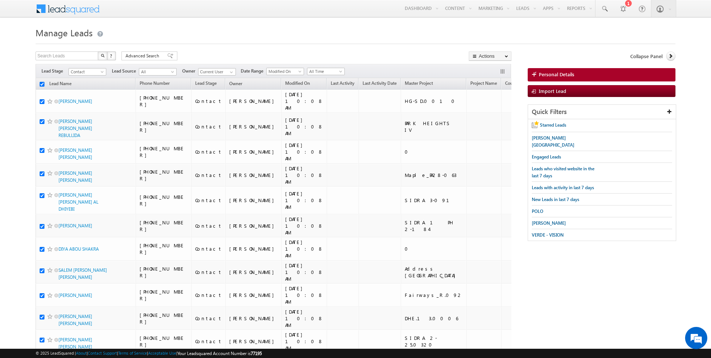
checkbox input "true"
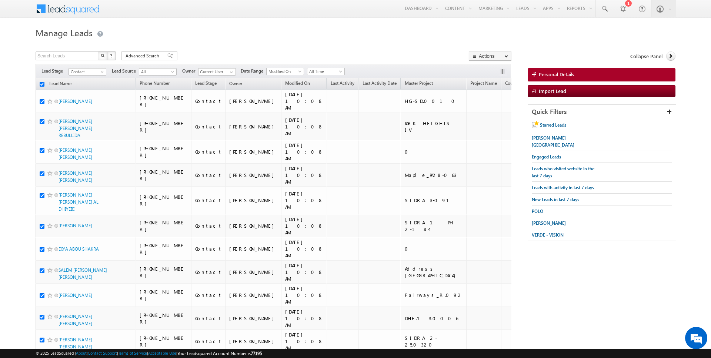
checkbox input "true"
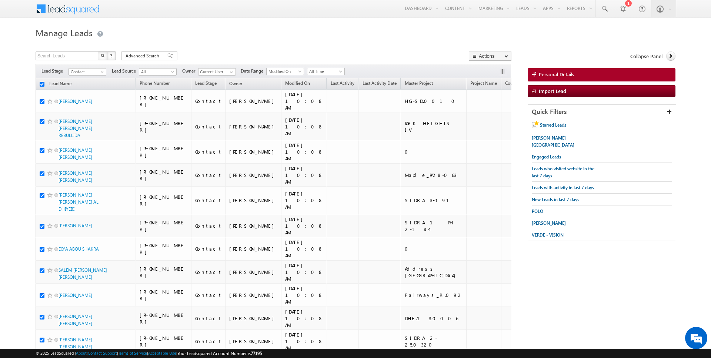
checkbox input "true"
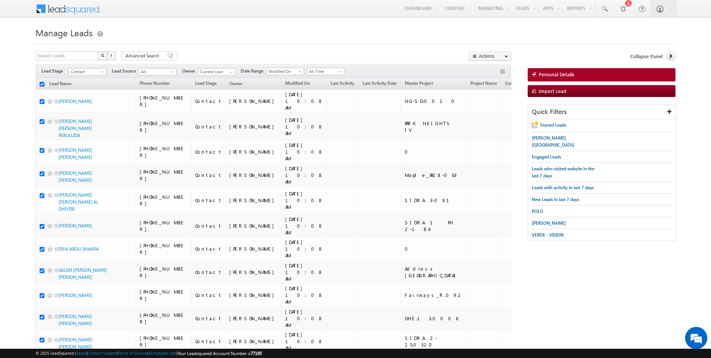
checkbox input "true"
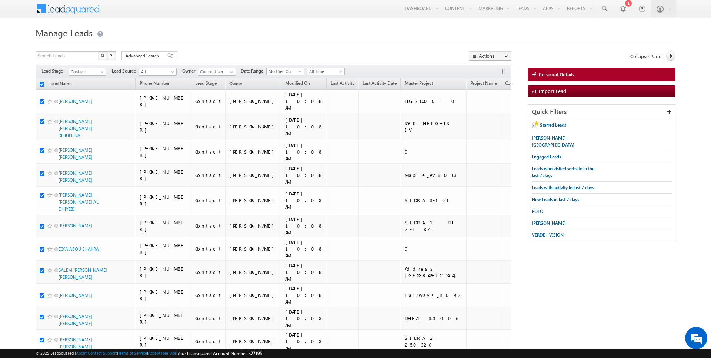
checkbox input "true"
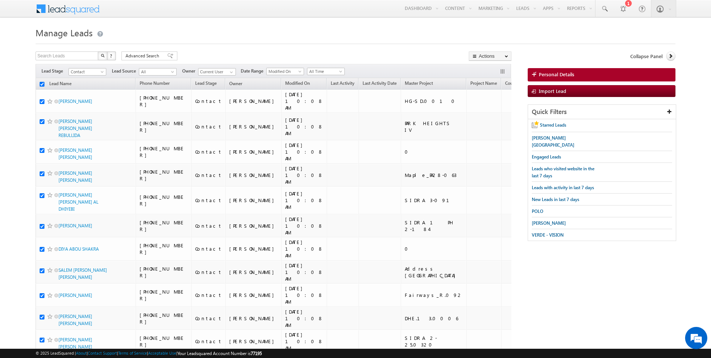
checkbox input "true"
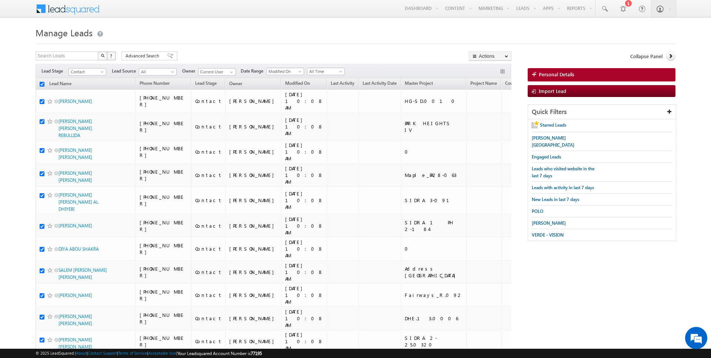
checkbox input "true"
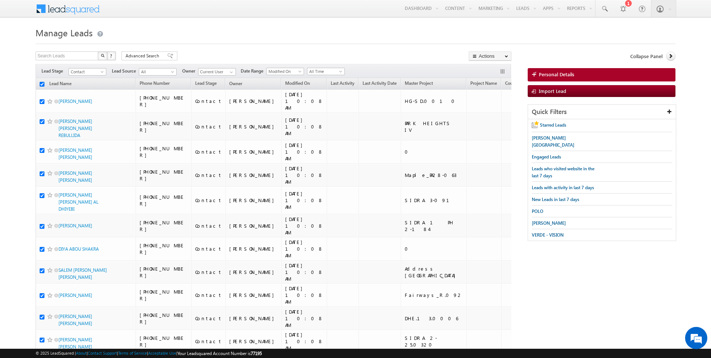
checkbox input "true"
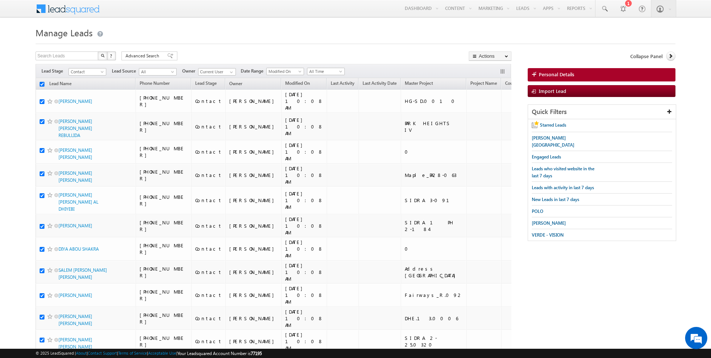
checkbox input "true"
click at [485, 120] on link "Change Owner" at bounding box center [490, 119] width 42 height 9
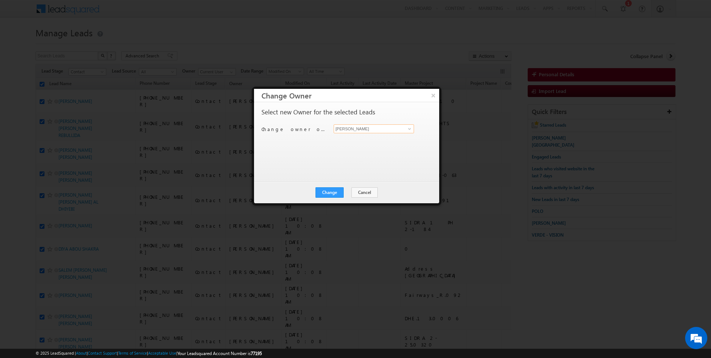
click at [378, 130] on input "[PERSON_NAME]" at bounding box center [374, 128] width 80 height 9
type input "[PERSON_NAME]"
click at [343, 192] on button "Change" at bounding box center [329, 192] width 28 height 10
click at [343, 192] on button "Close" at bounding box center [348, 192] width 24 height 10
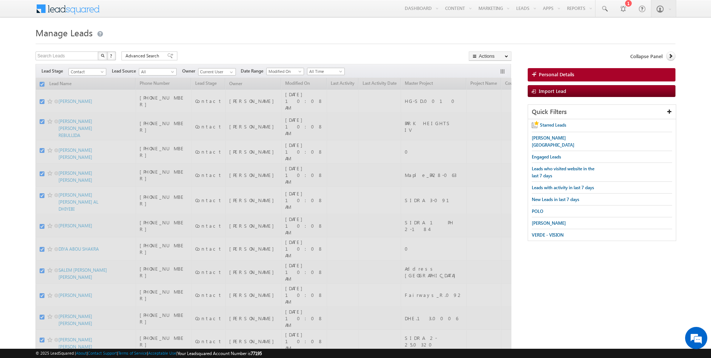
checkbox input "false"
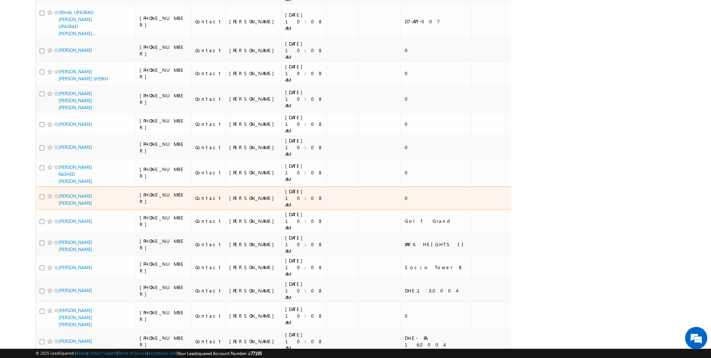
scroll to position [1723, 0]
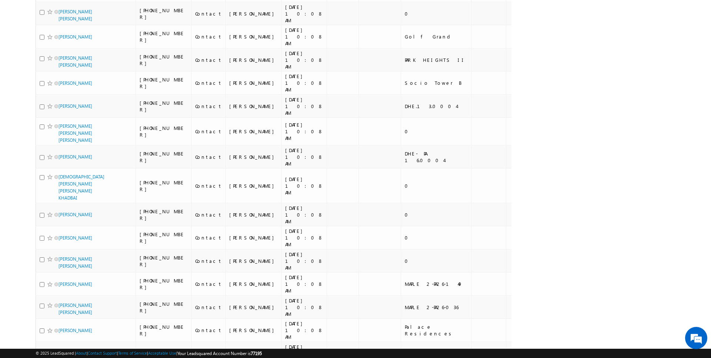
click at [61, 334] on li "50" at bounding box center [61, 336] width 18 height 7
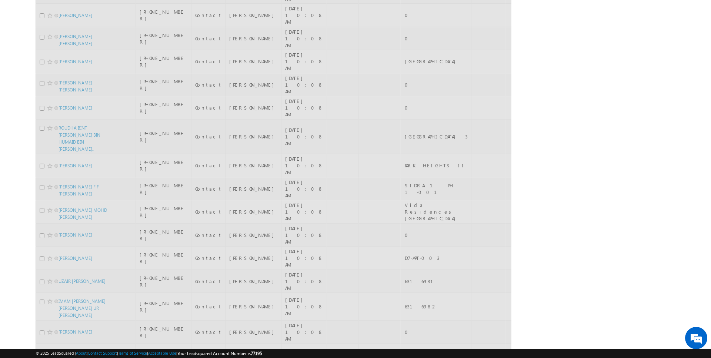
scroll to position [0, 0]
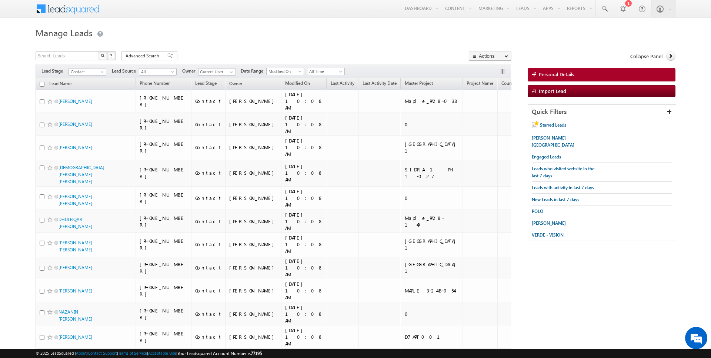
click at [41, 84] on input "checkbox" at bounding box center [42, 84] width 5 height 5
checkbox input "true"
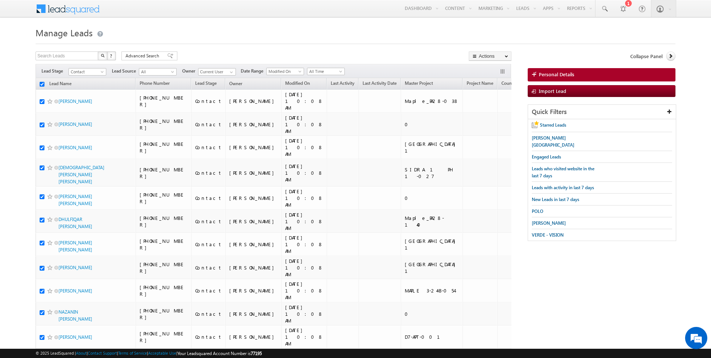
checkbox input "true"
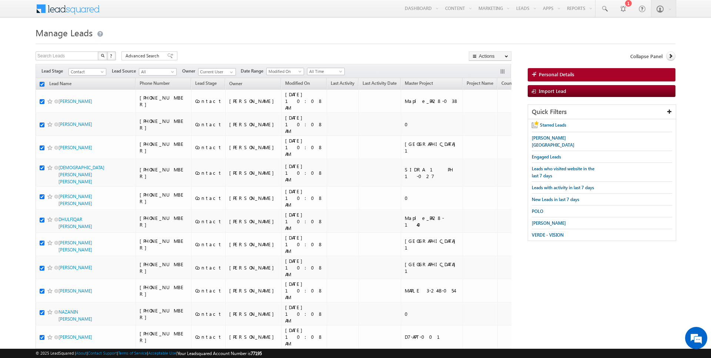
checkbox input "true"
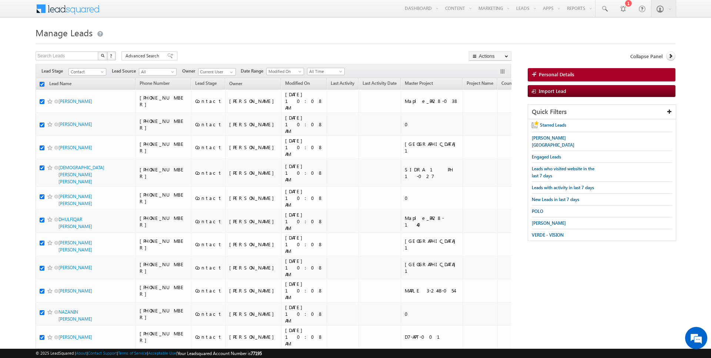
checkbox input "true"
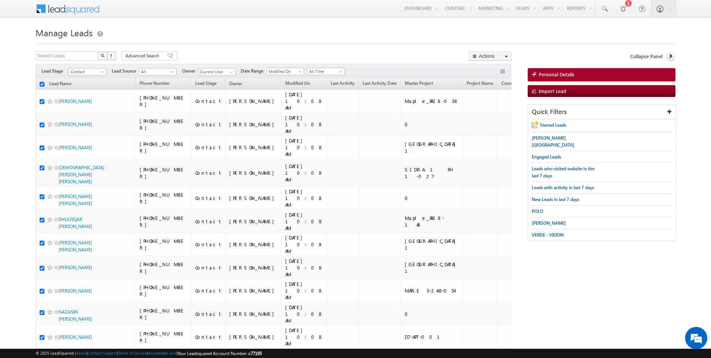
checkbox input "true"
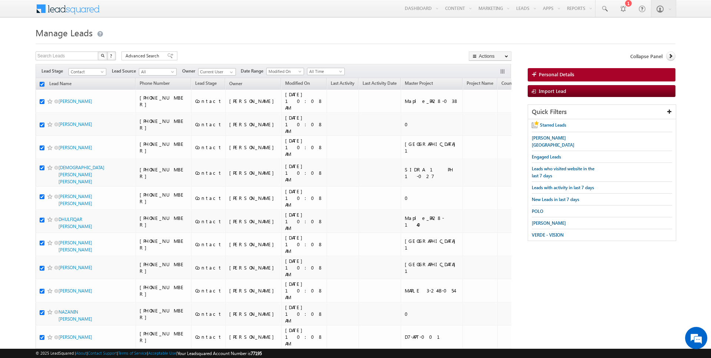
checkbox input "true"
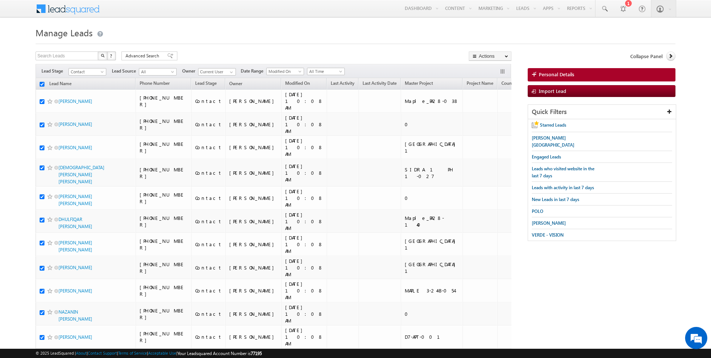
checkbox input "true"
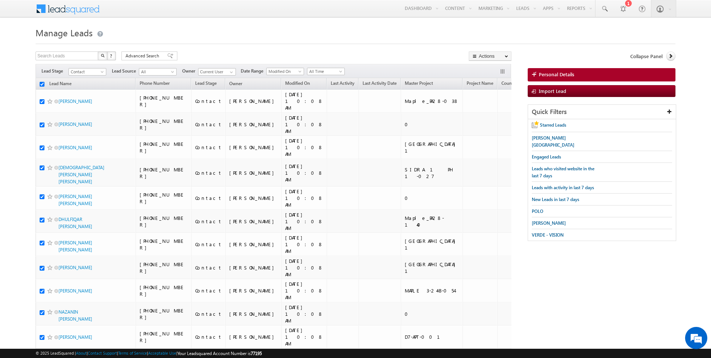
checkbox input "true"
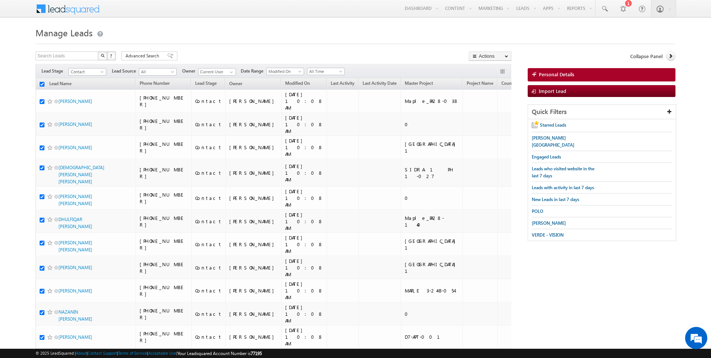
checkbox input "true"
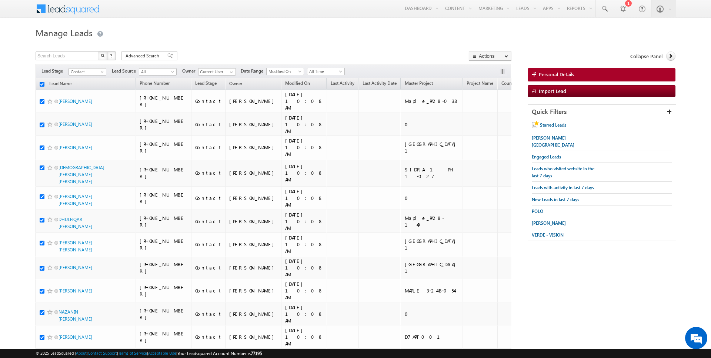
checkbox input "true"
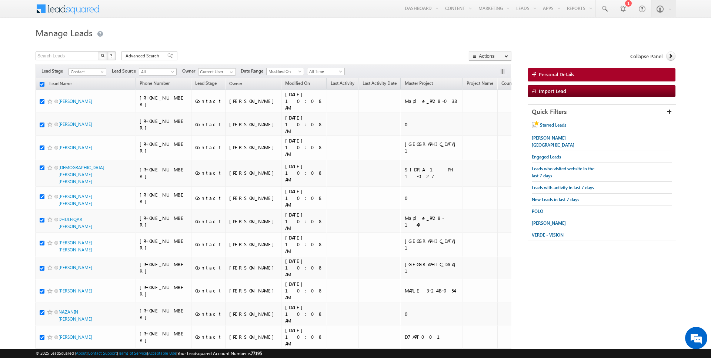
checkbox input "true"
click at [484, 119] on link "Change Owner" at bounding box center [490, 119] width 42 height 9
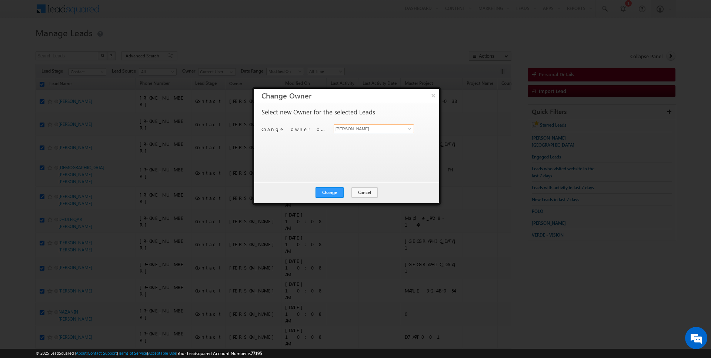
click at [368, 126] on input "[PERSON_NAME]" at bounding box center [374, 128] width 80 height 9
click at [359, 141] on span "[DATE][EMAIL_ADDRESS][DOMAIN_NAME]" at bounding box center [369, 143] width 67 height 6
type input "[DATE][PERSON_NAME]"
click at [336, 192] on button "Change" at bounding box center [329, 192] width 28 height 10
click at [345, 194] on button "Close" at bounding box center [348, 192] width 24 height 10
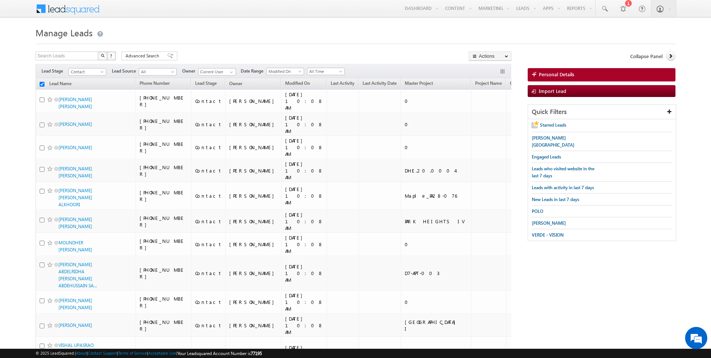
checkbox input "false"
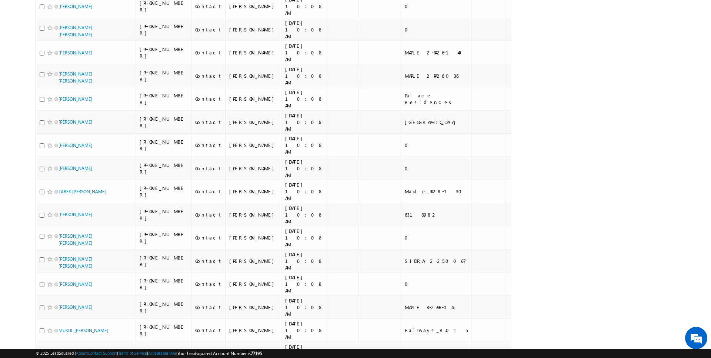
click at [58, 341] on li "100" at bounding box center [61, 344] width 18 height 7
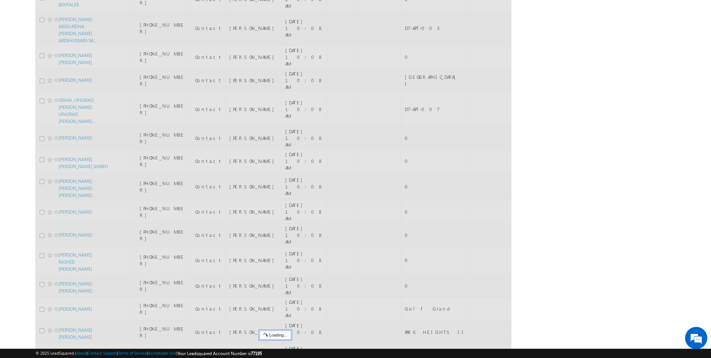
scroll to position [0, 0]
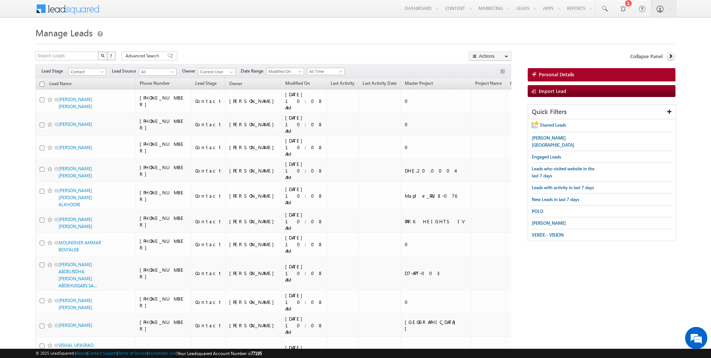
click at [41, 85] on input "checkbox" at bounding box center [42, 84] width 5 height 5
checkbox input "true"
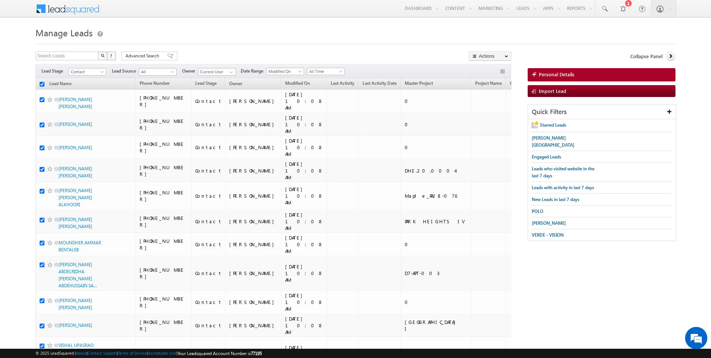
checkbox input "true"
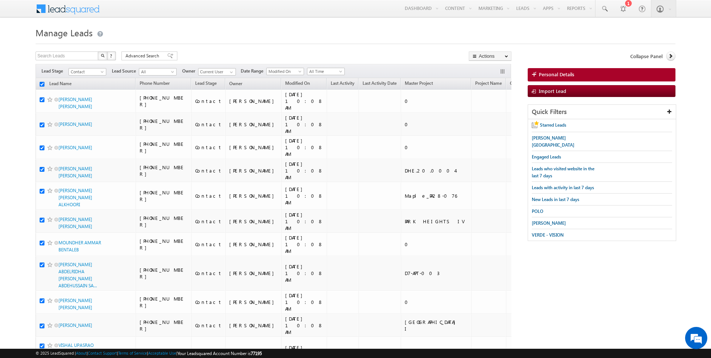
checkbox input "true"
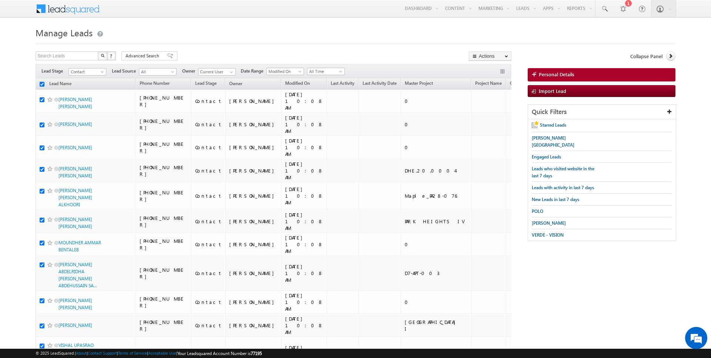
checkbox input "true"
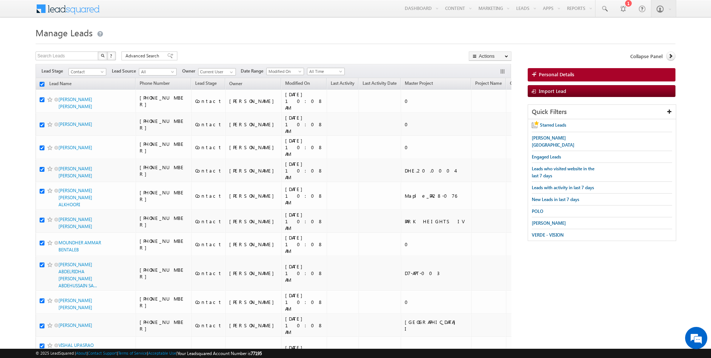
checkbox input "true"
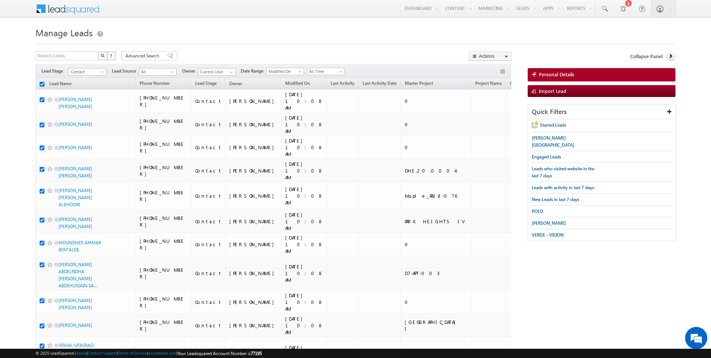
checkbox input "true"
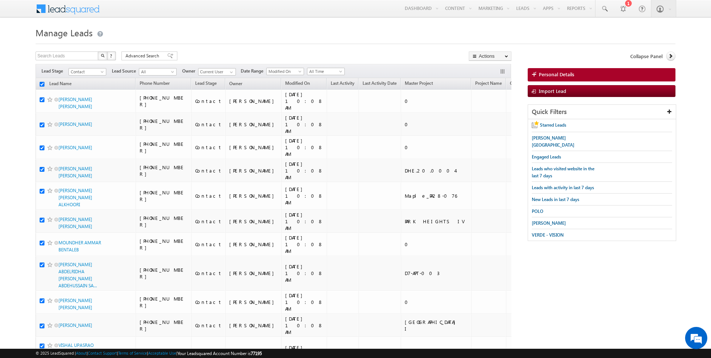
checkbox input "true"
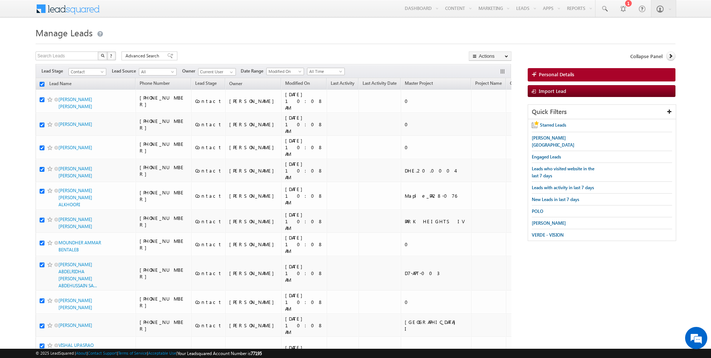
checkbox input "true"
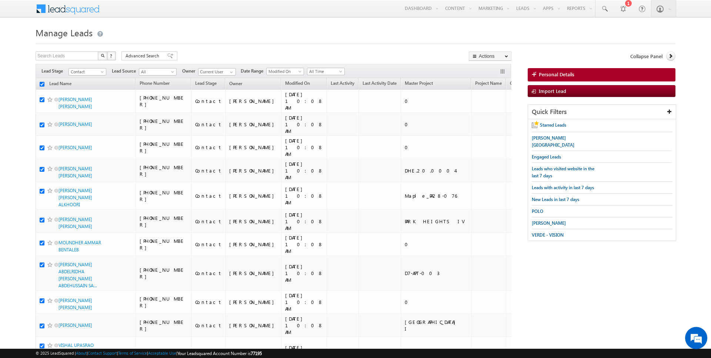
checkbox input "true"
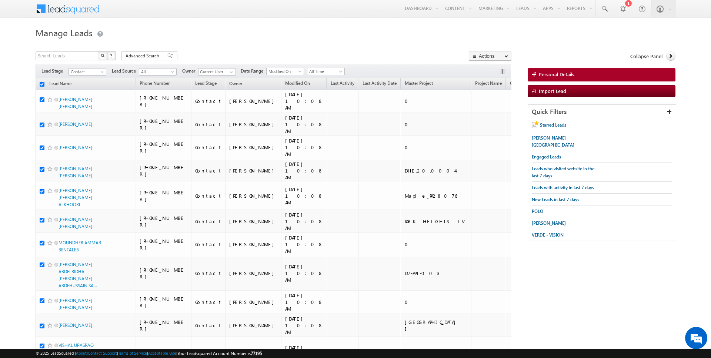
checkbox input "true"
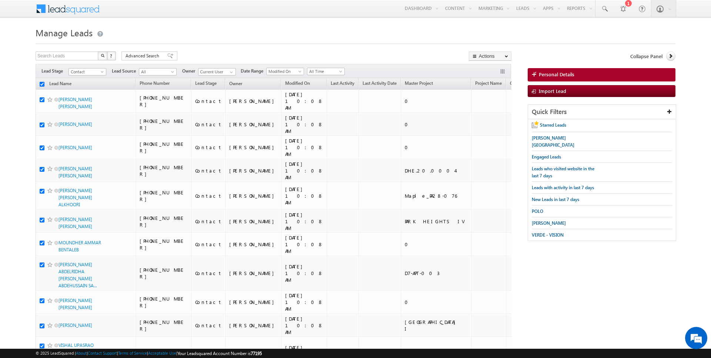
checkbox input "true"
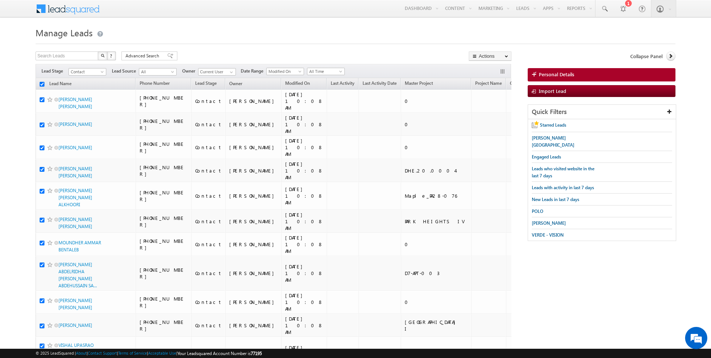
checkbox input "true"
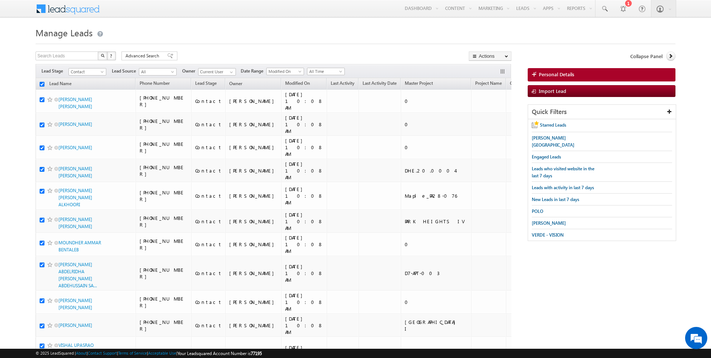
checkbox input "true"
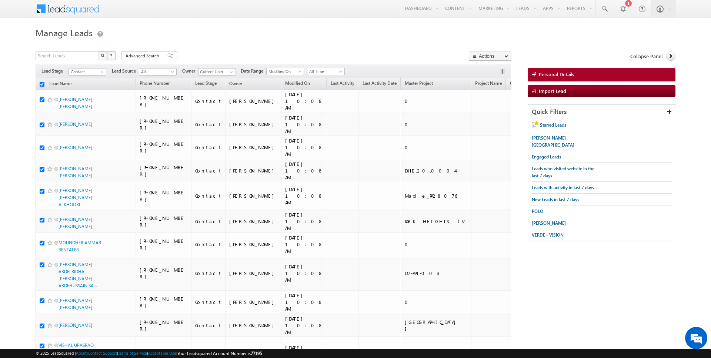
checkbox input "true"
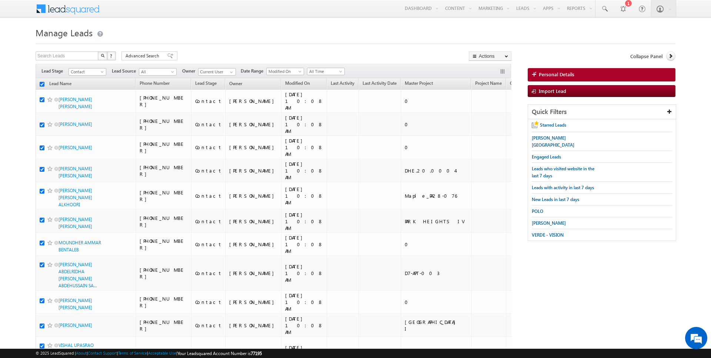
checkbox input "true"
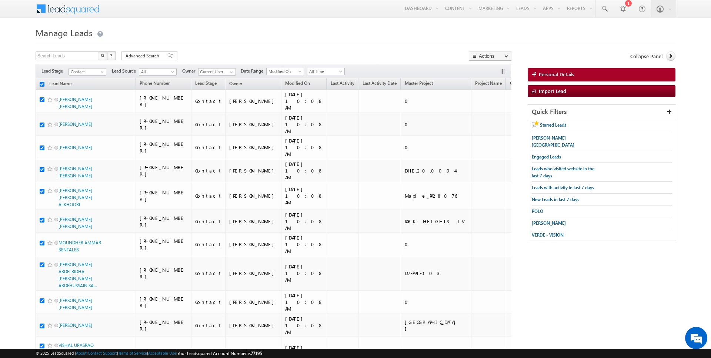
checkbox input "true"
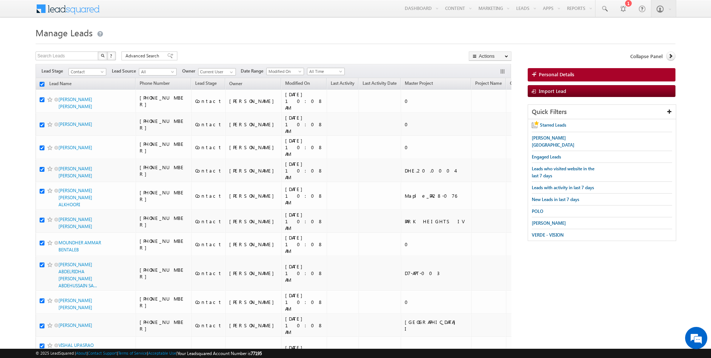
checkbox input "true"
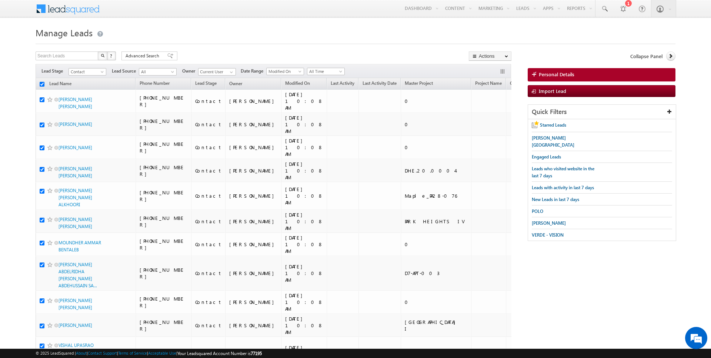
checkbox input "true"
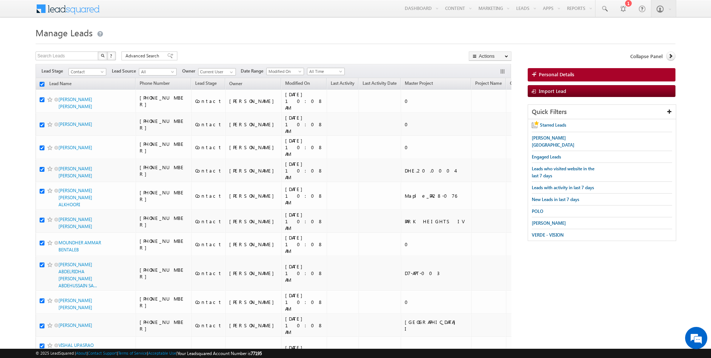
checkbox input "true"
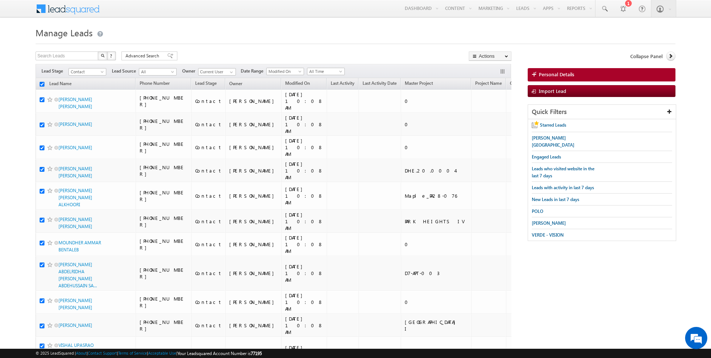
checkbox input "true"
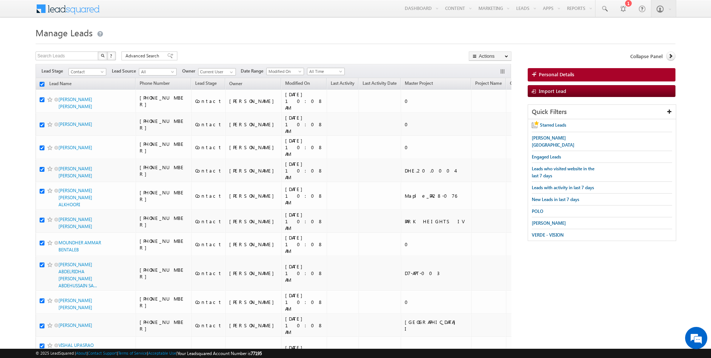
checkbox input "true"
click at [492, 124] on link "Change Owner" at bounding box center [490, 119] width 42 height 9
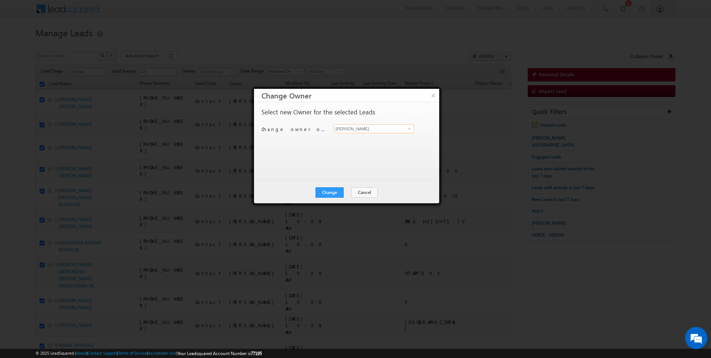
click at [361, 131] on input "[PERSON_NAME]" at bounding box center [374, 128] width 80 height 9
type input "[PERSON_NAME]"
click at [336, 188] on button "Change" at bounding box center [329, 192] width 28 height 10
